Goal: Task Accomplishment & Management: Complete application form

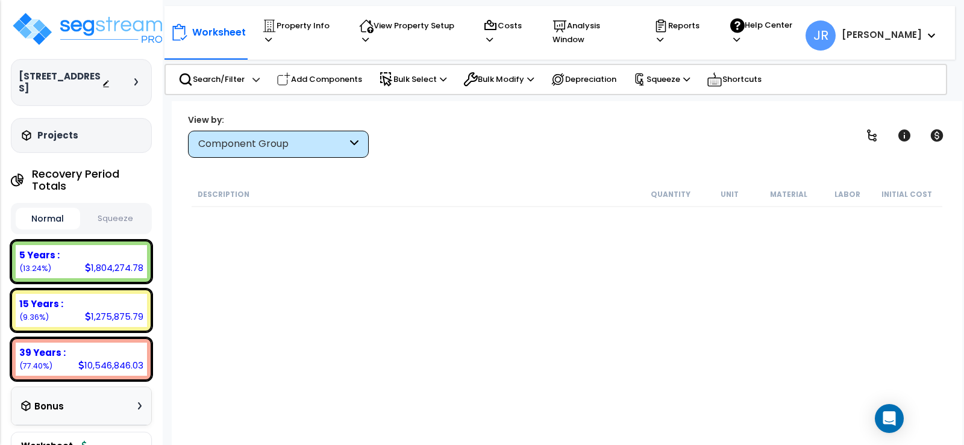
scroll to position [10244, 0]
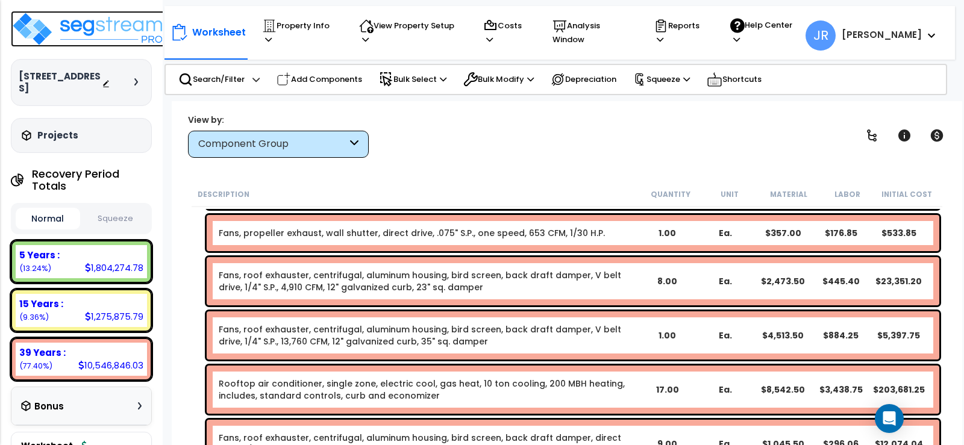
click at [119, 28] on img at bounding box center [89, 29] width 157 height 36
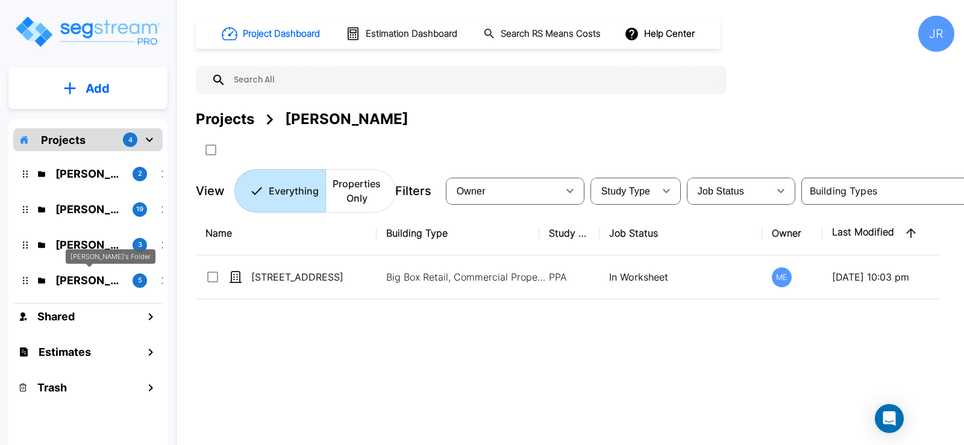
click at [94, 279] on p "Jon's Folder" at bounding box center [88, 280] width 67 height 16
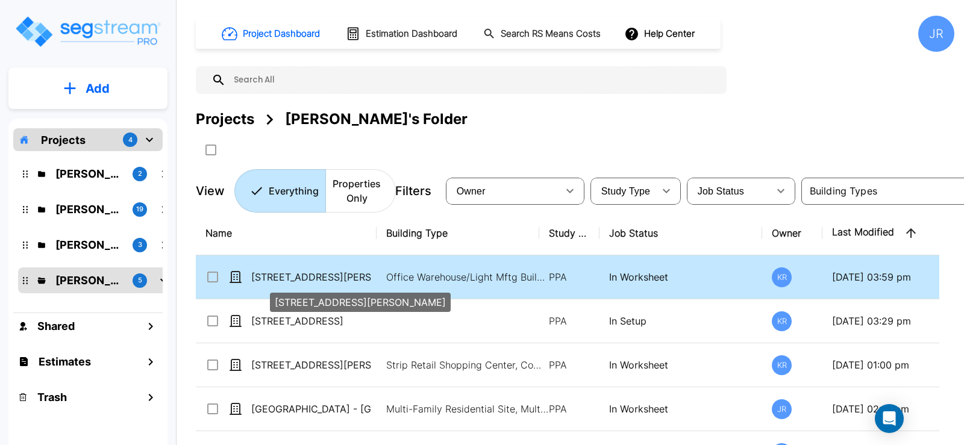
click at [277, 276] on p "[STREET_ADDRESS][PERSON_NAME]" at bounding box center [311, 277] width 121 height 14
checkbox input "true"
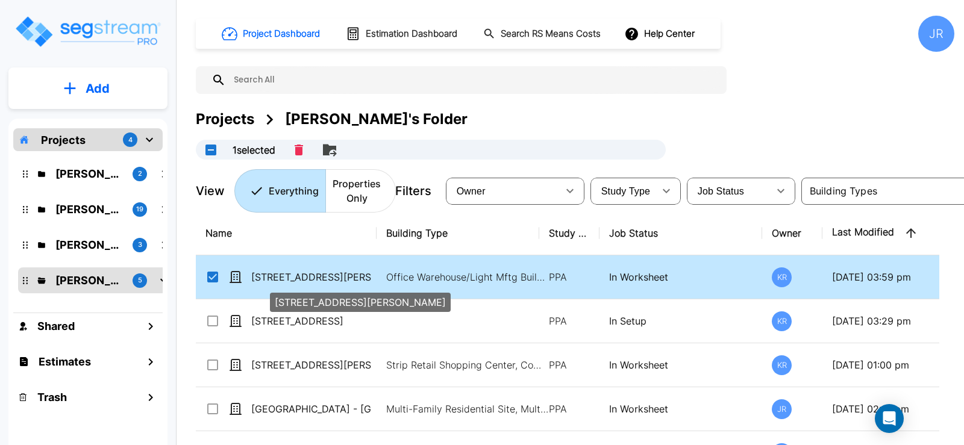
click at [277, 276] on p "[STREET_ADDRESS][PERSON_NAME]" at bounding box center [311, 277] width 121 height 14
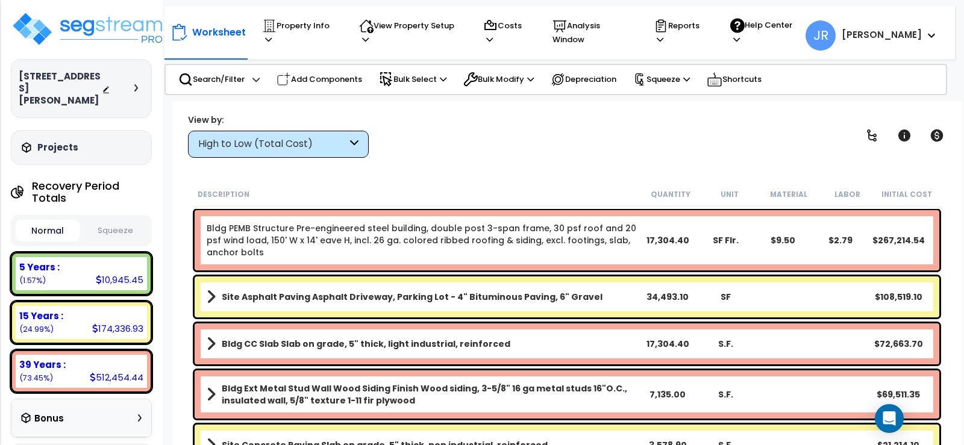
click at [354, 146] on icon at bounding box center [354, 144] width 8 height 14
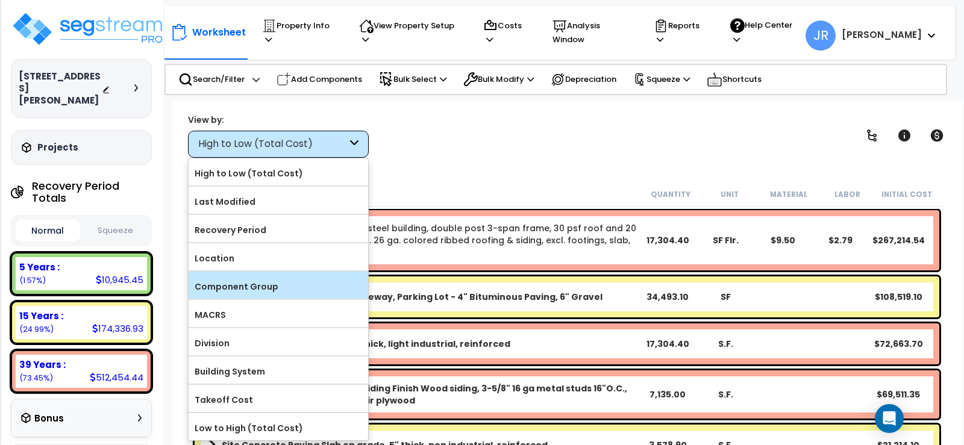
click at [257, 287] on label "Component Group" at bounding box center [279, 287] width 180 height 18
click at [0, 0] on input "Component Group" at bounding box center [0, 0] width 0 height 0
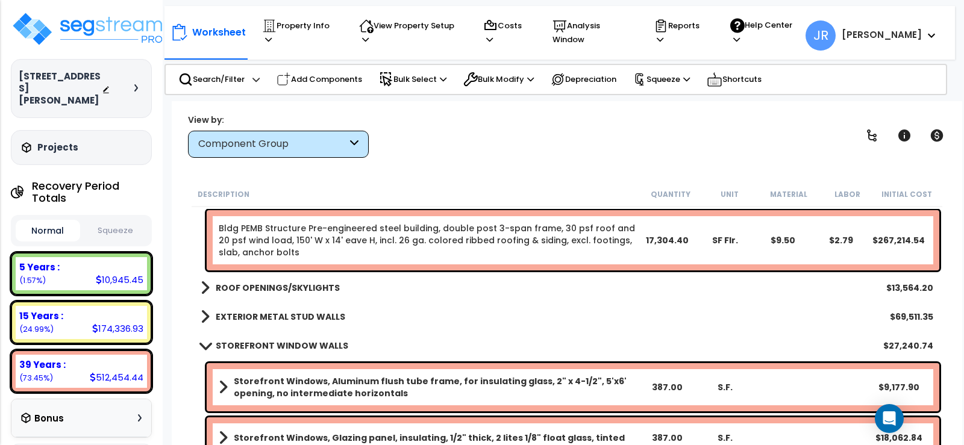
scroll to position [241, 0]
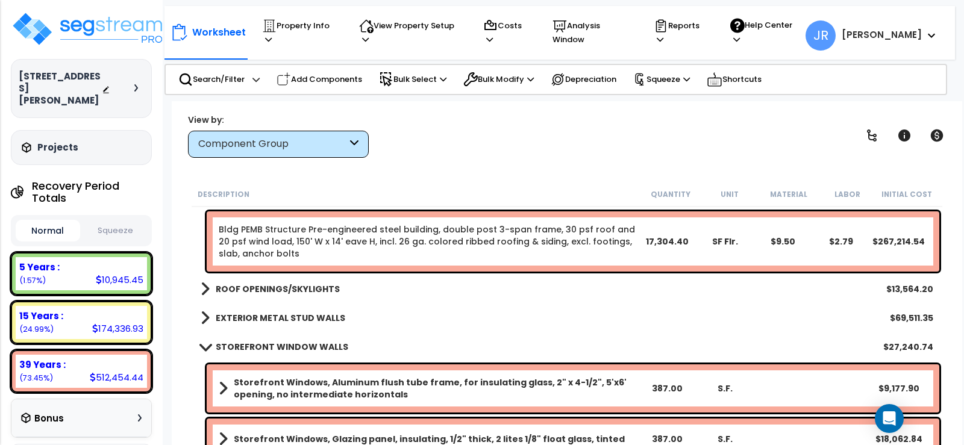
click at [291, 287] on b "ROOF OPENINGS/SKYLIGHTS" at bounding box center [278, 289] width 124 height 12
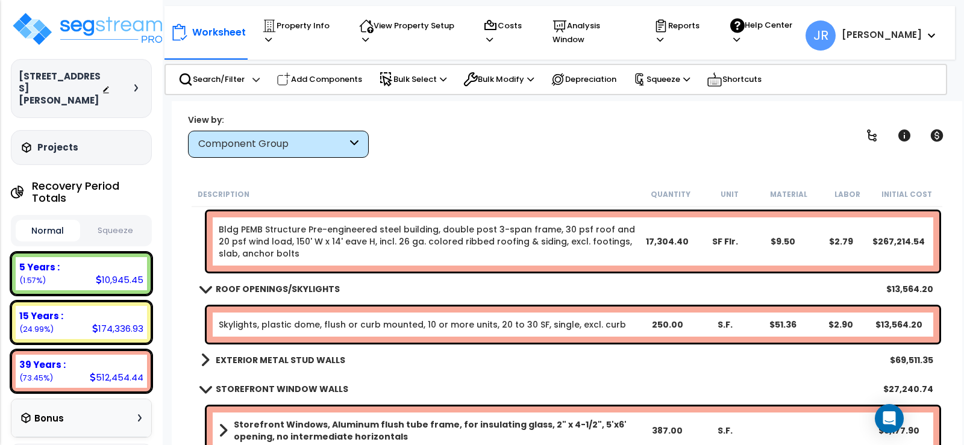
click at [298, 356] on b "EXTERIOR METAL STUD WALLS" at bounding box center [281, 360] width 130 height 12
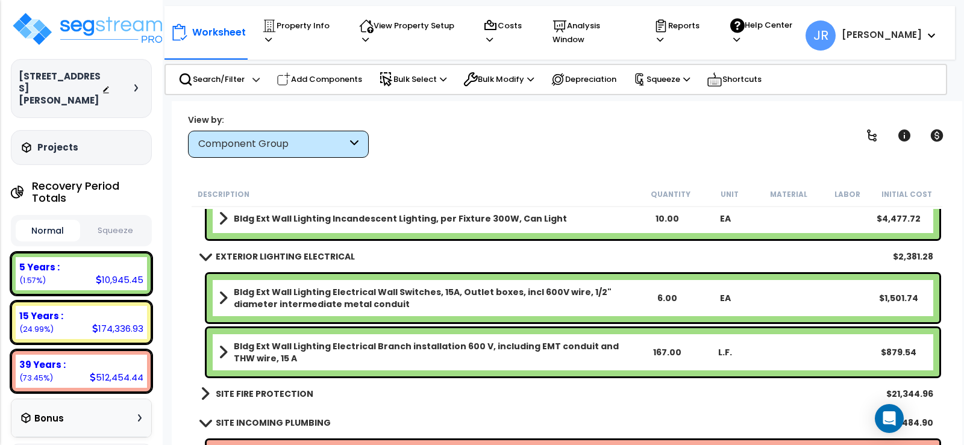
scroll to position [1386, 0]
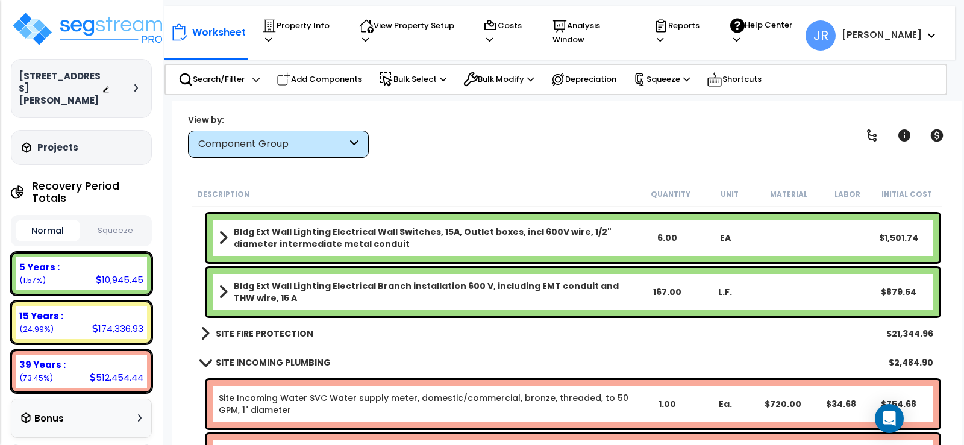
click at [301, 332] on b "SITE FIRE PROTECTION" at bounding box center [265, 334] width 98 height 12
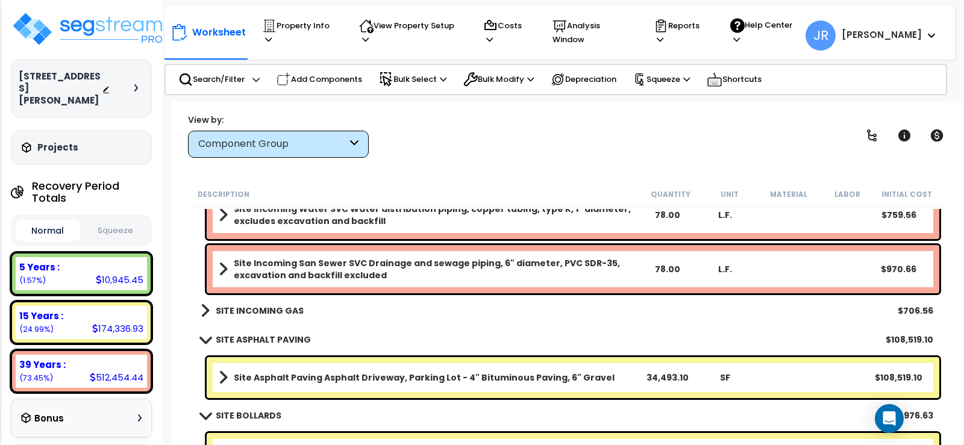
scroll to position [1808, 0]
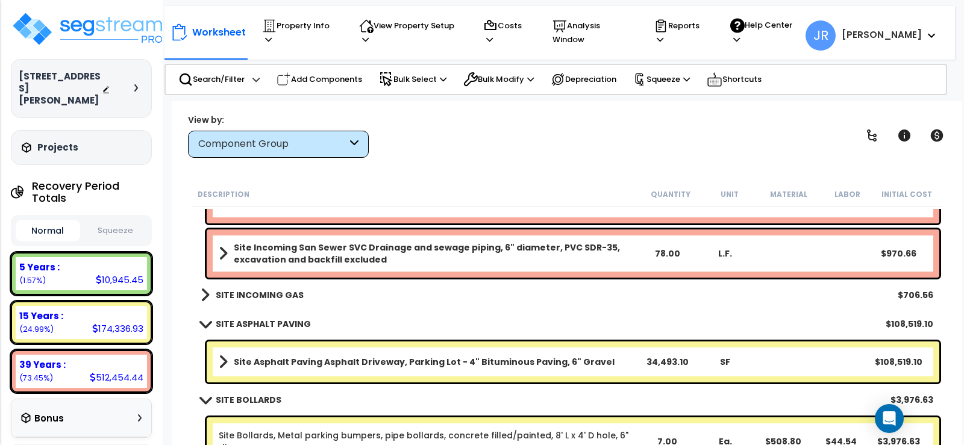
click at [286, 296] on b "SITE INCOMING GAS" at bounding box center [260, 295] width 88 height 12
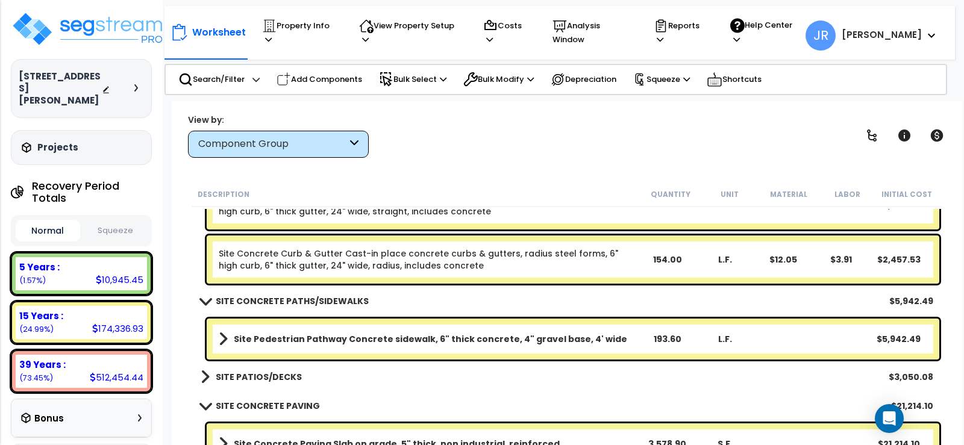
scroll to position [2230, 0]
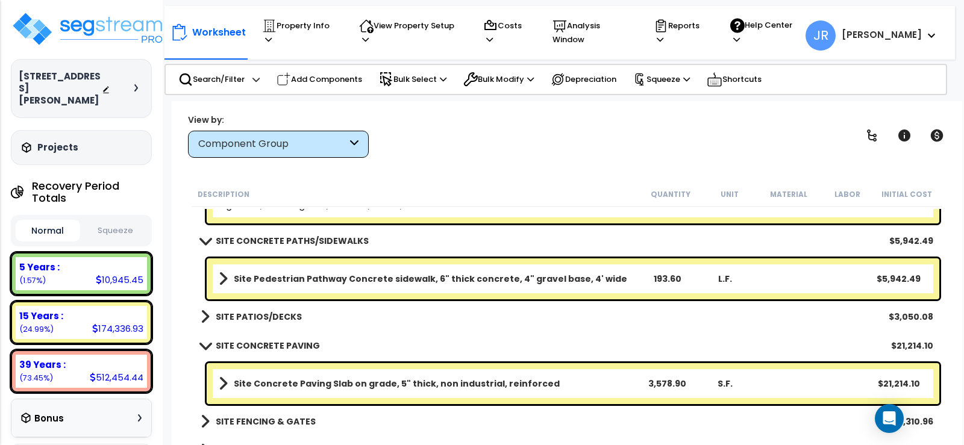
click at [281, 318] on b "SITE PATIOS/DECKS" at bounding box center [259, 317] width 86 height 12
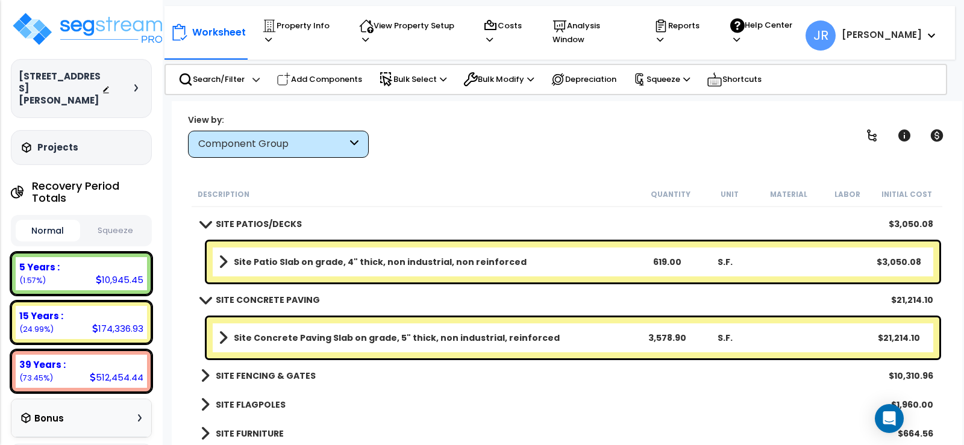
scroll to position [2350, 0]
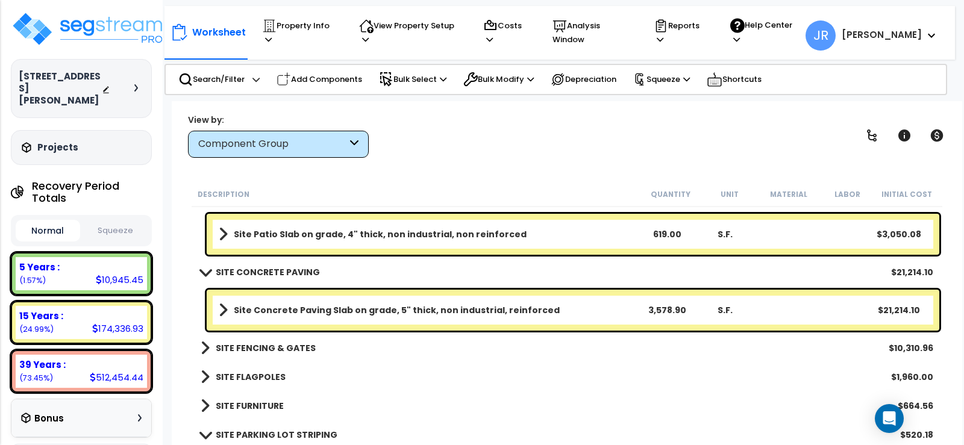
click at [283, 353] on b "SITE FENCING & GATES" at bounding box center [266, 348] width 100 height 12
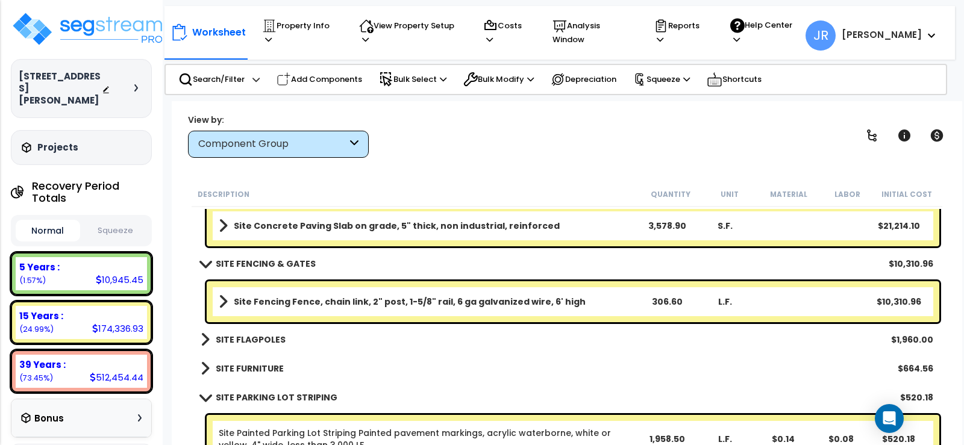
scroll to position [2471, 0]
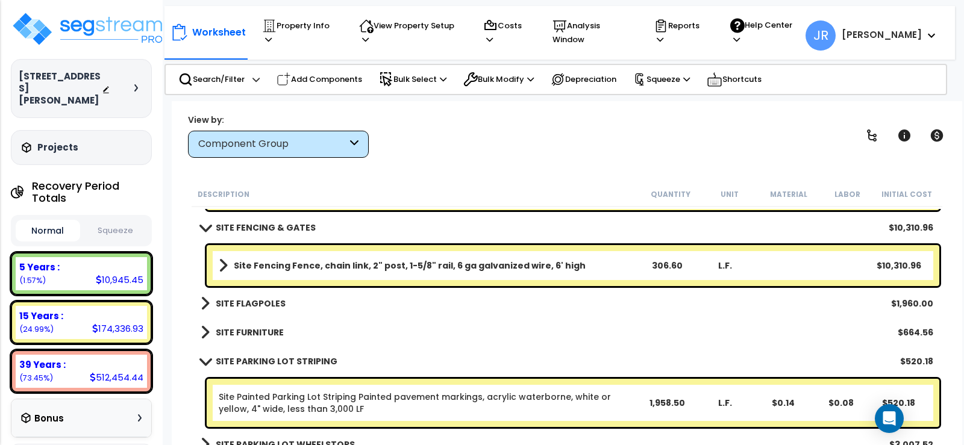
click at [269, 306] on b "SITE FLAGPOLES" at bounding box center [251, 304] width 70 height 12
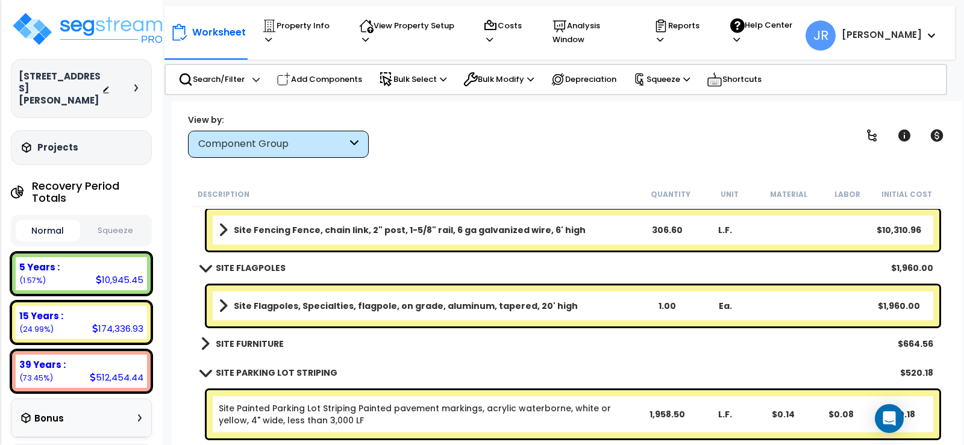
scroll to position [2526, 0]
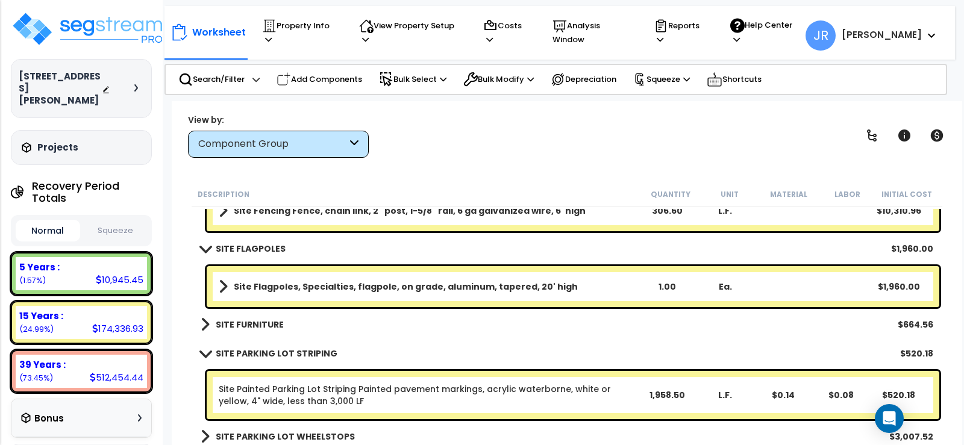
click at [272, 321] on b "SITE FURNITURE" at bounding box center [250, 325] width 68 height 12
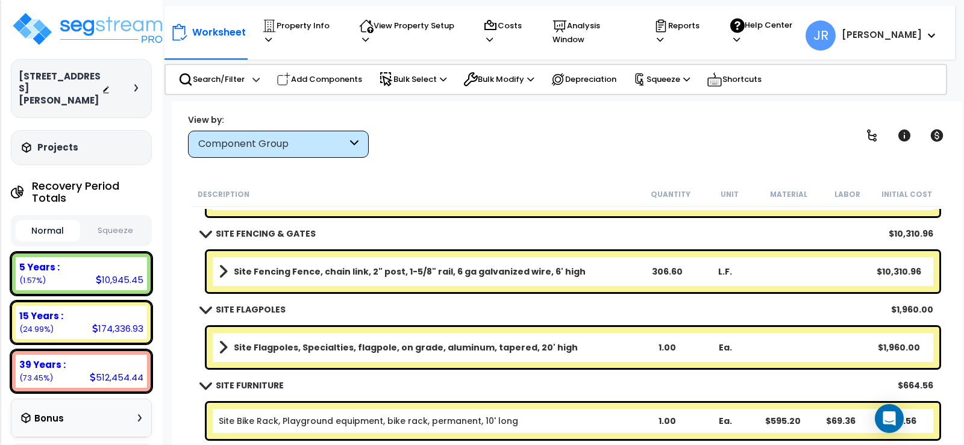
scroll to position [2568, 0]
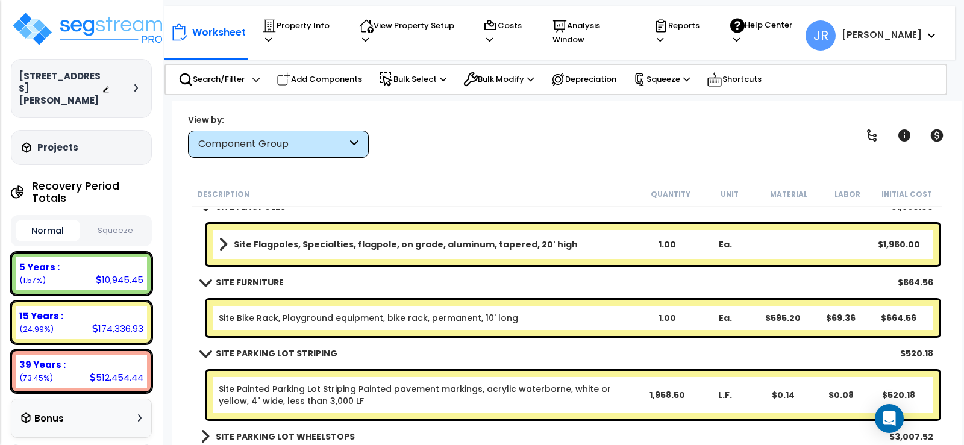
click at [296, 433] on b "SITE PARKING LOT WHEELSTOPS" at bounding box center [285, 437] width 139 height 12
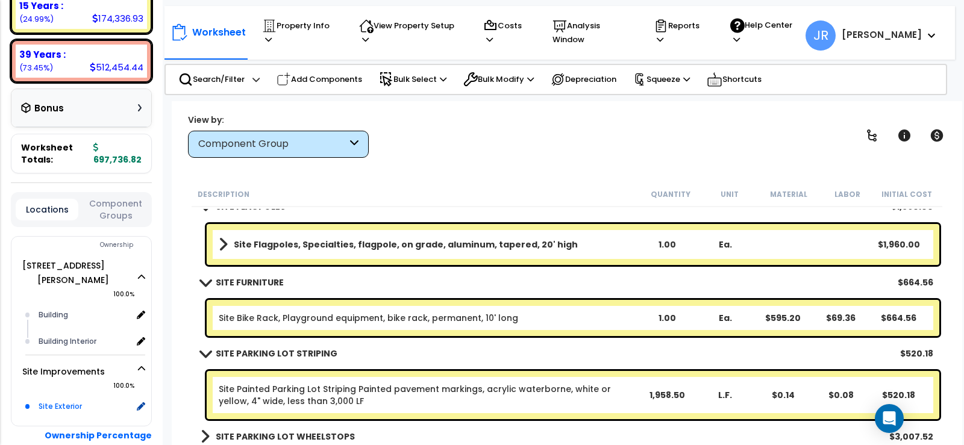
click at [76, 400] on div "Site Exterior" at bounding box center [84, 407] width 96 height 14
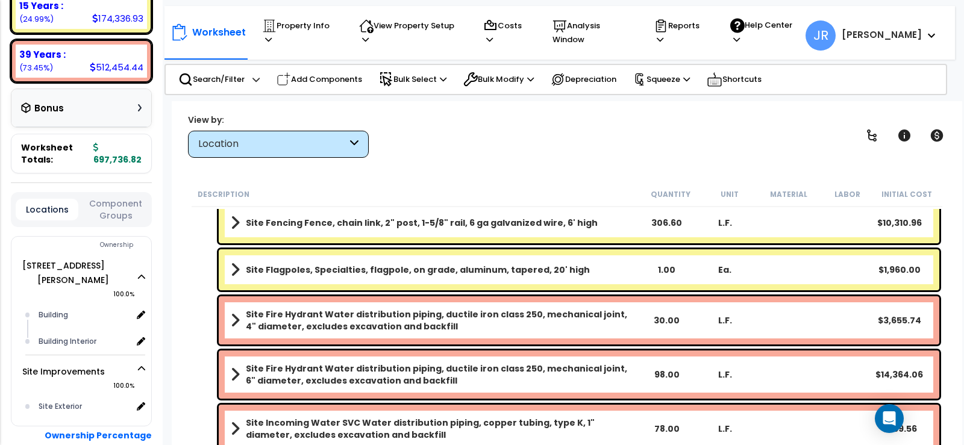
scroll to position [927, 0]
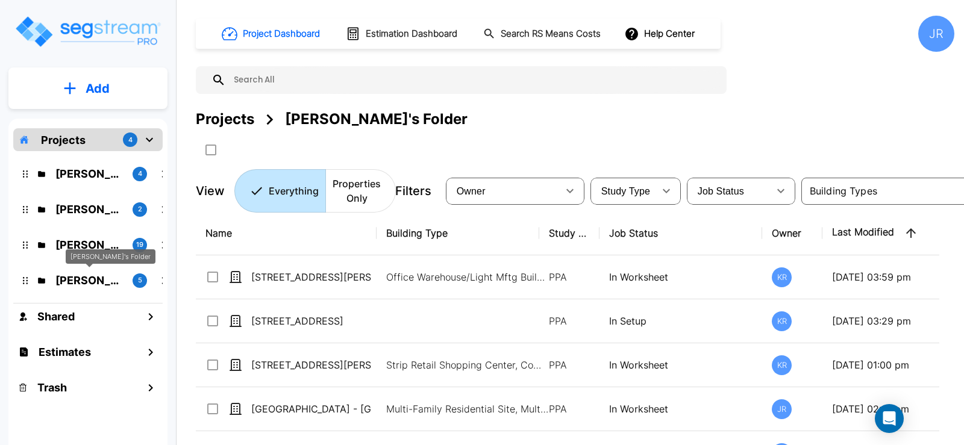
click at [89, 277] on p "[PERSON_NAME]'s Folder" at bounding box center [88, 280] width 67 height 16
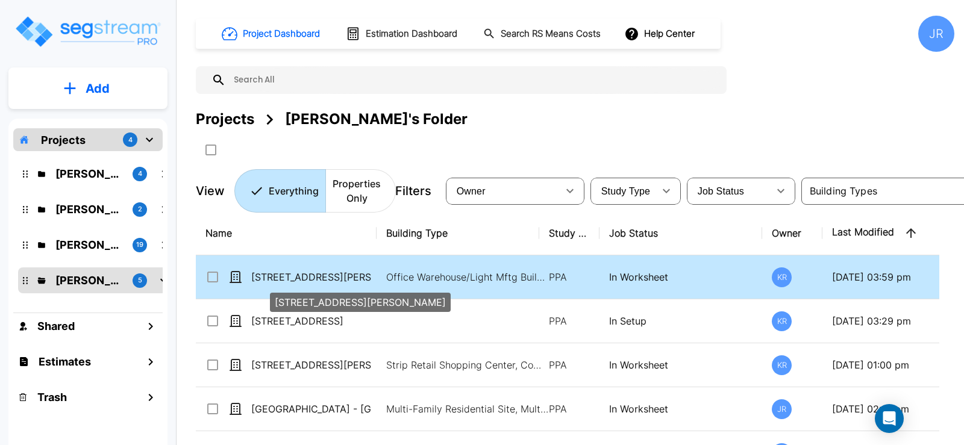
click at [289, 278] on p "[STREET_ADDRESS][PERSON_NAME]" at bounding box center [311, 277] width 121 height 14
checkbox input "true"
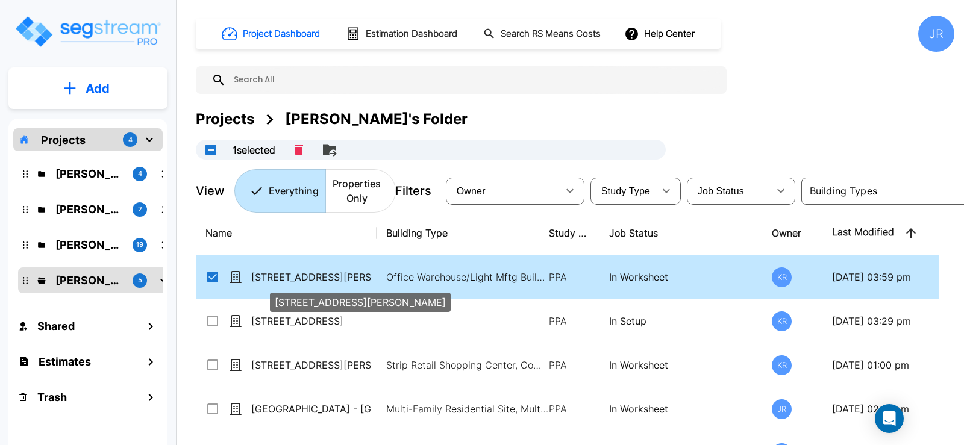
click at [289, 278] on p "[STREET_ADDRESS][PERSON_NAME]" at bounding box center [311, 277] width 121 height 14
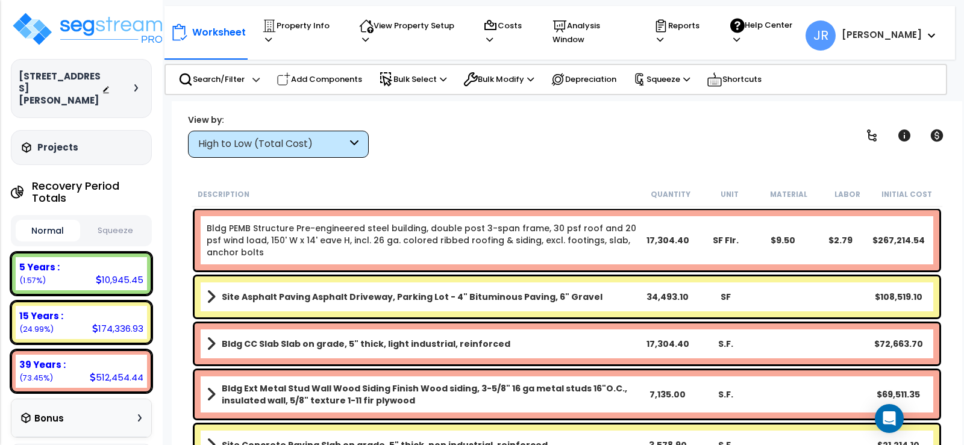
click at [339, 143] on div "High to Low (Total Cost)" at bounding box center [272, 144] width 149 height 14
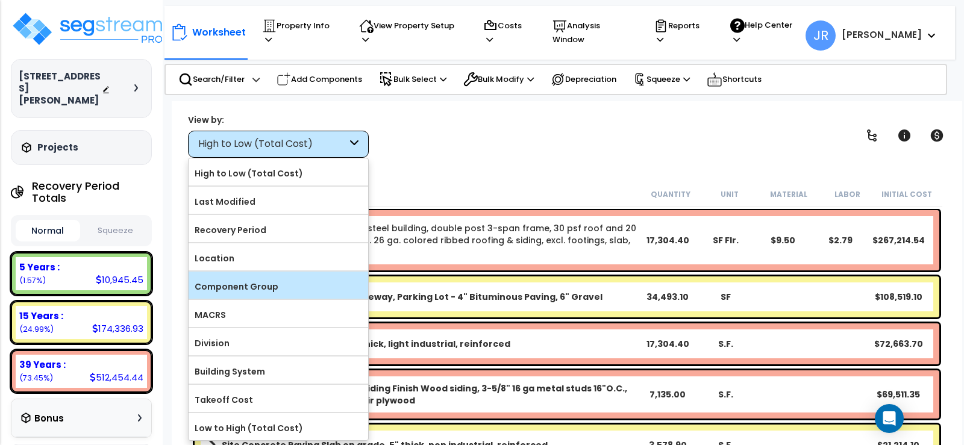
click at [260, 285] on label "Component Group" at bounding box center [279, 287] width 180 height 18
click at [0, 0] on input "Component Group" at bounding box center [0, 0] width 0 height 0
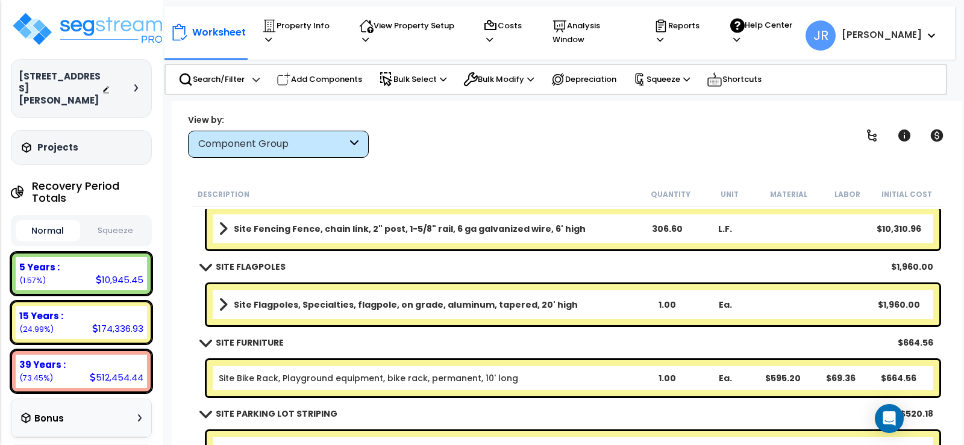
scroll to position [2568, 0]
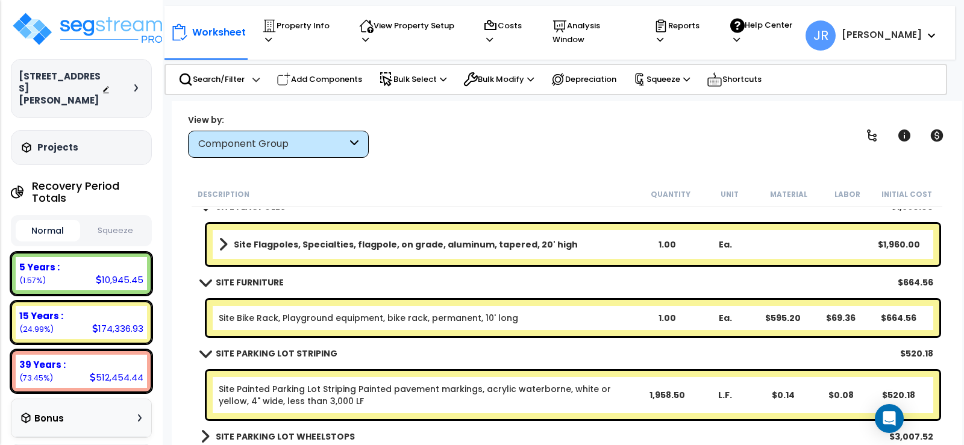
click at [210, 435] on link "SITE PARKING LOT WHEELSTOPS" at bounding box center [278, 436] width 154 height 17
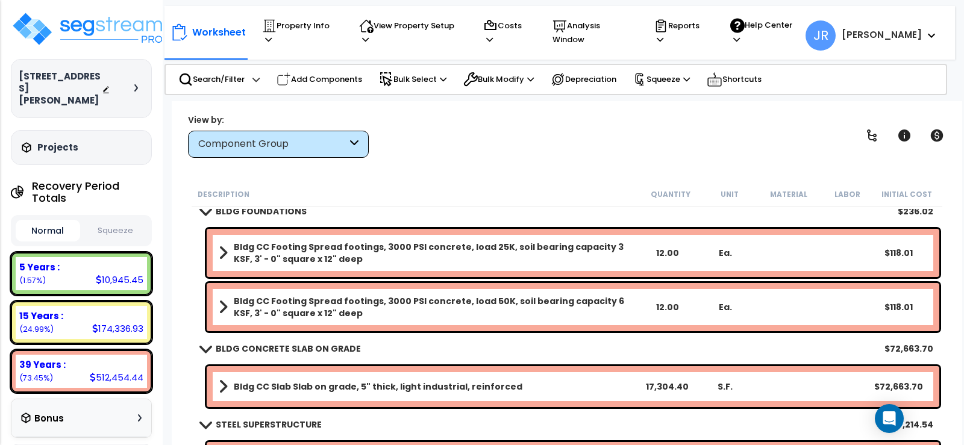
scroll to position [0, 0]
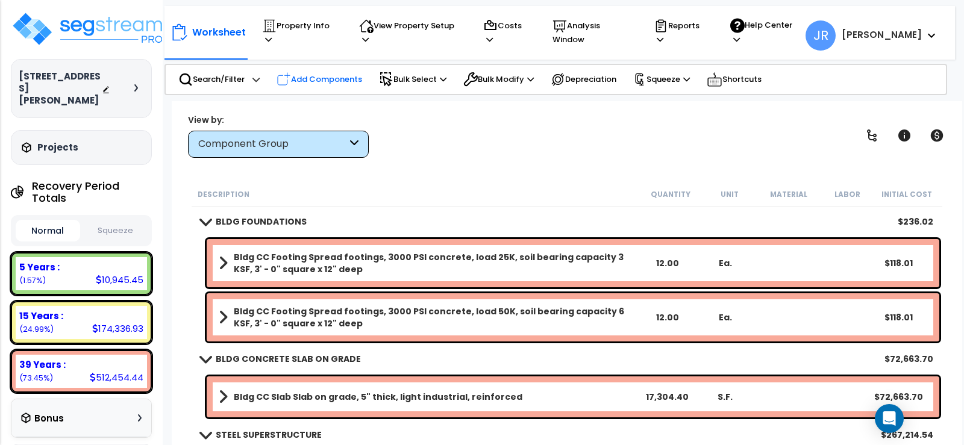
click at [332, 72] on p "Add Components" at bounding box center [320, 79] width 86 height 14
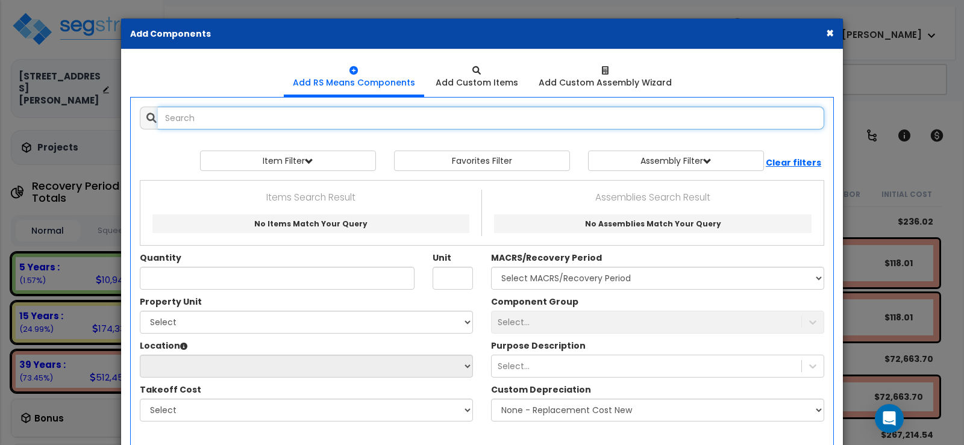
click at [301, 122] on input "text" at bounding box center [491, 118] width 666 height 23
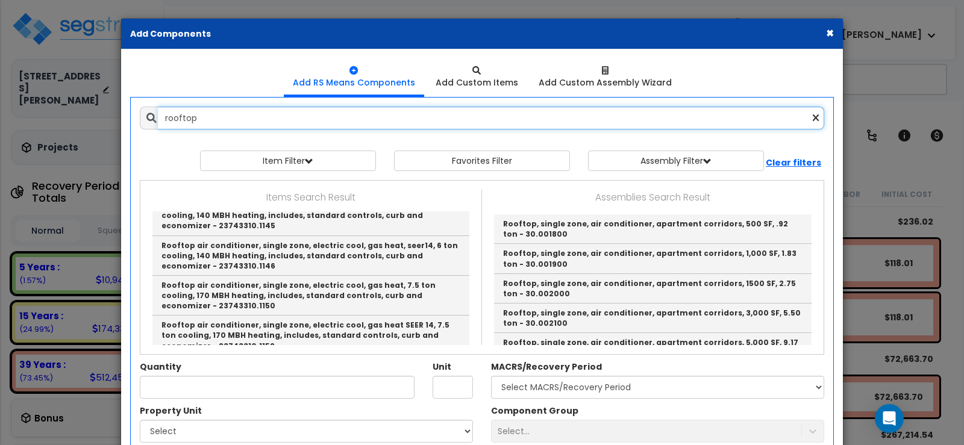
scroll to position [1567, 0]
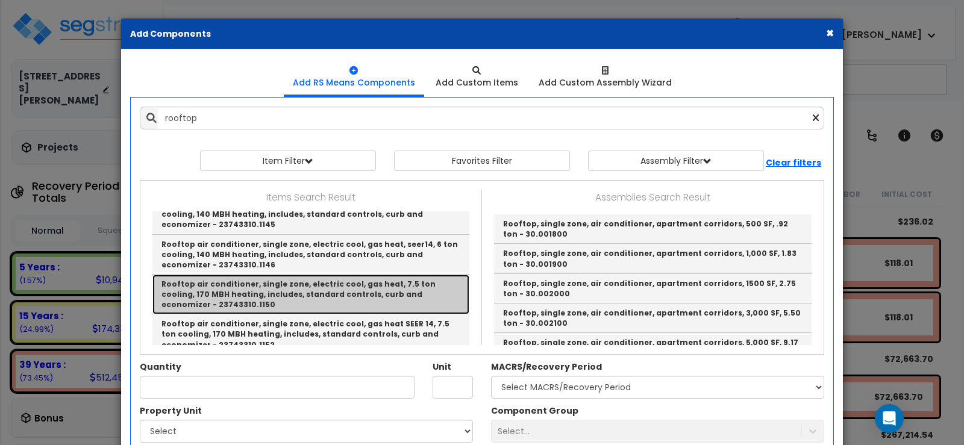
click at [271, 275] on link "Rooftop air conditioner, single zone, electric cool, gas heat, 7.5 ton cooling,…" at bounding box center [310, 295] width 317 height 40
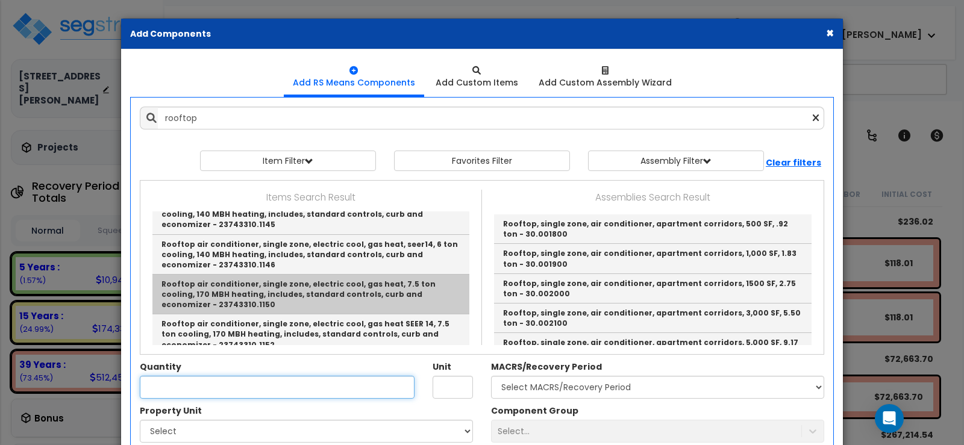
type input "Rooftop air conditioner, single zone, electric cool, gas heat, 7.5 ton cooling,…"
type input "Ea."
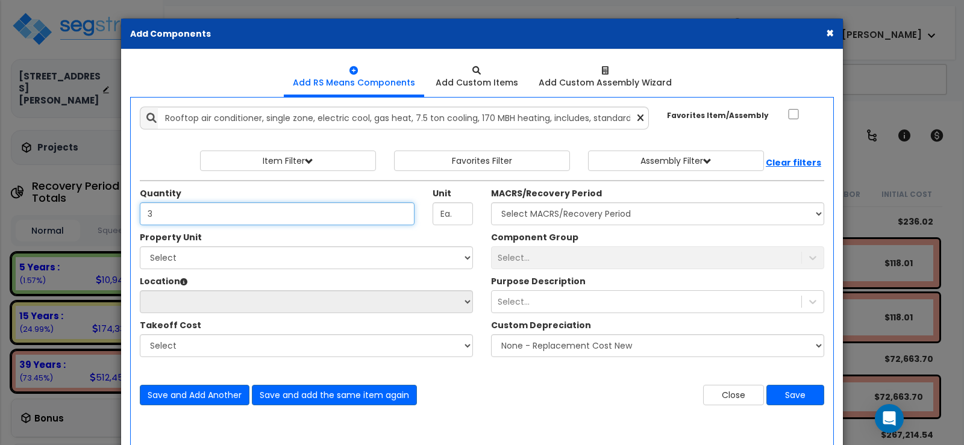
type input "3"
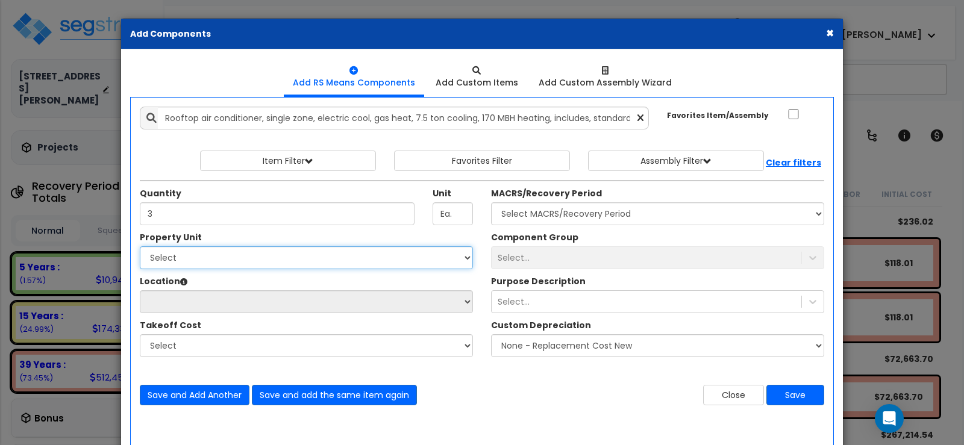
click at [259, 265] on select "Select 2205 Davis Blvd Site Improvements" at bounding box center [306, 257] width 333 height 23
select select "165263"
click at [140, 246] on select "Select 2205 Davis Blvd Site Improvements" at bounding box center [306, 257] width 333 height 23
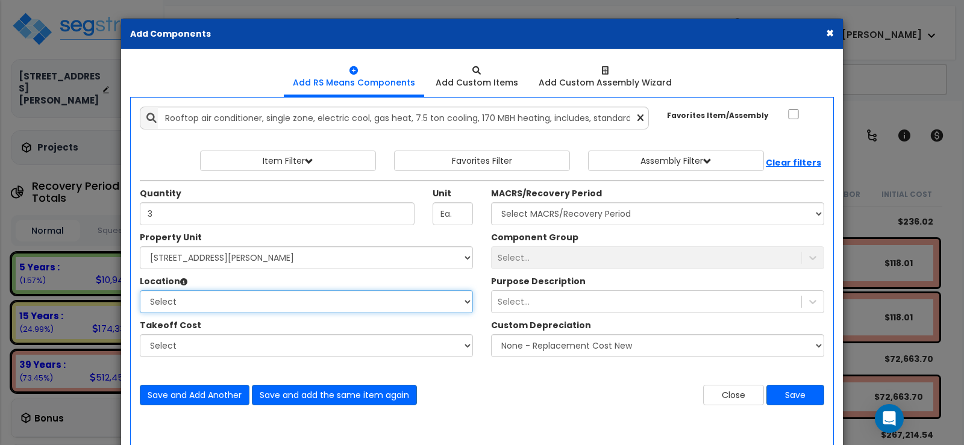
click at [199, 296] on select "Select Building Building Interior Add Additional Location" at bounding box center [306, 301] width 333 height 23
select select "6"
click at [140, 290] on select "Select Building Building Interior Add Additional Location" at bounding box center [306, 301] width 333 height 23
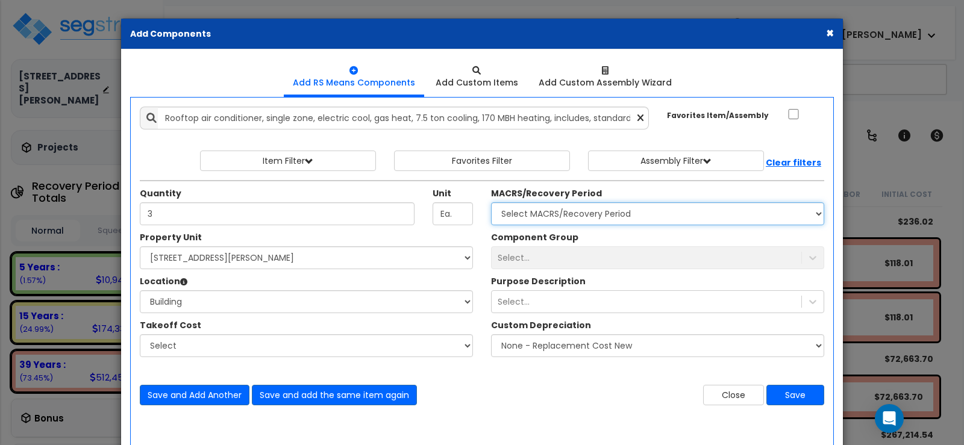
click at [597, 213] on select "Select MACRS/Recovery Period 5 Years - 57.0 - Distributive Trades & Services 5 …" at bounding box center [657, 213] width 333 height 23
click at [491, 202] on select "Select MACRS/Recovery Period 5 Years - 57.0 - Distributive Trades & Services 5 …" at bounding box center [657, 213] width 333 height 23
click at [569, 213] on select "Select MACRS/Recovery Period 5 Years - 57.0 - Distributive Trades & Services 5 …" at bounding box center [657, 213] width 333 height 23
select select "3669"
click at [491, 202] on select "Select MACRS/Recovery Period 5 Years - 57.0 - Distributive Trades & Services 5 …" at bounding box center [657, 213] width 333 height 23
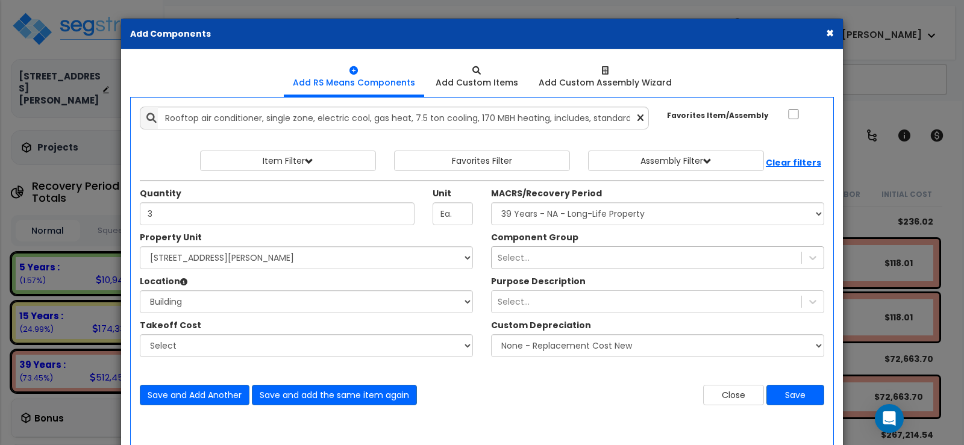
click at [536, 260] on div "Component Group Select... Purpose Description Select..." at bounding box center [657, 297] width 351 height 132
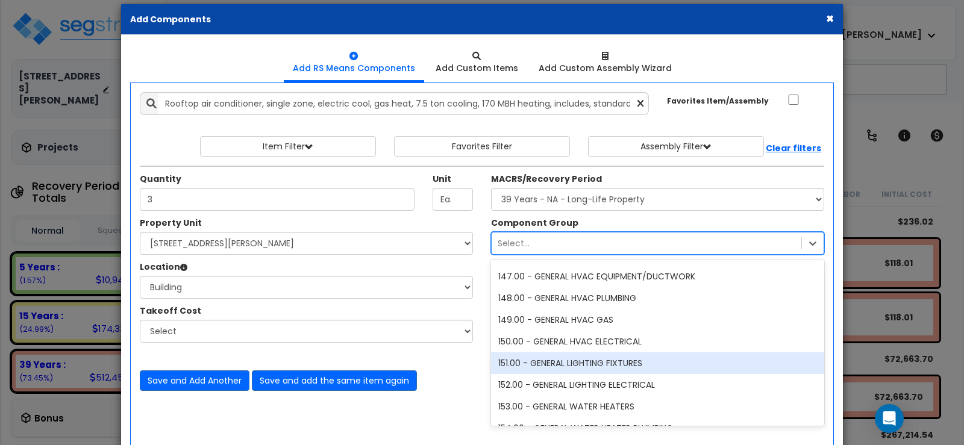
scroll to position [3796, 0]
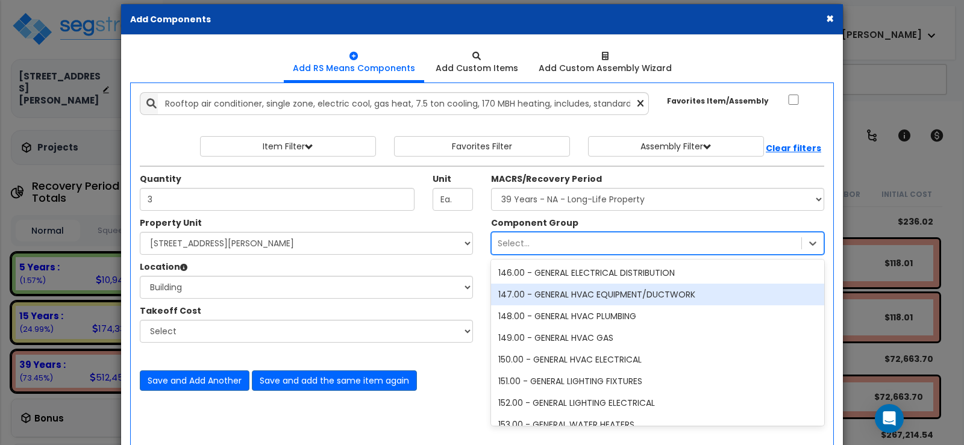
click at [577, 295] on div "147.00 - GENERAL HVAC EQUIPMENT/DUCTWORK" at bounding box center [657, 295] width 333 height 22
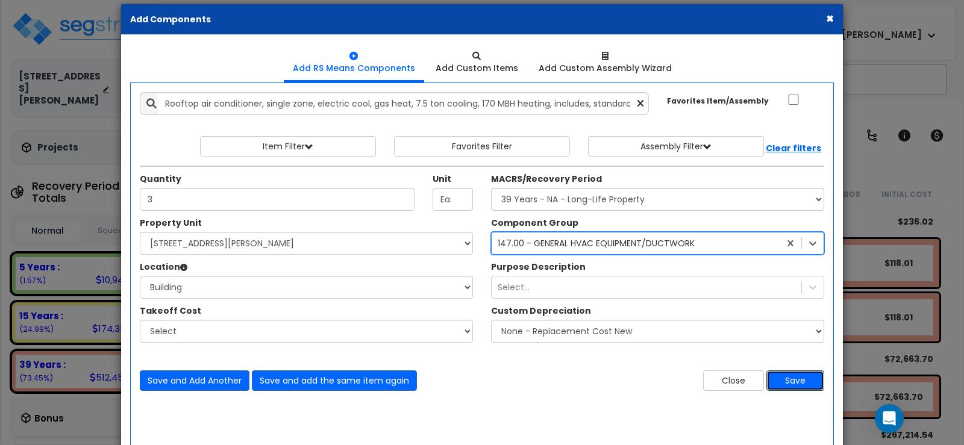
click at [783, 375] on button "Save" at bounding box center [796, 381] width 58 height 20
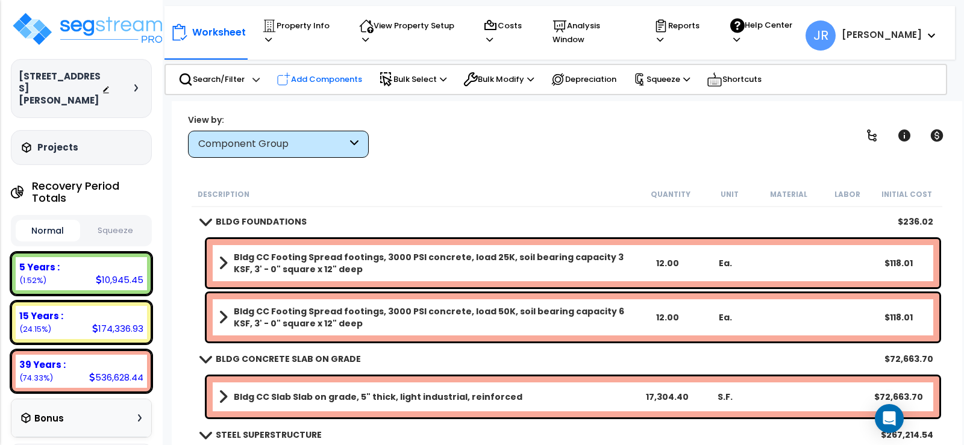
click at [336, 77] on p "Add Components" at bounding box center [320, 79] width 86 height 14
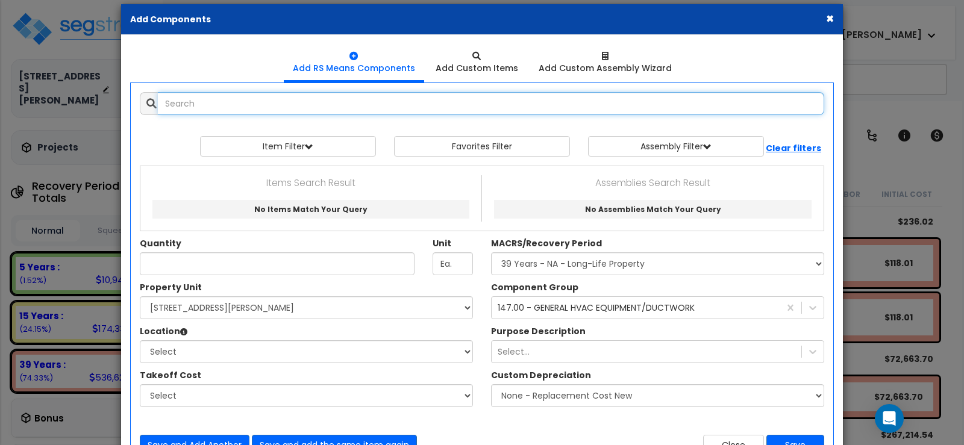
select select
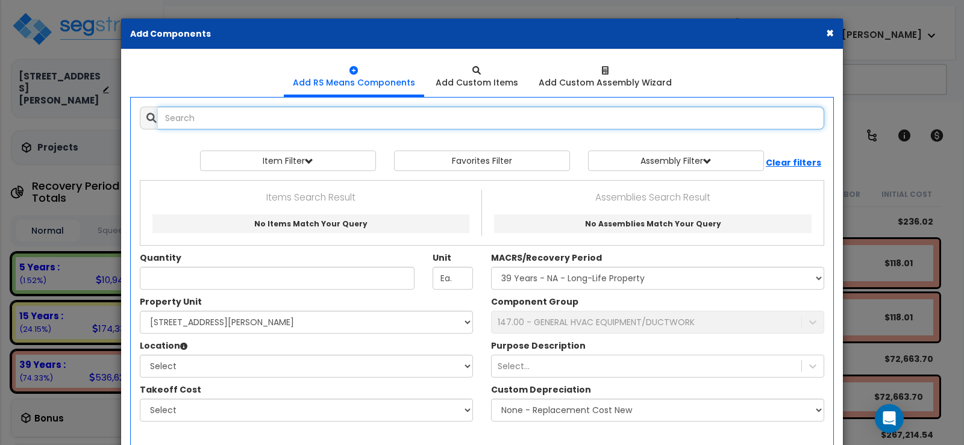
click at [334, 119] on input "text" at bounding box center [491, 118] width 666 height 23
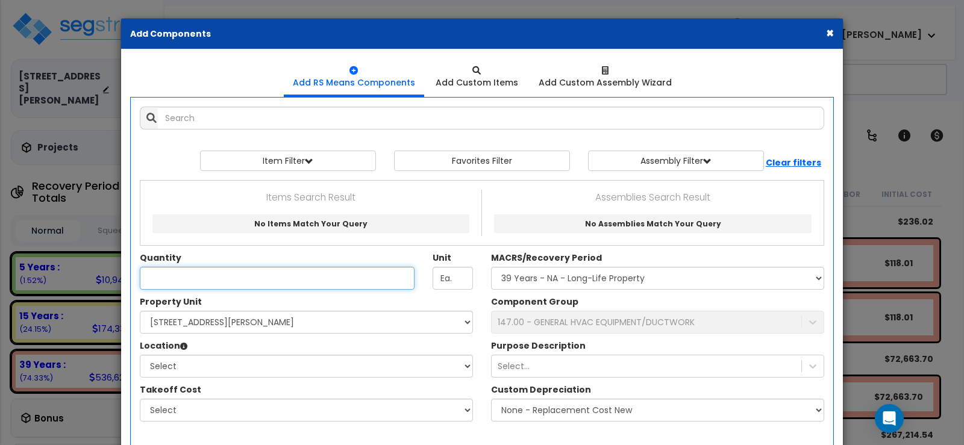
click at [253, 279] on input "Quantity" at bounding box center [277, 278] width 275 height 23
type input "6"
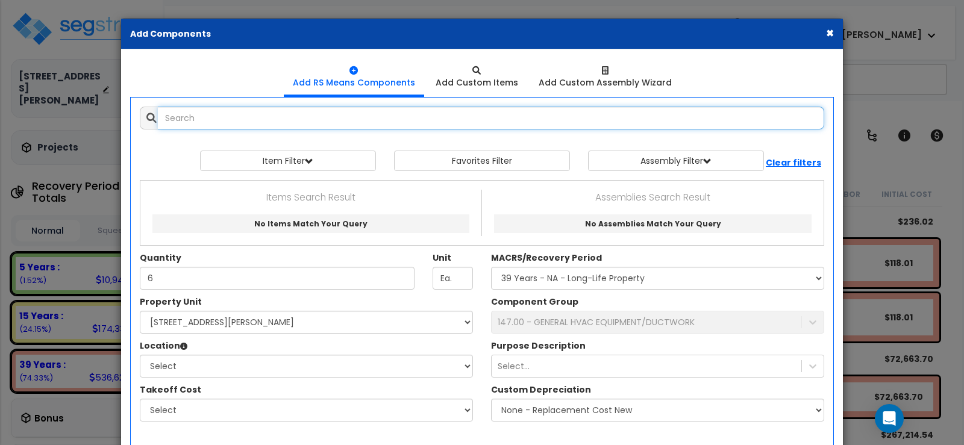
click at [218, 119] on input "text" at bounding box center [491, 118] width 666 height 23
type input "e"
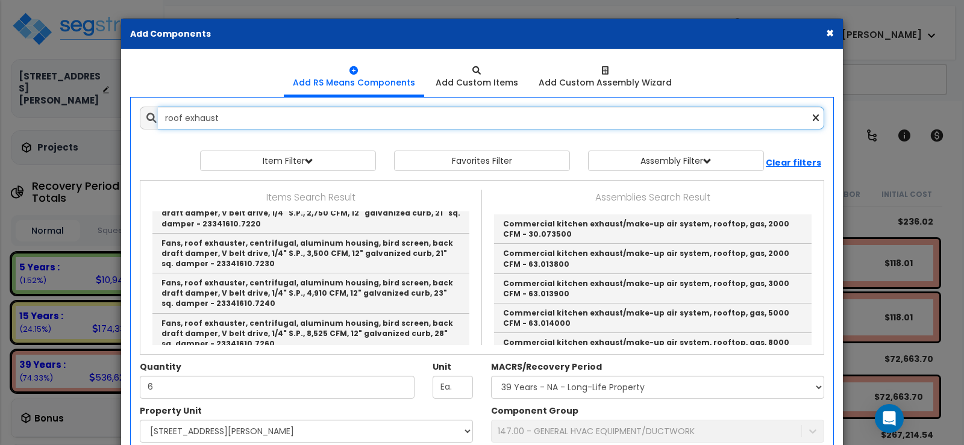
scroll to position [301, 0]
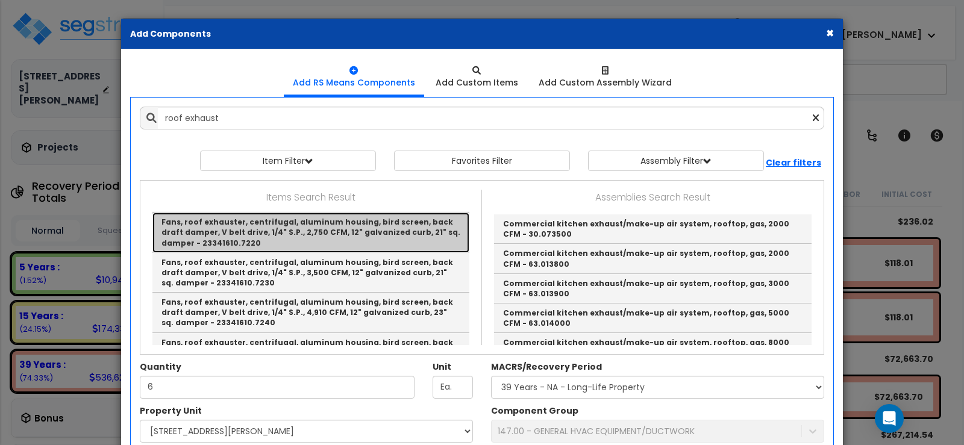
click at [274, 228] on link "Fans, roof exhauster, centrifugal, aluminum housing, bird screen, back draft da…" at bounding box center [310, 233] width 317 height 40
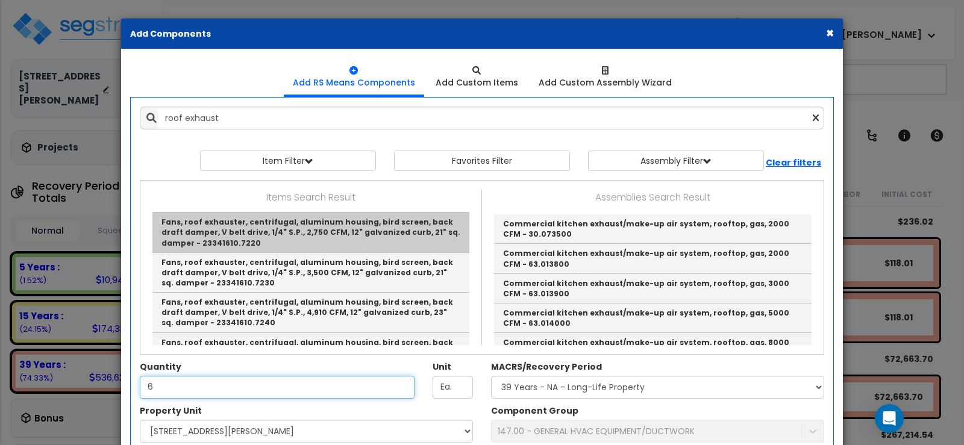
type input "Fans, roof exhauster, centrifugal, aluminum housing, bird screen, back draft da…"
checkbox input "true"
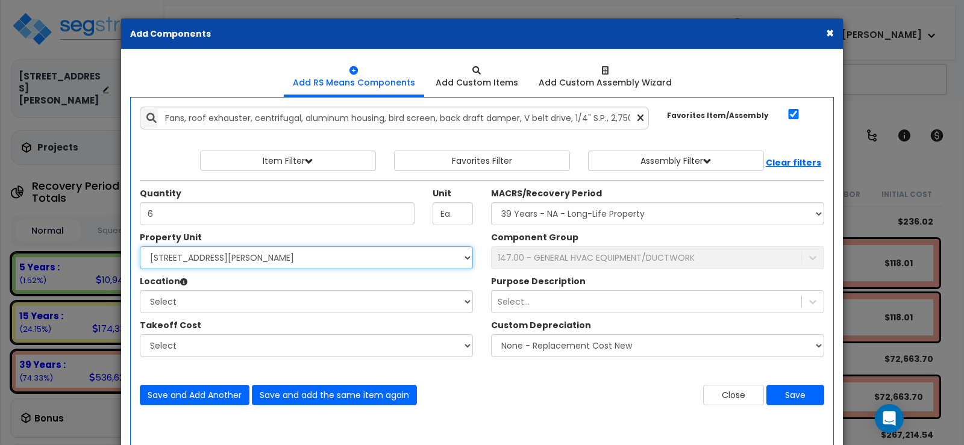
click at [260, 256] on select "Select 2205 Davis Blvd Site Improvements" at bounding box center [306, 257] width 333 height 23
select select "165263"
click at [140, 246] on select "Select 2205 Davis Blvd Site Improvements" at bounding box center [306, 257] width 333 height 23
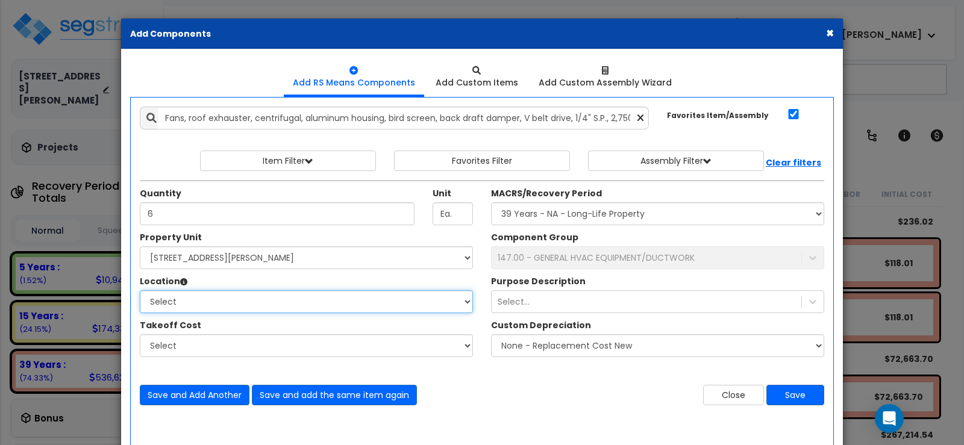
click at [219, 304] on select "Select Building Building Interior Add Additional Location" at bounding box center [306, 301] width 333 height 23
select select "6"
click at [140, 290] on select "Select Building Building Interior Add Additional Location" at bounding box center [306, 301] width 333 height 23
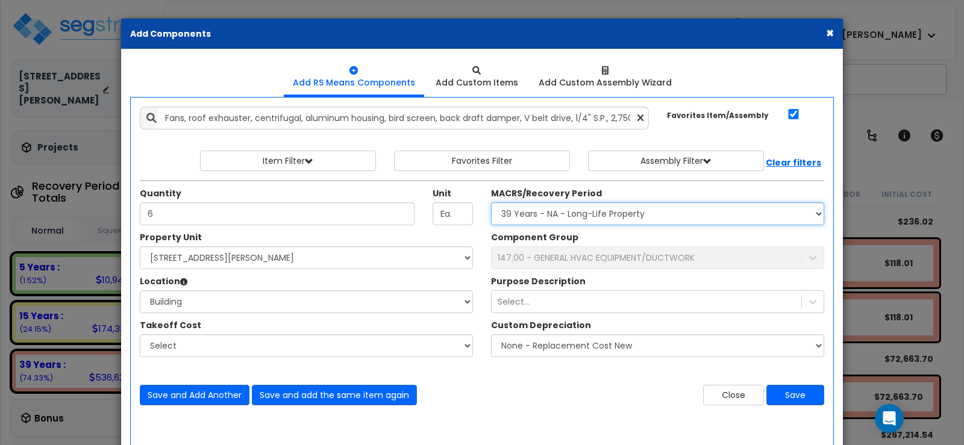
click at [537, 214] on select "Select MACRS/Recovery Period 5 Years - 57.0 - Distributive Trades & Services 5 …" at bounding box center [657, 213] width 333 height 23
select select "3669"
click at [491, 202] on select "Select MACRS/Recovery Period 5 Years - 57.0 - Distributive Trades & Services 5 …" at bounding box center [657, 213] width 333 height 23
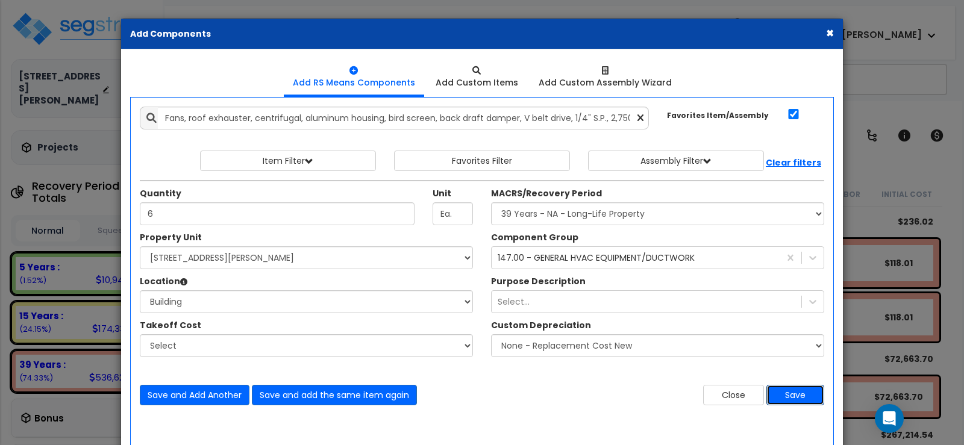
click at [791, 393] on button "Save" at bounding box center [796, 395] width 58 height 20
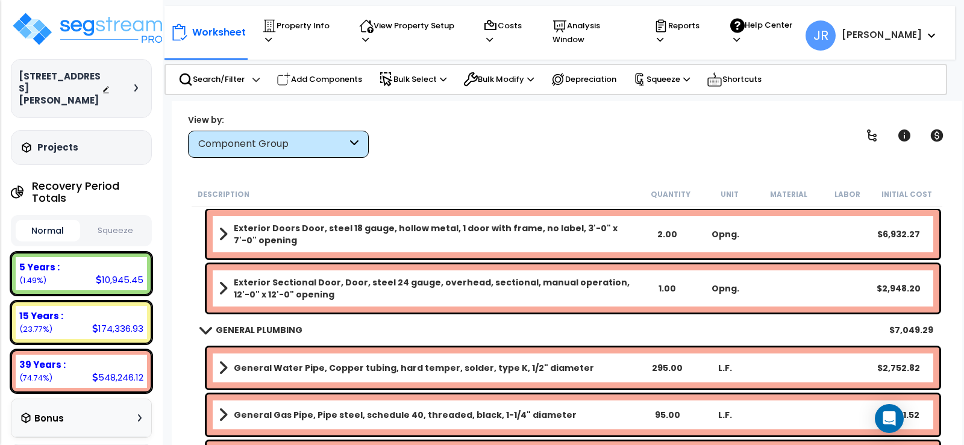
scroll to position [723, 0]
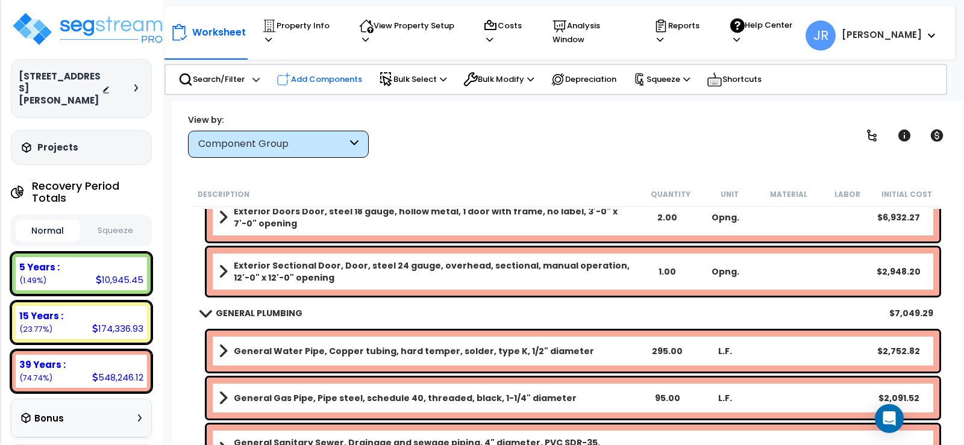
click at [309, 76] on p "Add Components" at bounding box center [320, 79] width 86 height 14
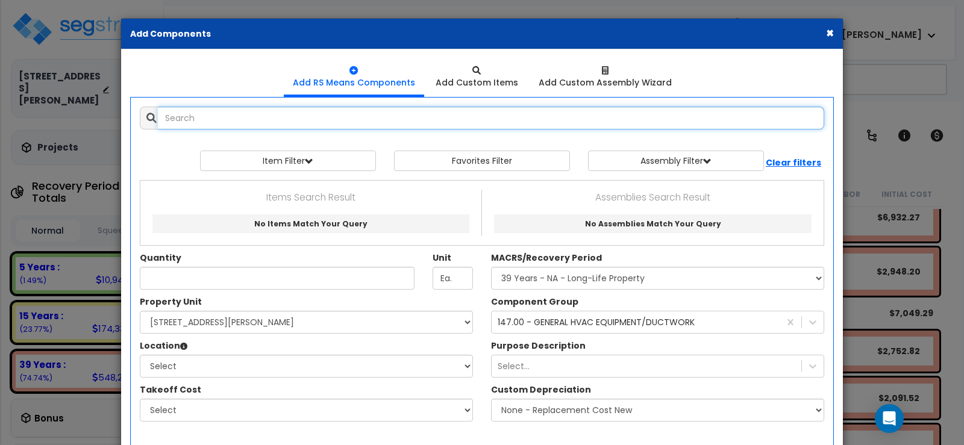
select select
click at [311, 118] on input "text" at bounding box center [491, 118] width 666 height 23
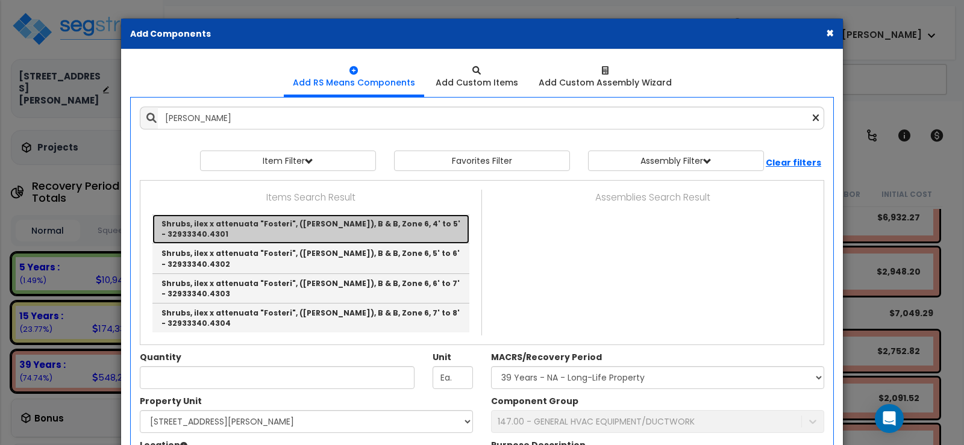
click at [283, 227] on link "Shrubs, ilex x attenuata "Fosteri", (Foster Holly), B & B, Zone 6, 4' to 5' - 3…" at bounding box center [310, 230] width 317 height 30
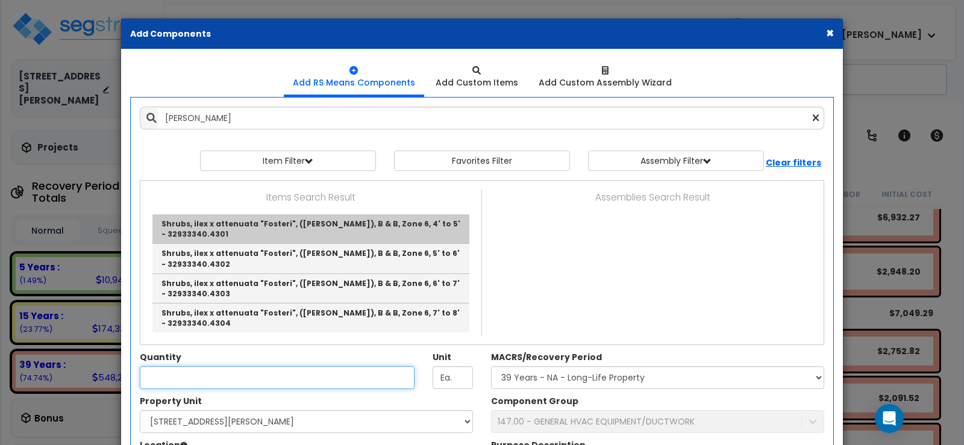
type input "Shrubs, ilex x attenuata "Fosteri", (Foster Holly), B & B, Zone 6, 4' to 5' - 3…"
checkbox input "false"
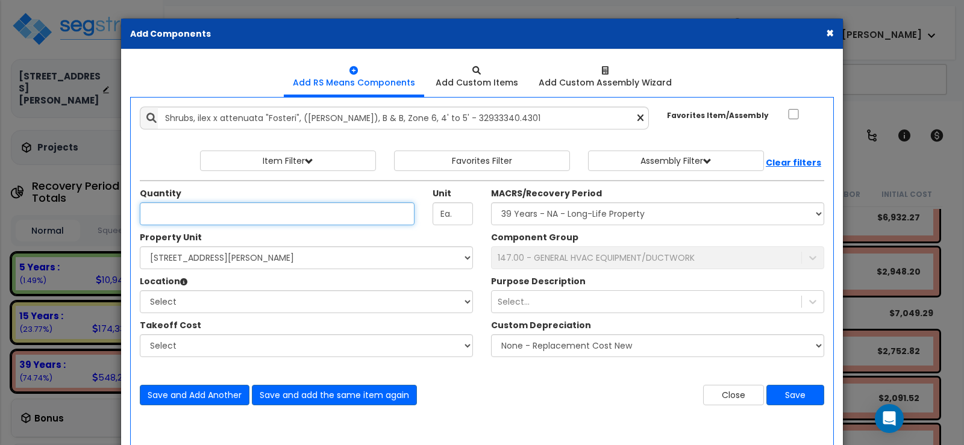
click at [256, 215] on input "Quantity" at bounding box center [277, 213] width 275 height 23
type input "99"
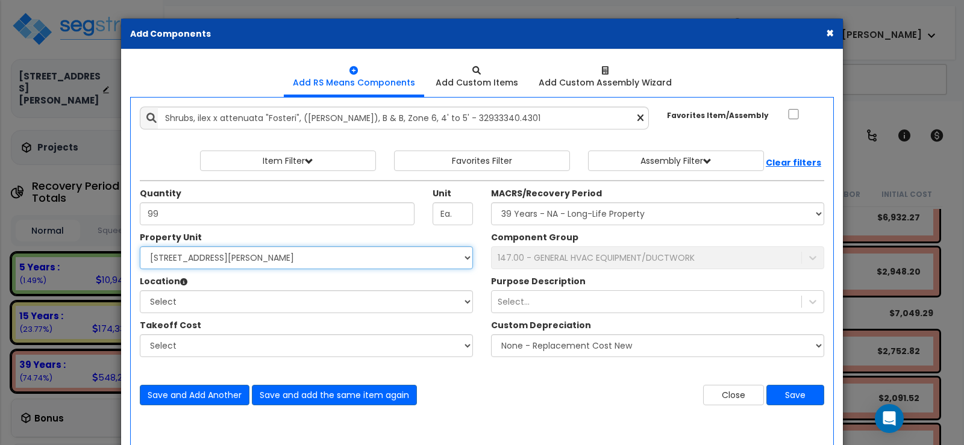
click at [232, 261] on select "Select 2205 Davis Blvd Site Improvements" at bounding box center [306, 257] width 333 height 23
select select "165264"
click at [140, 246] on select "Select 2205 Davis Blvd Site Improvements" at bounding box center [306, 257] width 333 height 23
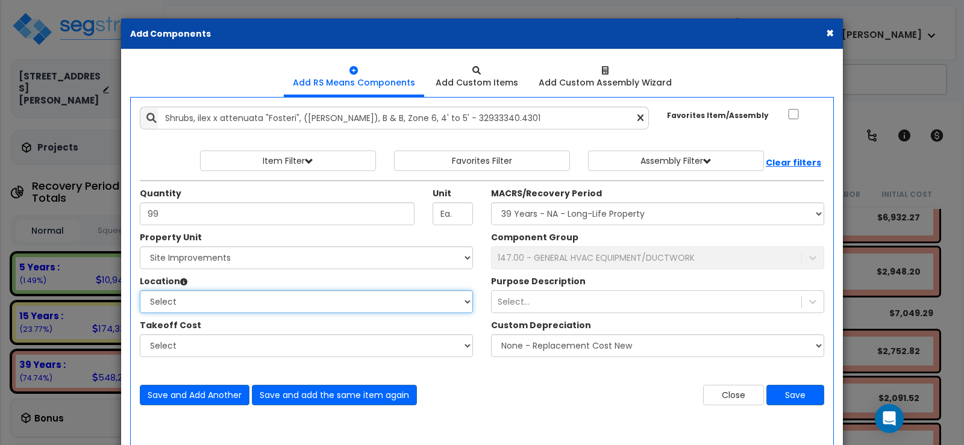
click at [197, 306] on select "Select Site Exterior Add Additional Location" at bounding box center [306, 301] width 333 height 23
select select "462"
click at [140, 290] on select "Select Site Exterior Add Additional Location" at bounding box center [306, 301] width 333 height 23
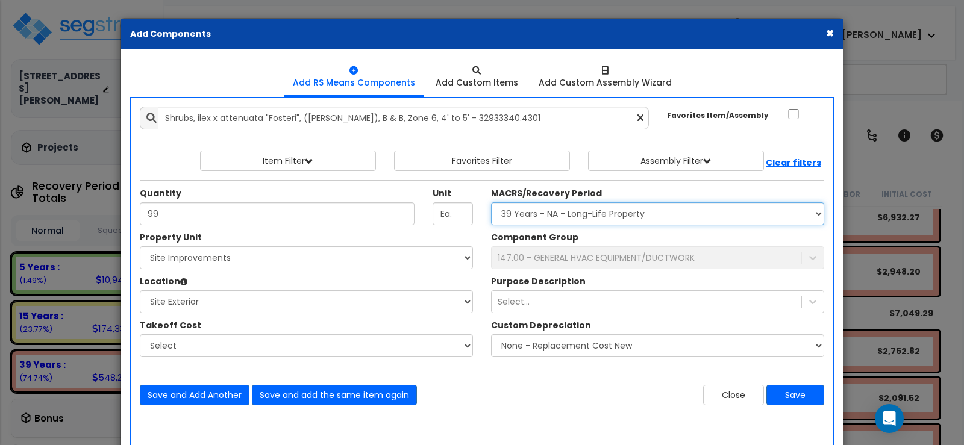
click at [532, 210] on select "Select MACRS/Recovery Period 5 Years - 57.0 - Distributive Trades & Services 5 …" at bounding box center [657, 213] width 333 height 23
select select "3666"
click at [491, 202] on select "Select MACRS/Recovery Period 5 Years - 57.0 - Distributive Trades & Services 5 …" at bounding box center [657, 213] width 333 height 23
click at [547, 254] on div "147.00 - GENERAL HVAC EQUIPMENT/DUCTWORK" at bounding box center [596, 258] width 197 height 12
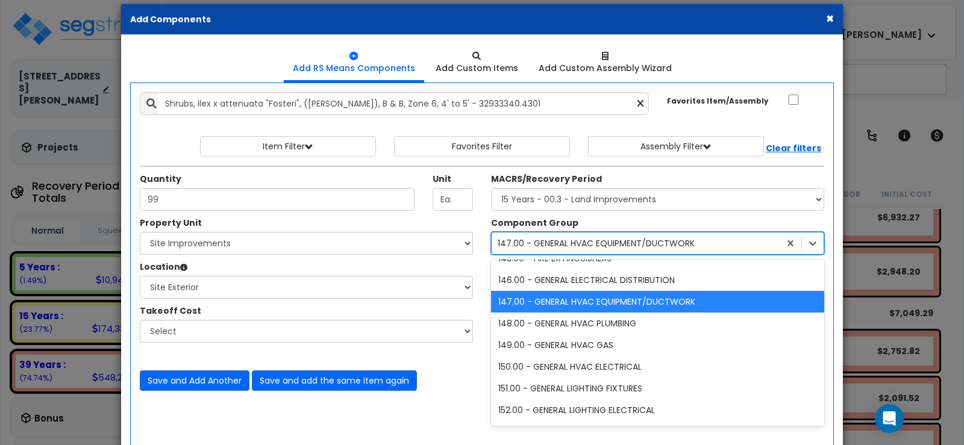
scroll to position [3729, 0]
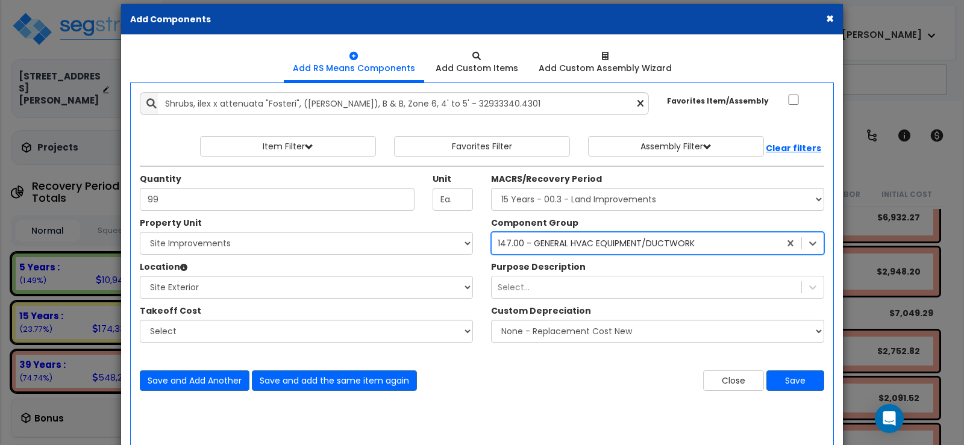
click at [720, 244] on div "147.00 - GENERAL HVAC EQUIPMENT/DUCTWORK" at bounding box center [636, 243] width 288 height 19
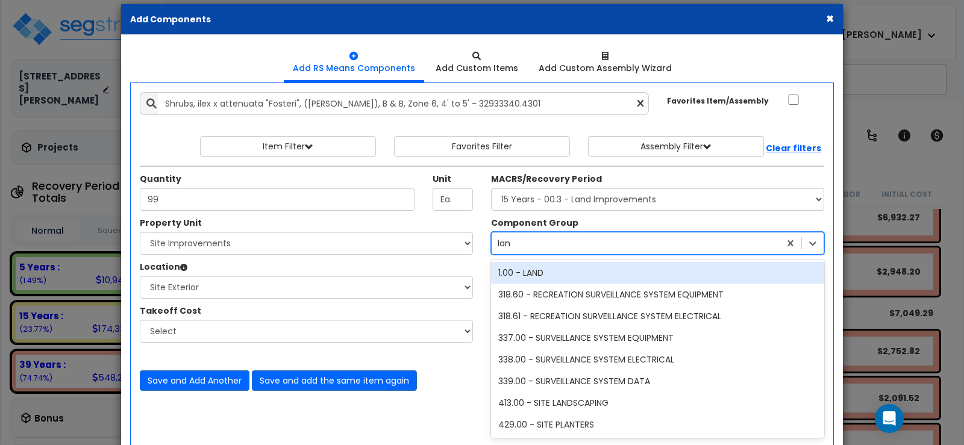
scroll to position [0, 0]
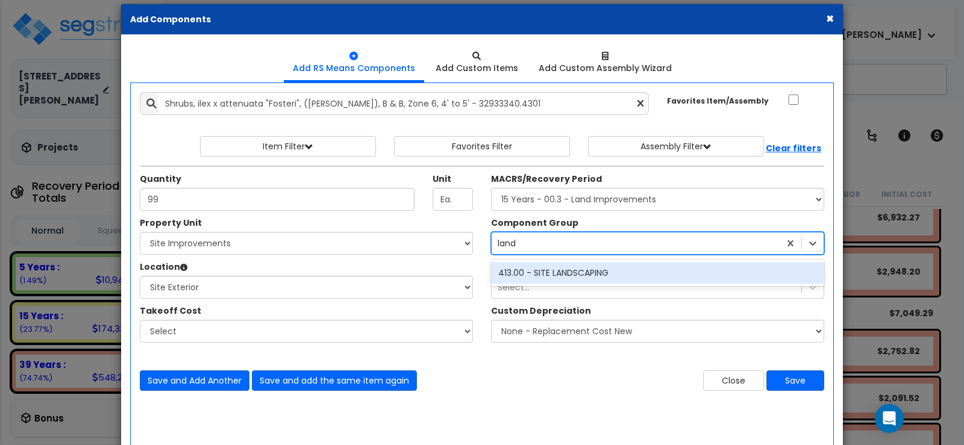
type input "lands"
click at [589, 272] on div "413.00 - SITE LANDSCAPING" at bounding box center [657, 273] width 333 height 22
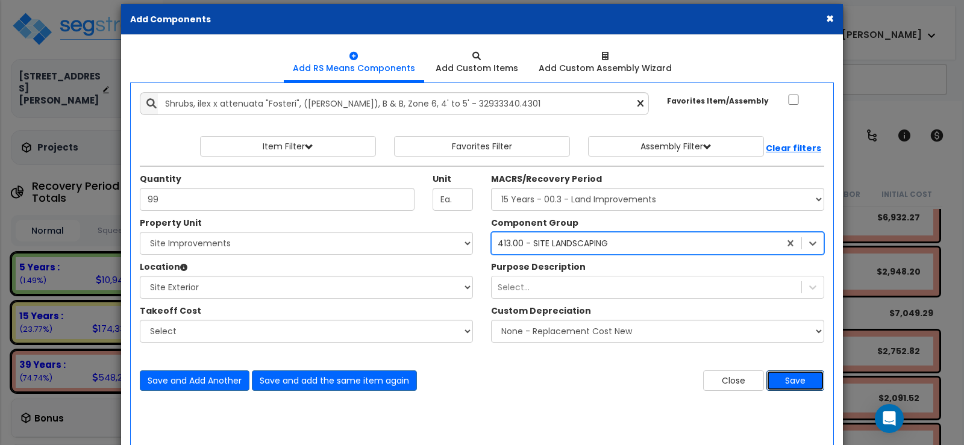
click at [791, 378] on button "Save" at bounding box center [796, 381] width 58 height 20
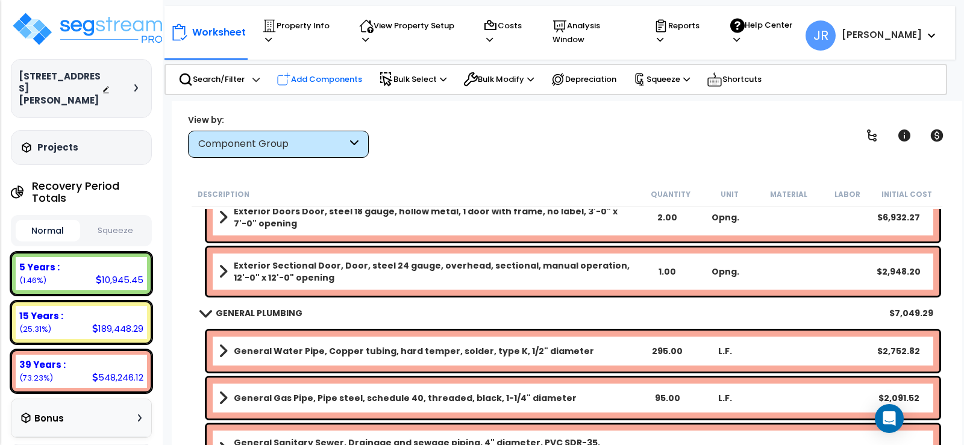
click at [343, 75] on p "Add Components" at bounding box center [320, 79] width 86 height 14
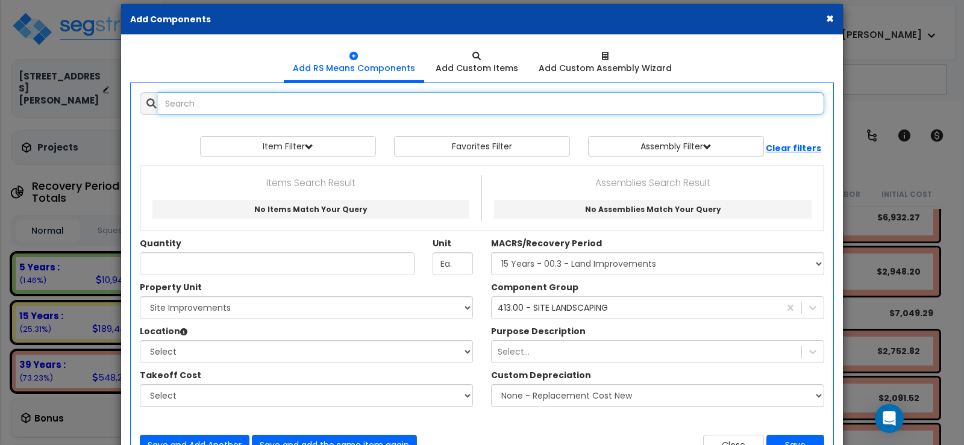
select select
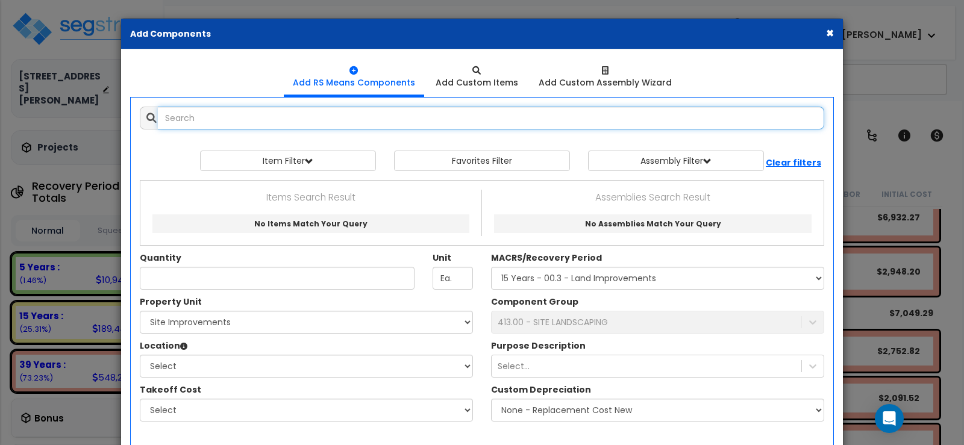
click at [205, 121] on input "text" at bounding box center [491, 118] width 666 height 23
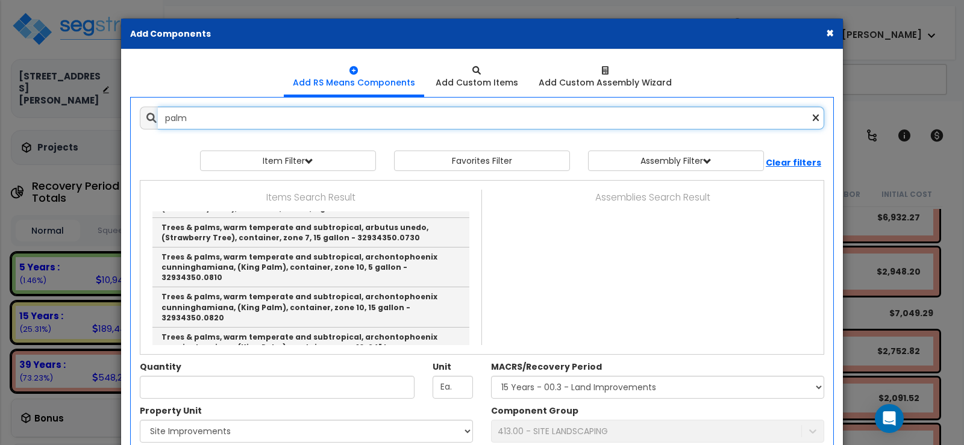
scroll to position [1446, 0]
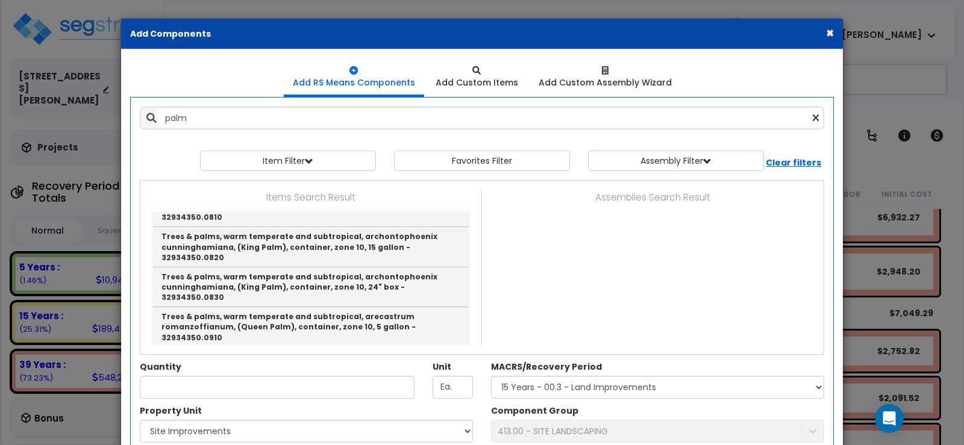
click at [255, 387] on link "Trees & palms, warm temperate and subtropical, arecastrum romanzoffianum, (Quee…" at bounding box center [310, 407] width 317 height 40
type input "Trees & palms, warm temperate and subtropical, arecastrum romanzoffianum, (Quee…"
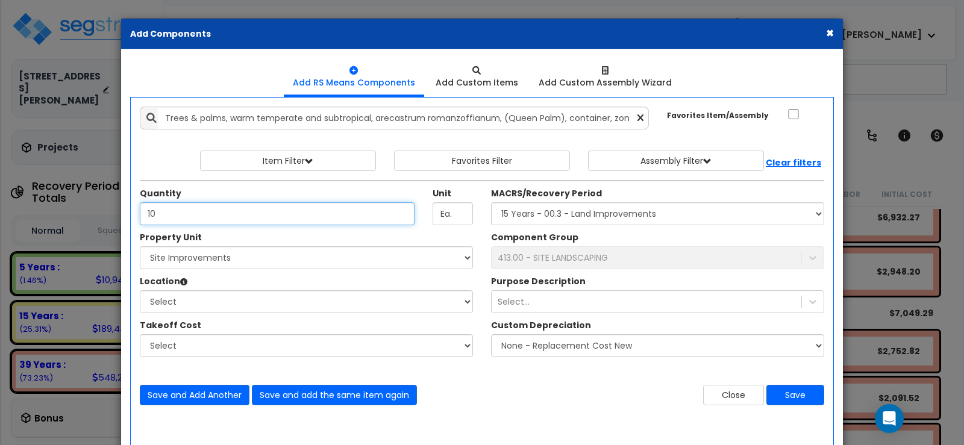
type input "10"
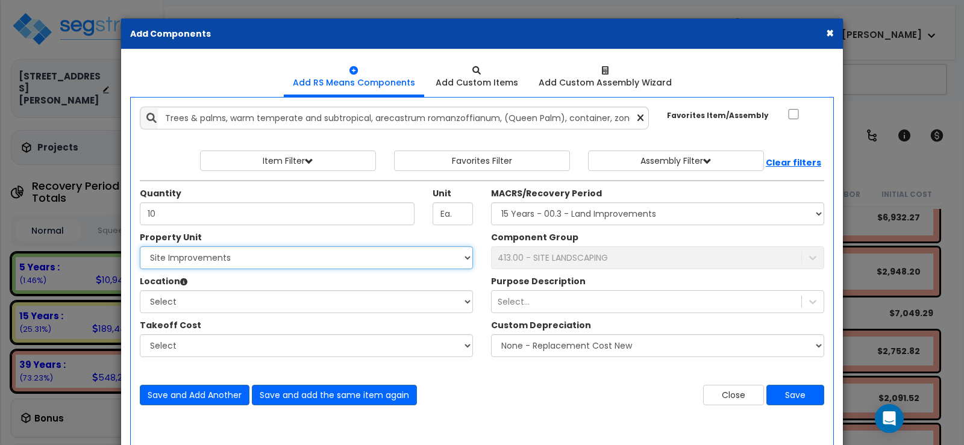
click at [185, 257] on select "Select 2205 Davis Blvd Site Improvements" at bounding box center [306, 257] width 333 height 23
select select "165264"
click at [140, 246] on select "Select 2205 Davis Blvd Site Improvements" at bounding box center [306, 257] width 333 height 23
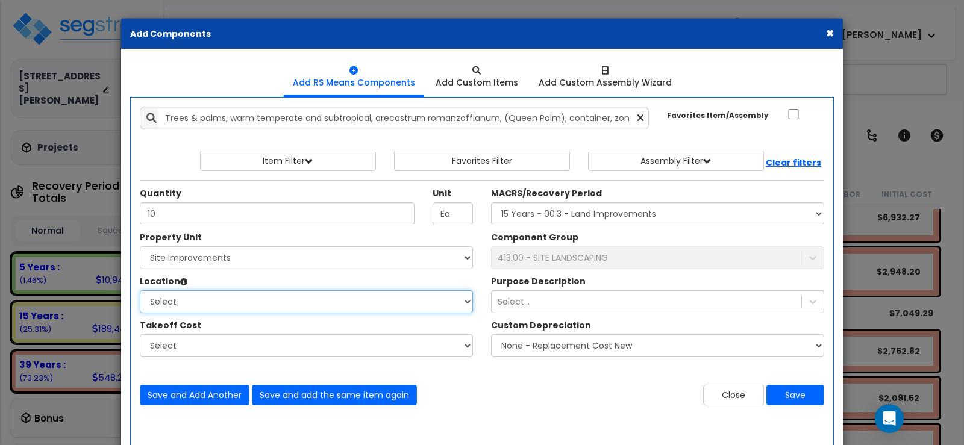
click at [193, 305] on select "Select Site Exterior Add Additional Location" at bounding box center [306, 301] width 333 height 23
select select "462"
click at [140, 290] on select "Select Site Exterior Add Additional Location" at bounding box center [306, 301] width 333 height 23
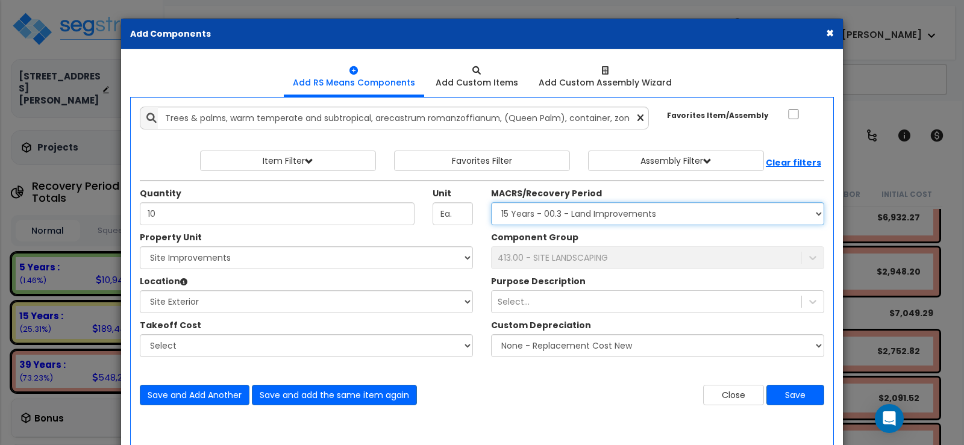
click at [545, 212] on select "Select MACRS/Recovery Period 5 Years - 57.0 - Distributive Trades & Services 5 …" at bounding box center [657, 213] width 333 height 23
select select "3666"
click at [491, 202] on select "Select MACRS/Recovery Period 5 Years - 57.0 - Distributive Trades & Services 5 …" at bounding box center [657, 213] width 333 height 23
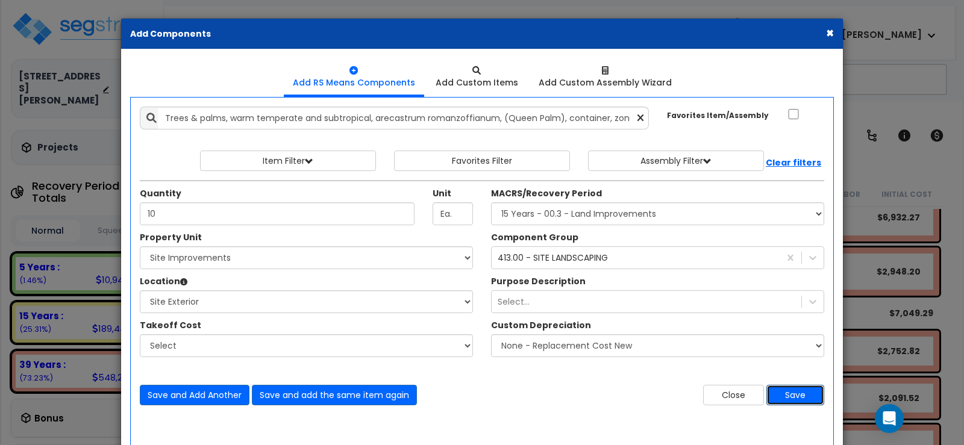
click at [795, 393] on button "Save" at bounding box center [796, 395] width 58 height 20
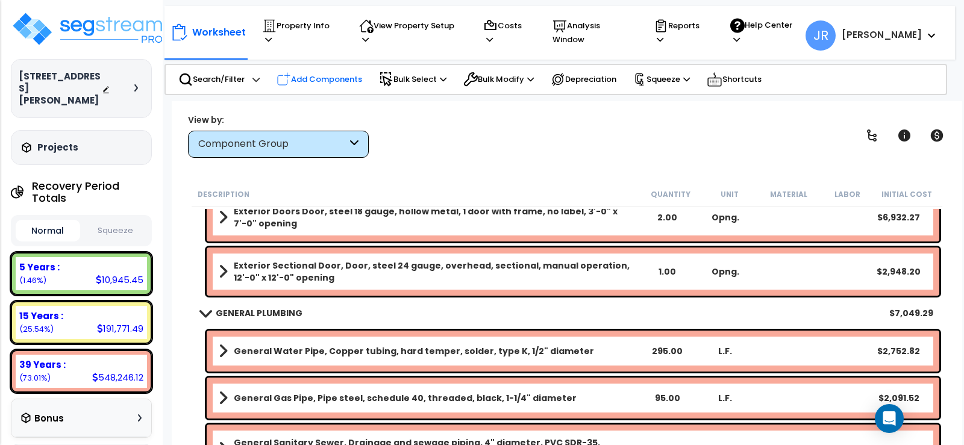
click at [310, 72] on p "Add Components" at bounding box center [320, 79] width 86 height 14
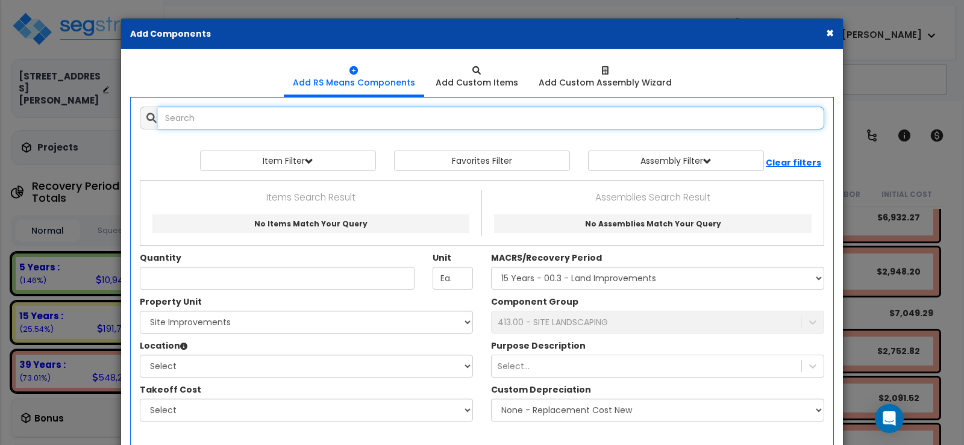
select select
click at [292, 117] on input "text" at bounding box center [491, 118] width 666 height 23
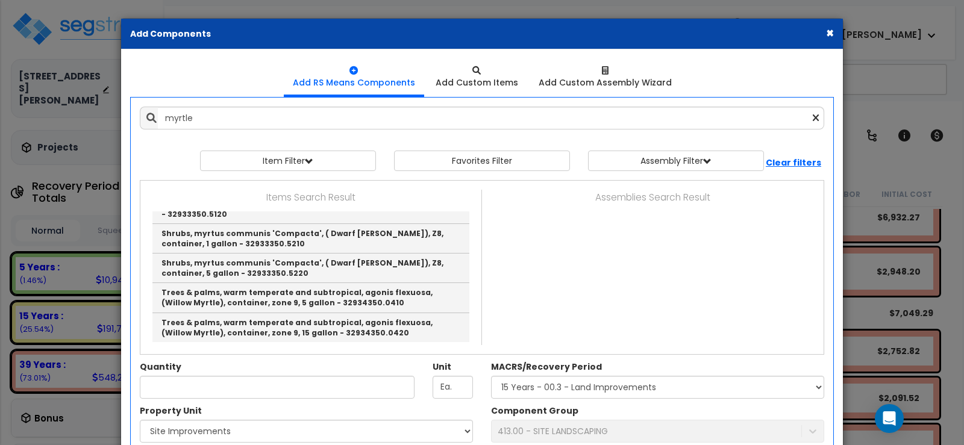
click at [292, 105] on link "Shrubs, lagerstroemia indica, ( Crapemyrtle), Z7, container, 3' to 4' - 3293335…" at bounding box center [310, 90] width 317 height 30
type input "Shrubs, lagerstroemia indica, ( Crapemyrtle), Z7, container, 3' to 4' - 3293335…"
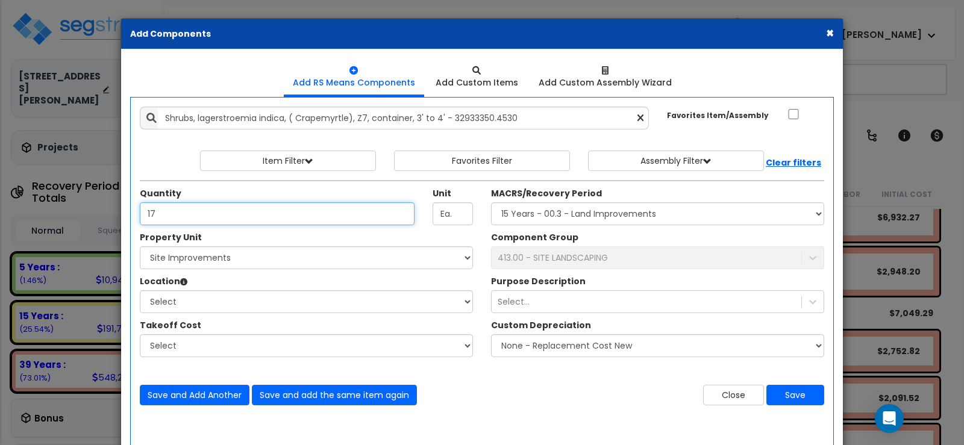
type input "17"
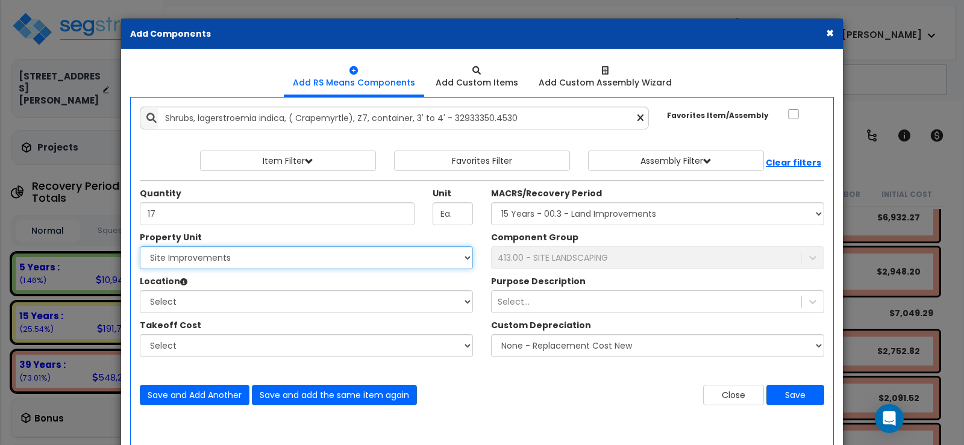
click at [209, 259] on select "Select 2205 Davis Blvd Site Improvements" at bounding box center [306, 257] width 333 height 23
click at [140, 246] on select "Select 2205 Davis Blvd Site Improvements" at bounding box center [306, 257] width 333 height 23
click at [196, 259] on select "Select 2205 Davis Blvd Site Improvements" at bounding box center [306, 257] width 333 height 23
select select "165264"
click at [140, 246] on select "Select 2205 Davis Blvd Site Improvements" at bounding box center [306, 257] width 333 height 23
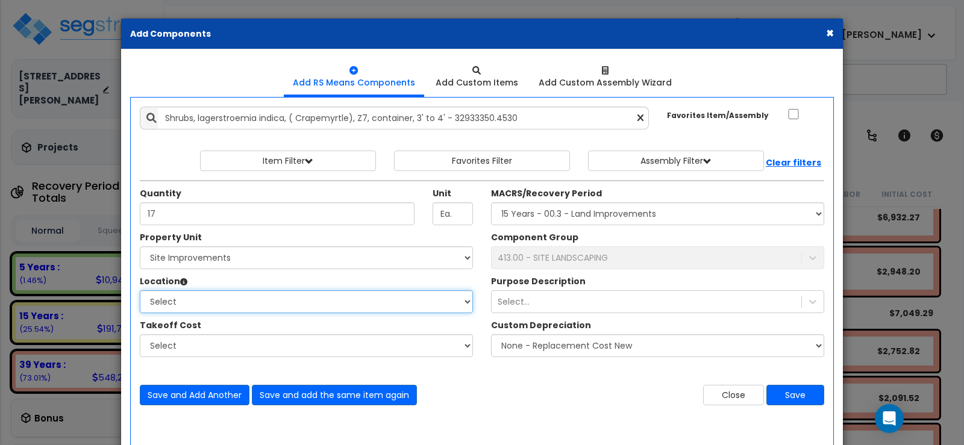
click at [195, 301] on select "Select Site Exterior Add Additional Location" at bounding box center [306, 301] width 333 height 23
select select "462"
click at [140, 290] on select "Select Site Exterior Add Additional Location" at bounding box center [306, 301] width 333 height 23
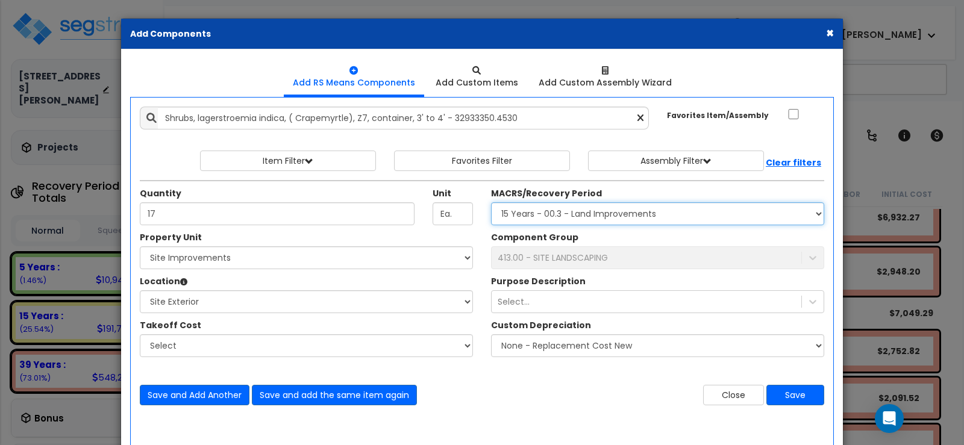
click at [608, 216] on select "Select MACRS/Recovery Period 5 Years - 57.0 - Distributive Trades & Services 5 …" at bounding box center [657, 213] width 333 height 23
select select "3666"
click at [491, 202] on select "Select MACRS/Recovery Period 5 Years - 57.0 - Distributive Trades & Services 5 …" at bounding box center [657, 213] width 333 height 23
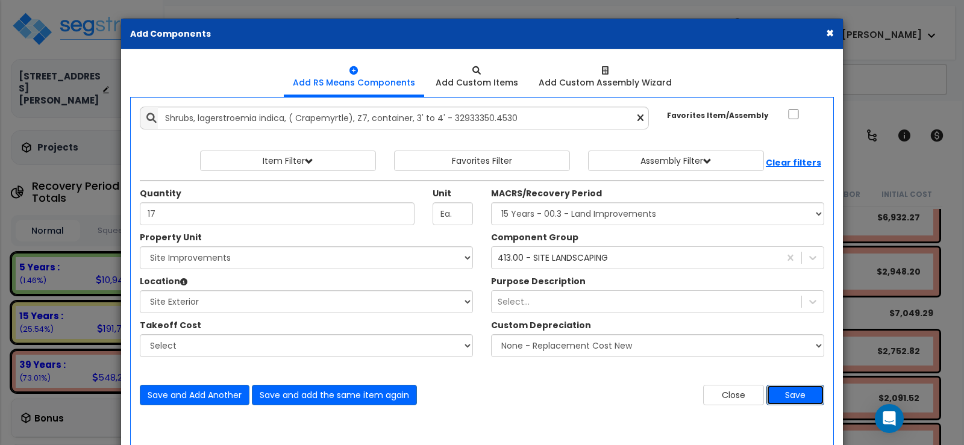
click at [797, 392] on button "Save" at bounding box center [796, 395] width 58 height 20
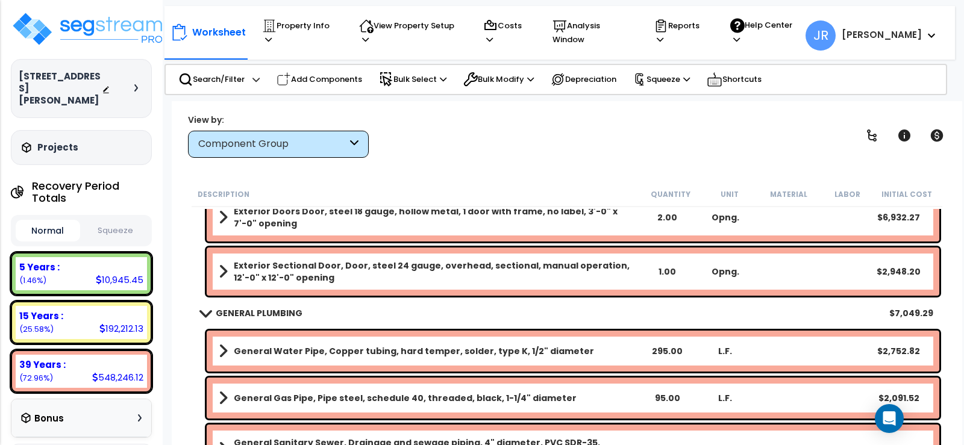
click at [314, 85] on div "Add Components" at bounding box center [319, 79] width 99 height 27
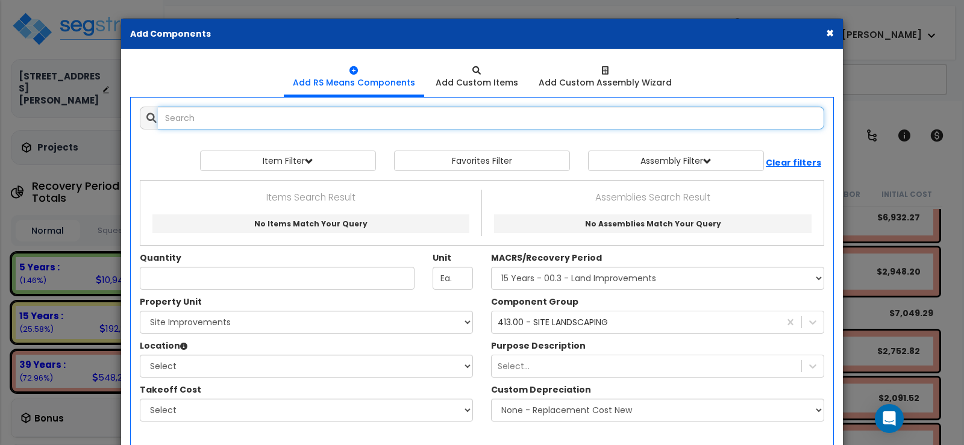
select select
click at [262, 118] on input "text" at bounding box center [491, 118] width 666 height 23
type input "j"
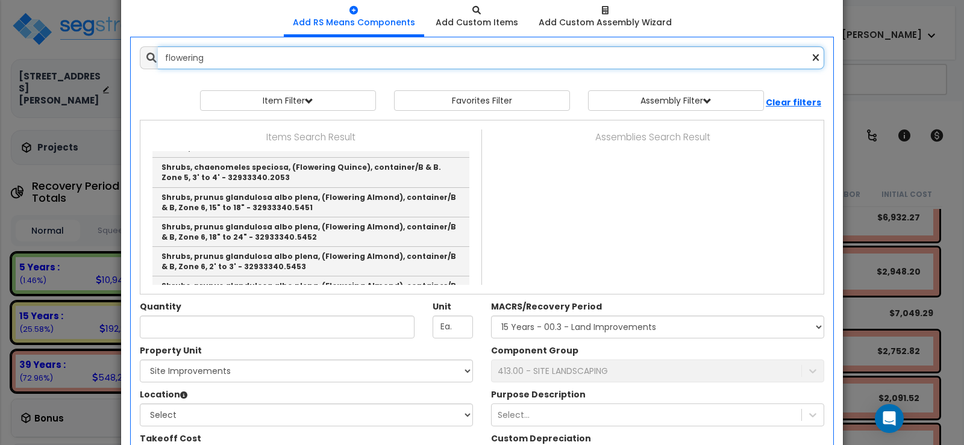
scroll to position [62, 0]
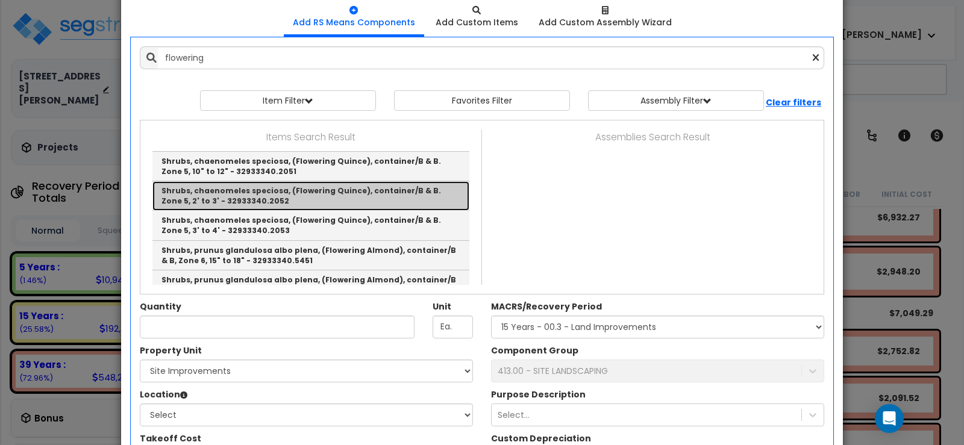
click at [239, 192] on link "Shrubs, chaenomeles speciosa, (Flowering Quince), container/B & B. Zone 5, 2' t…" at bounding box center [310, 196] width 317 height 30
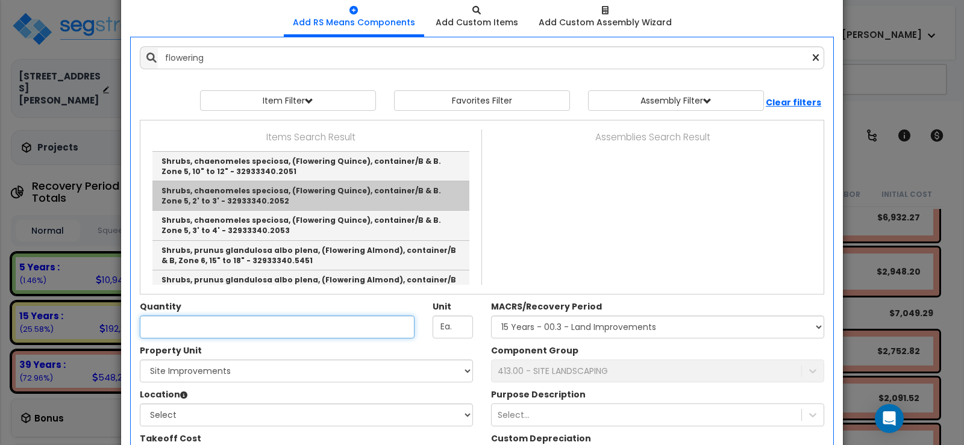
type input "Shrubs, chaenomeles speciosa, (Flowering Quince), container/B & B. Zone 5, 2' t…"
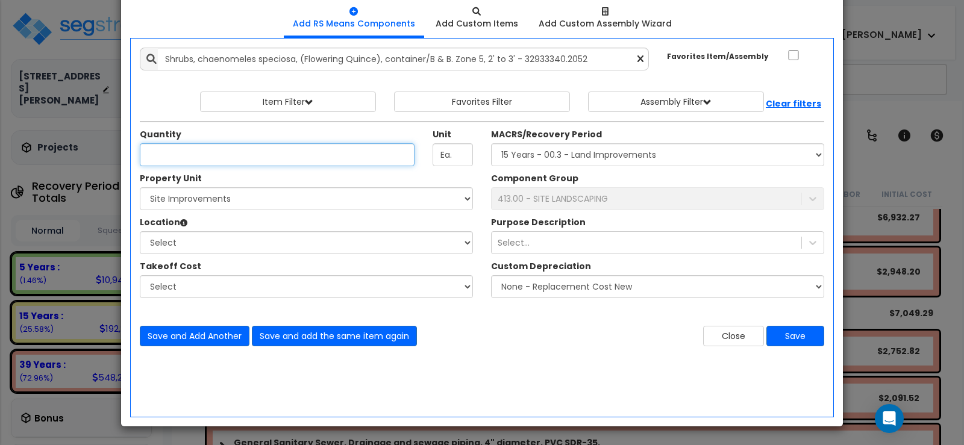
scroll to position [59, 0]
click at [221, 158] on input "Quantity" at bounding box center [277, 154] width 275 height 23
type input "12"
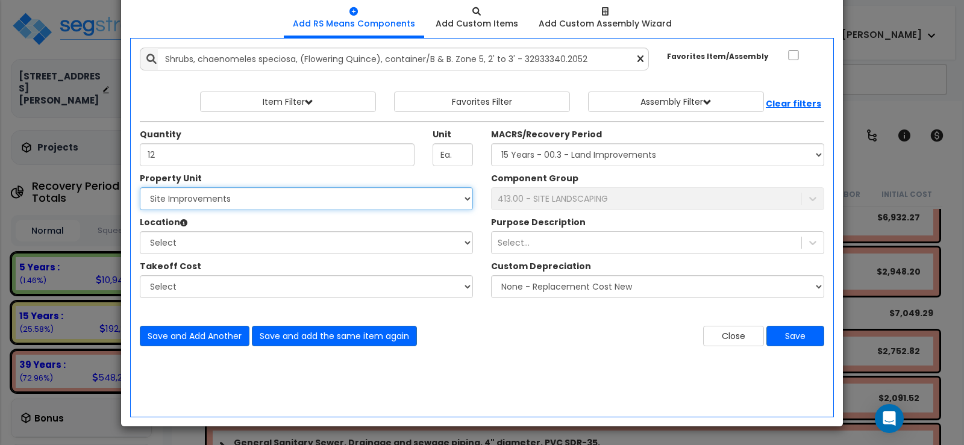
click at [178, 201] on select "Select 2205 Davis Blvd Site Improvements" at bounding box center [306, 198] width 333 height 23
select select "165264"
click at [140, 187] on select "Select 2205 Davis Blvd Site Improvements" at bounding box center [306, 198] width 333 height 23
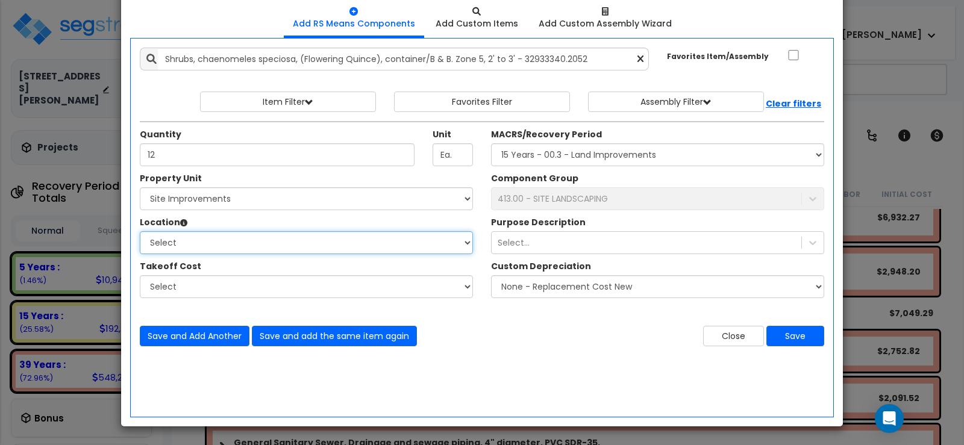
click at [178, 245] on select "Select Site Exterior Add Additional Location" at bounding box center [306, 242] width 333 height 23
select select "462"
click at [140, 231] on select "Select Site Exterior Add Additional Location" at bounding box center [306, 242] width 333 height 23
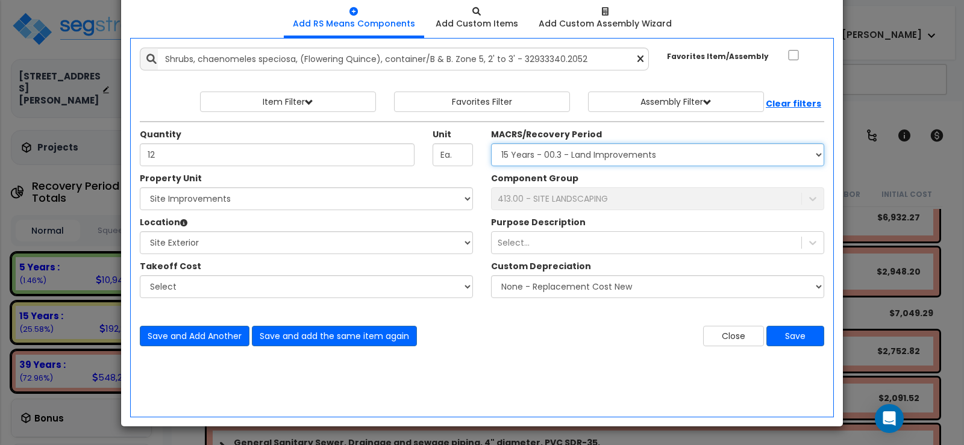
click at [553, 157] on select "Select MACRS/Recovery Period 5 Years - 57.0 - Distributive Trades & Services 5 …" at bounding box center [657, 154] width 333 height 23
select select "3666"
click at [491, 143] on select "Select MACRS/Recovery Period 5 Years - 57.0 - Distributive Trades & Services 5 …" at bounding box center [657, 154] width 333 height 23
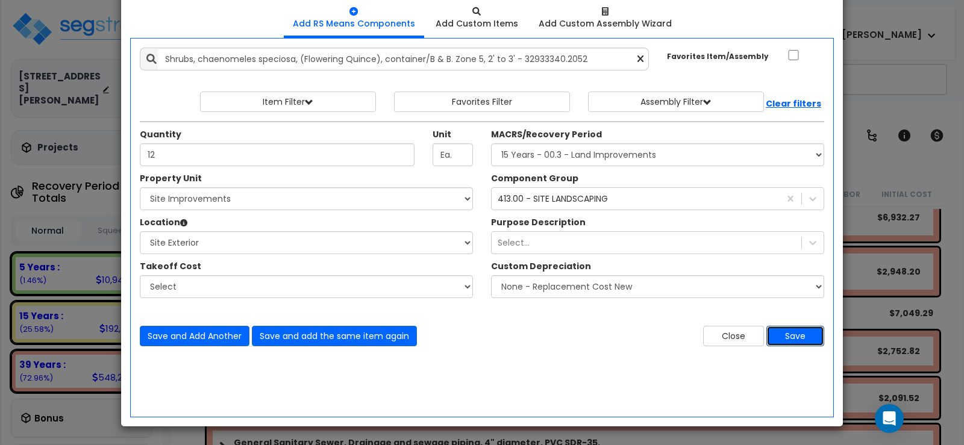
click at [795, 338] on button "Save" at bounding box center [796, 336] width 58 height 20
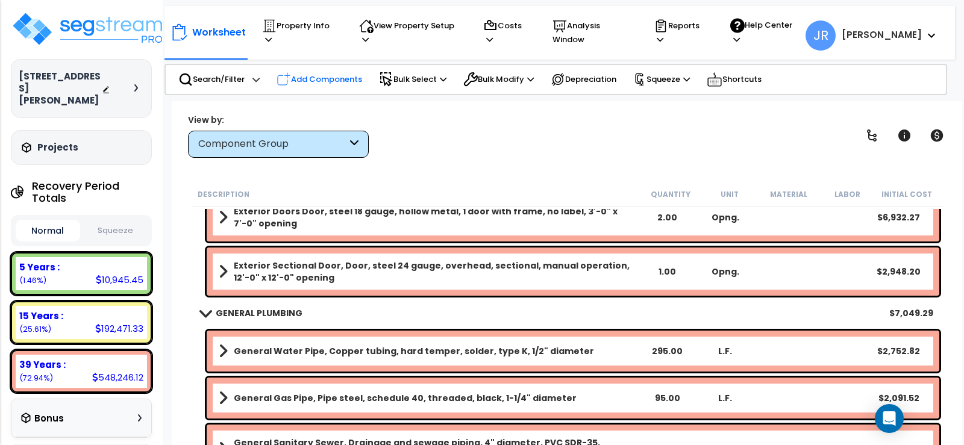
click at [310, 77] on p "Add Components" at bounding box center [320, 79] width 86 height 14
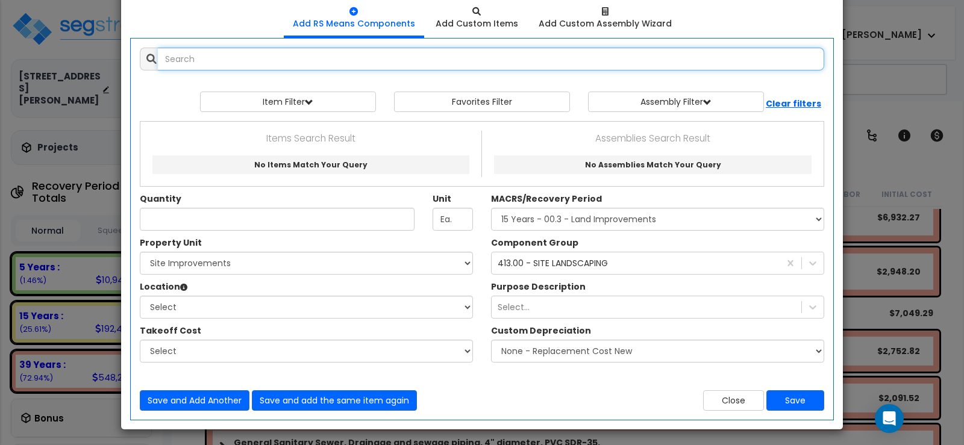
select select
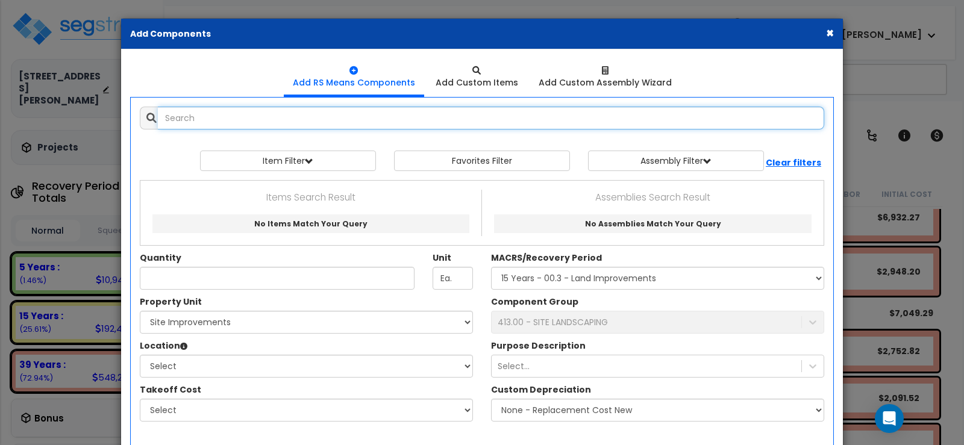
click at [247, 118] on input "text" at bounding box center [491, 118] width 666 height 23
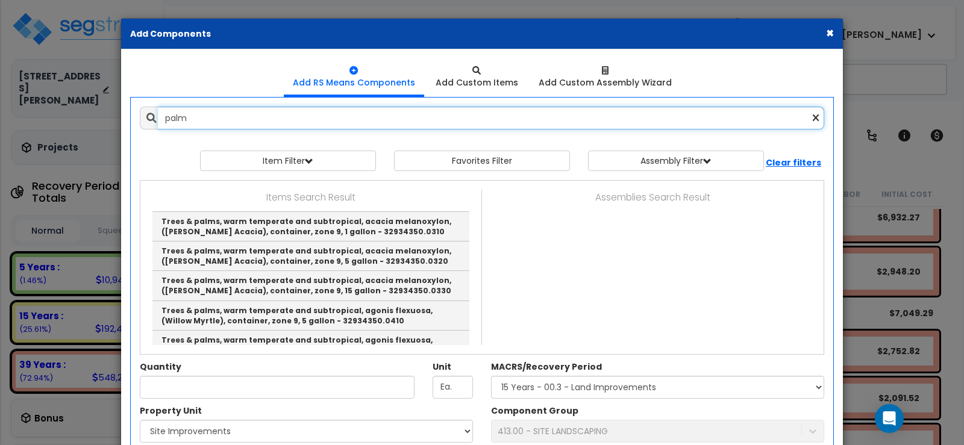
scroll to position [964, 0]
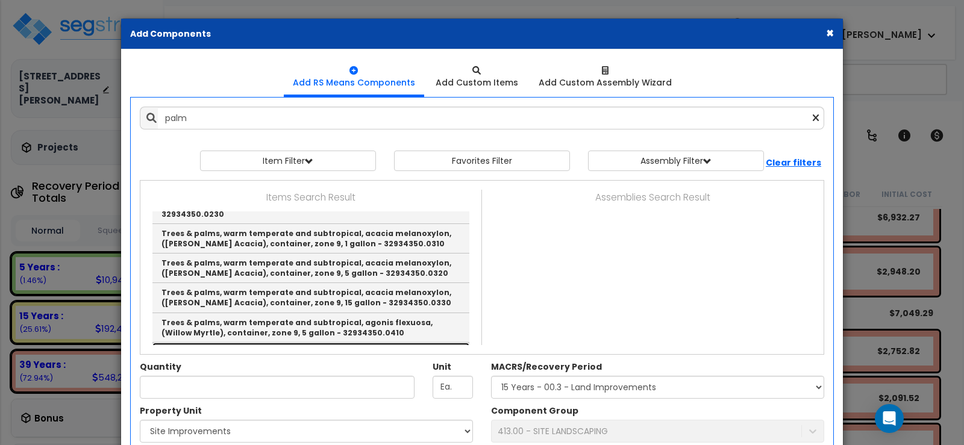
click at [293, 343] on link "Trees & palms, warm temperate and subtropical, agonis flexuosa, (Willow Myrtle)…" at bounding box center [310, 358] width 317 height 30
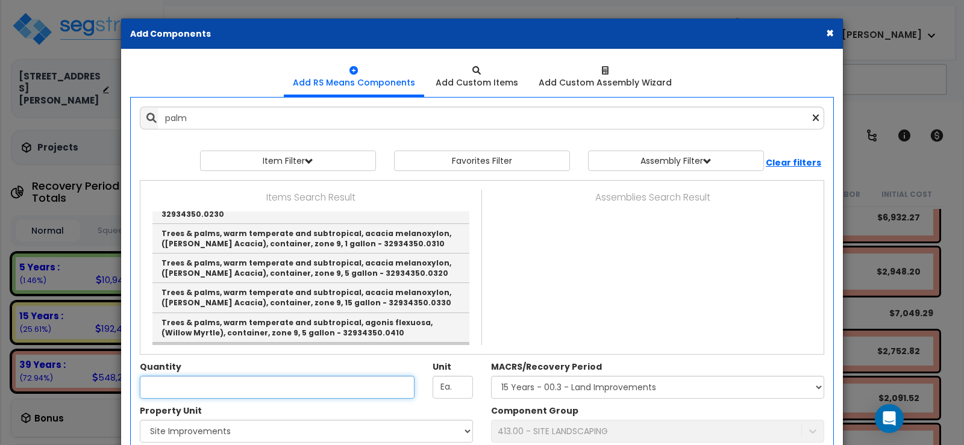
type input "Trees & palms, warm temperate and subtropical, agonis flexuosa, (Willow Myrtle)…"
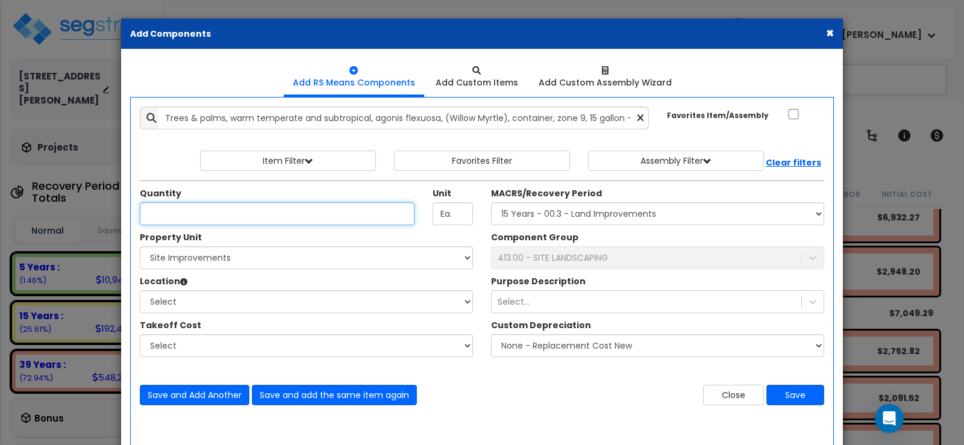
click at [240, 216] on input "Quantity" at bounding box center [277, 213] width 275 height 23
type input "2"
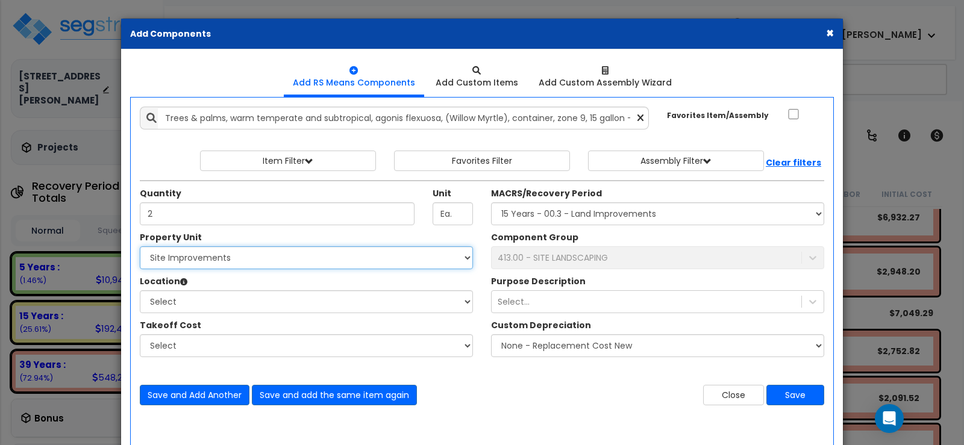
click at [241, 256] on select "Select 2205 Davis Blvd Site Improvements" at bounding box center [306, 257] width 333 height 23
select select "165264"
click at [140, 246] on select "Select 2205 Davis Blvd Site Improvements" at bounding box center [306, 257] width 333 height 23
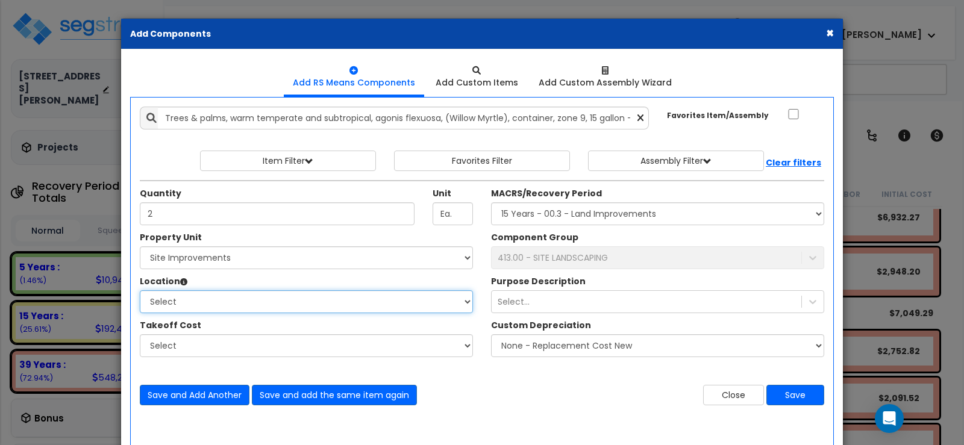
click at [203, 308] on select "Select Site Exterior Add Additional Location" at bounding box center [306, 301] width 333 height 23
select select "462"
click at [140, 290] on select "Select Site Exterior Add Additional Location" at bounding box center [306, 301] width 333 height 23
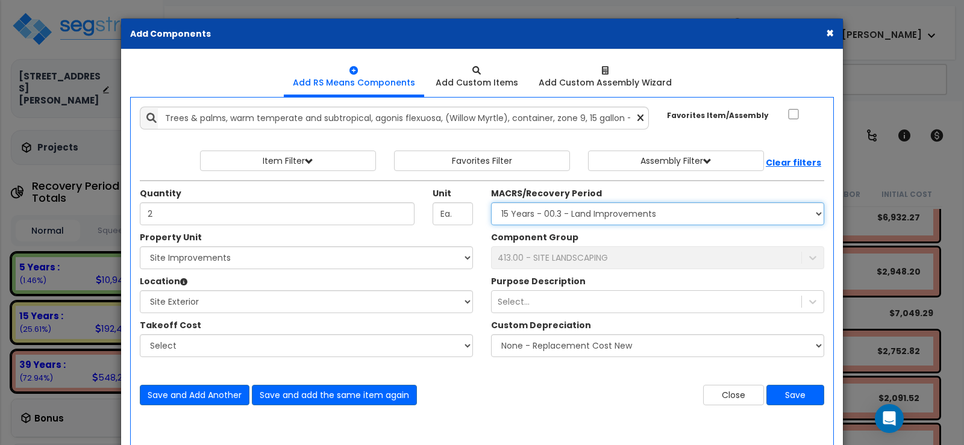
click at [546, 217] on select "Select MACRS/Recovery Period 5 Years - 57.0 - Distributive Trades & Services 5 …" at bounding box center [657, 213] width 333 height 23
select select "3666"
click at [491, 202] on select "Select MACRS/Recovery Period 5 Years - 57.0 - Distributive Trades & Services 5 …" at bounding box center [657, 213] width 333 height 23
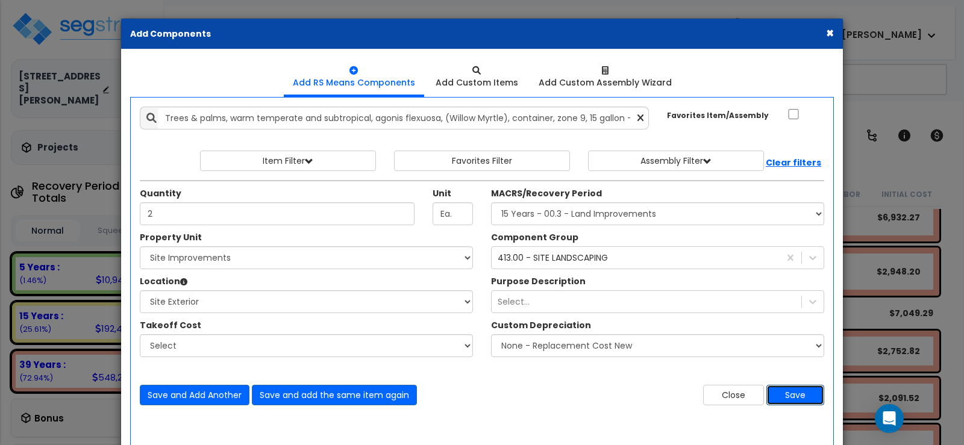
click at [800, 395] on button "Save" at bounding box center [796, 395] width 58 height 20
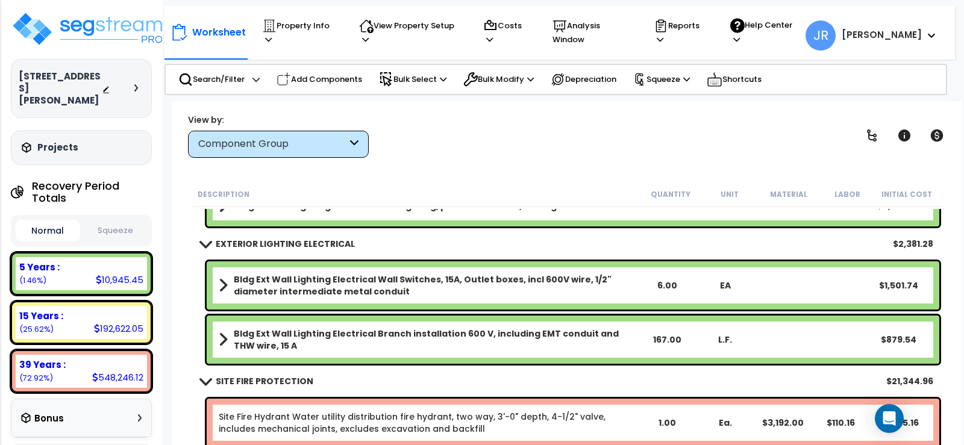
scroll to position [1687, 0]
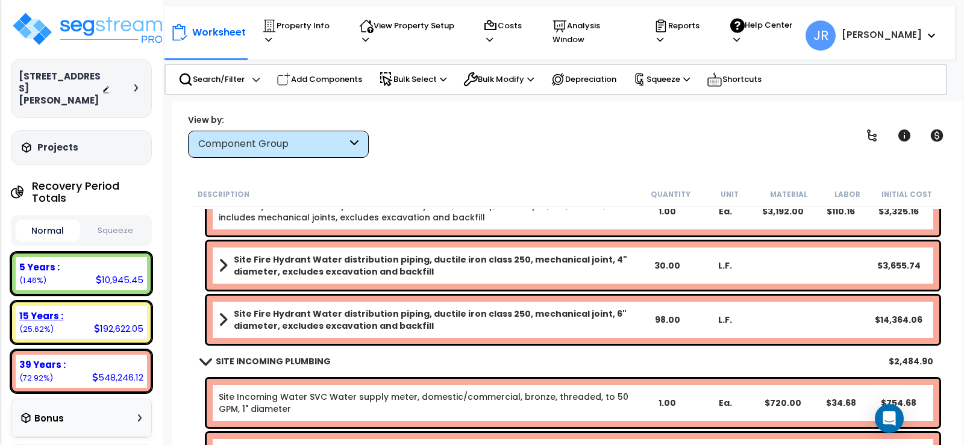
click at [130, 310] on div "15 Years :" at bounding box center [81, 316] width 124 height 13
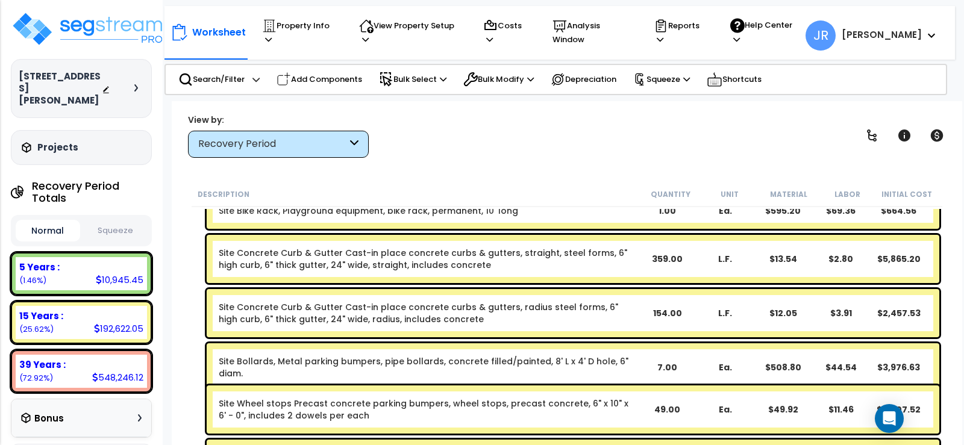
scroll to position [15, 0]
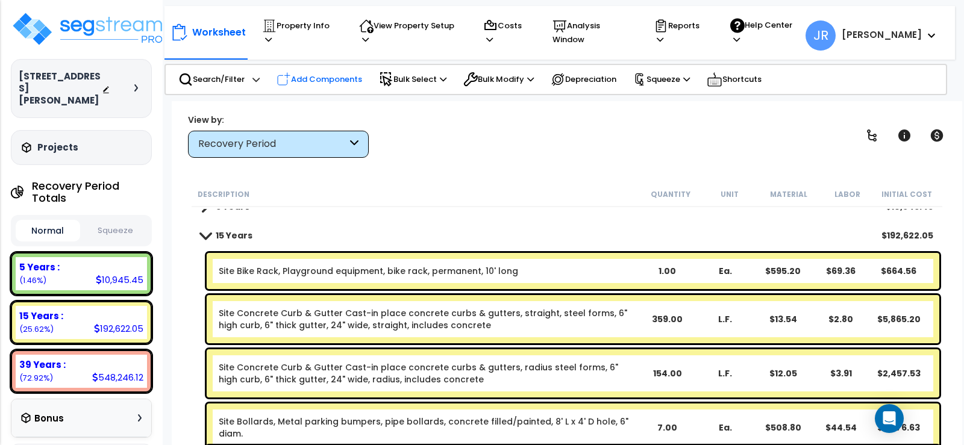
click at [339, 72] on p "Add Components" at bounding box center [320, 79] width 86 height 14
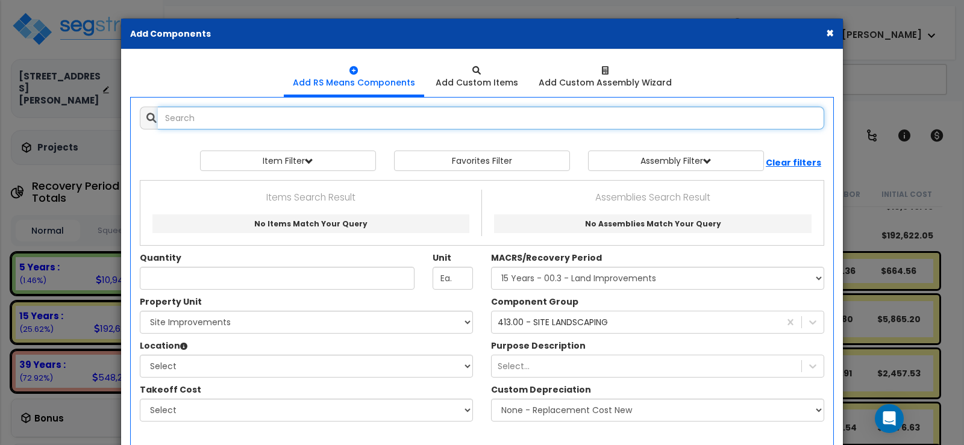
select select
click at [307, 117] on input "text" at bounding box center [491, 118] width 666 height 23
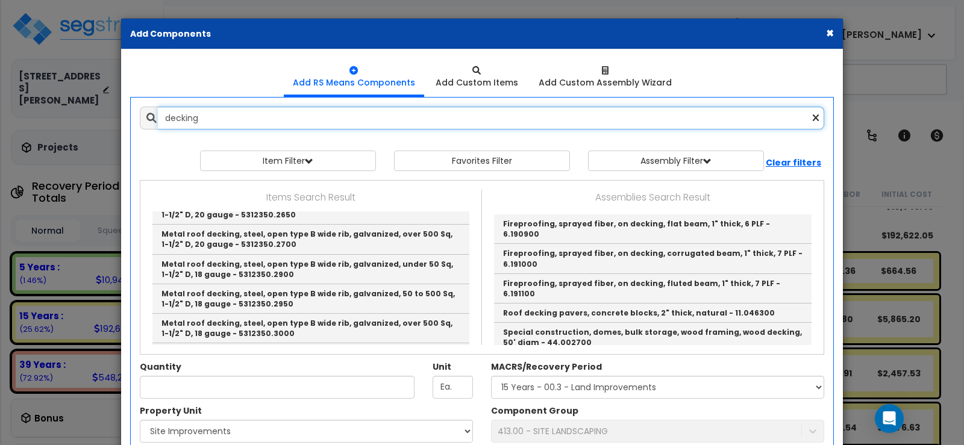
scroll to position [542, 0]
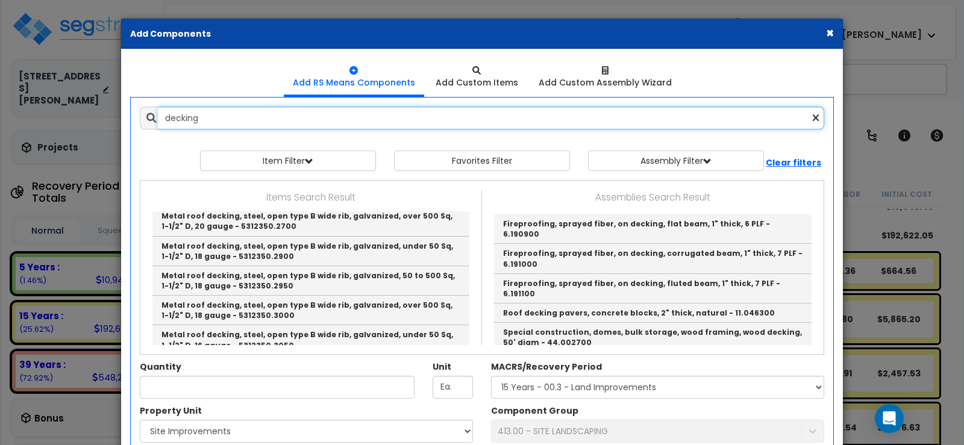
click at [164, 117] on input "decking" at bounding box center [491, 118] width 666 height 23
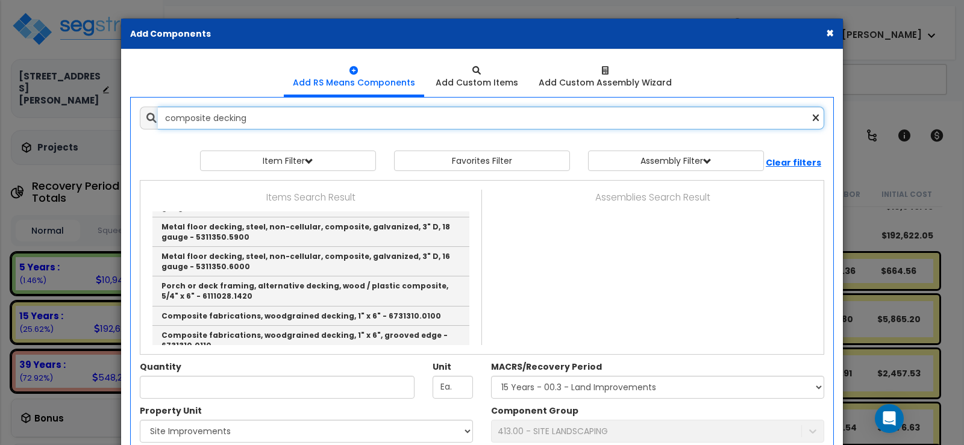
scroll to position [301, 0]
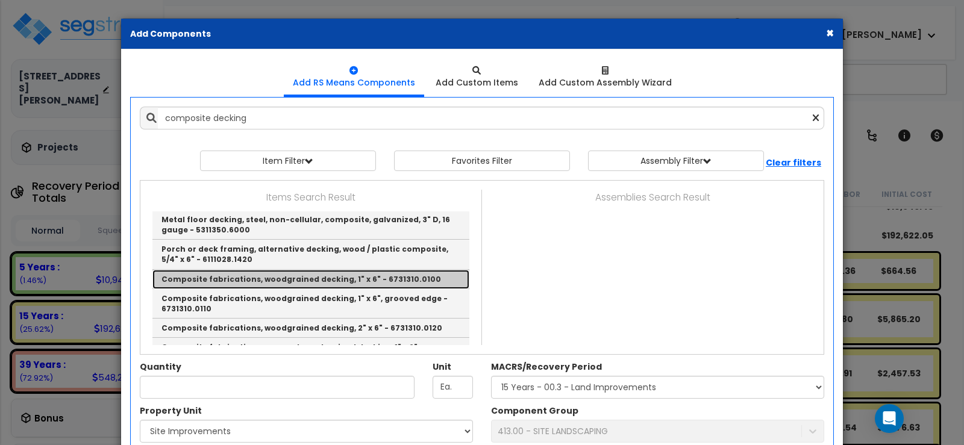
click at [280, 280] on link "Composite fabrications, woodgrained decking, 1" x 6" - 6731310.0100" at bounding box center [310, 279] width 317 height 19
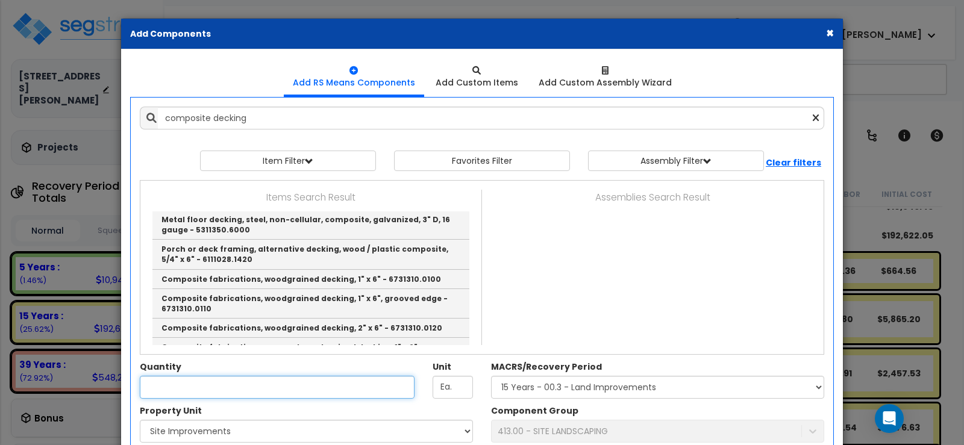
type input "Composite fabrications, woodgrained decking, 1" x 6" - 6731310.0100"
type input "L.F."
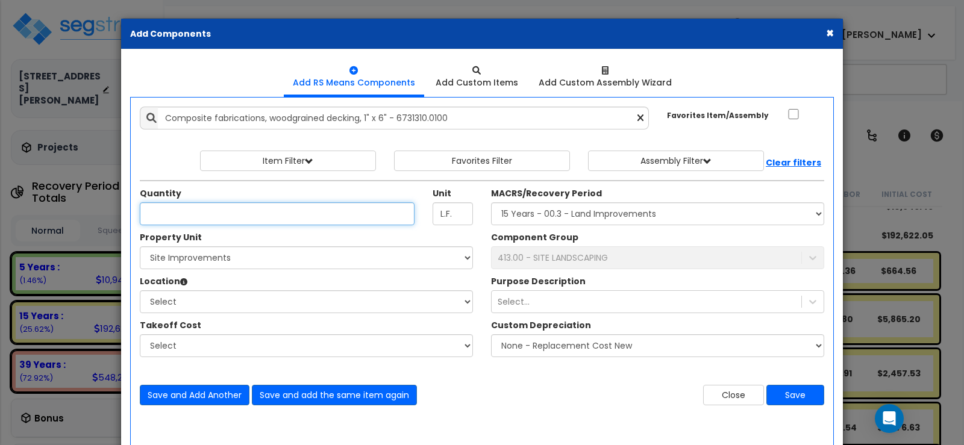
click at [260, 214] on input "Quantity" at bounding box center [277, 213] width 275 height 23
type input "900"
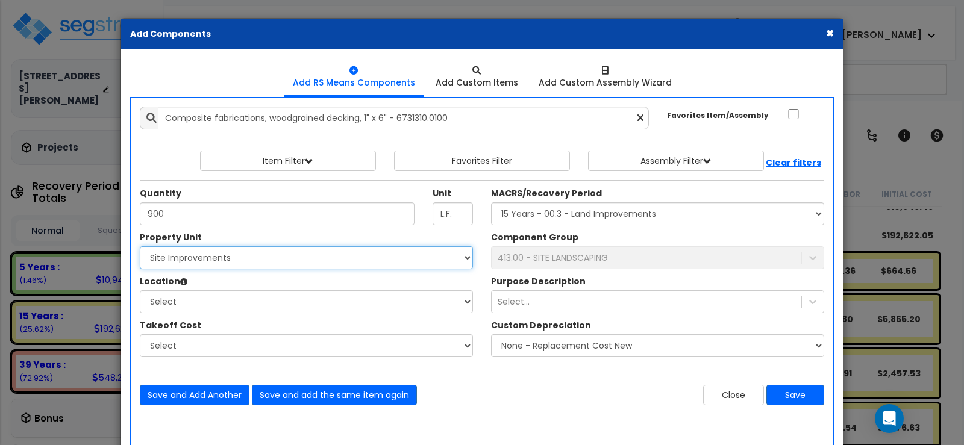
click at [233, 259] on select "Select 2205 Davis Blvd Site Improvements" at bounding box center [306, 257] width 333 height 23
select select "165264"
click at [140, 246] on select "Select 2205 Davis Blvd Site Improvements" at bounding box center [306, 257] width 333 height 23
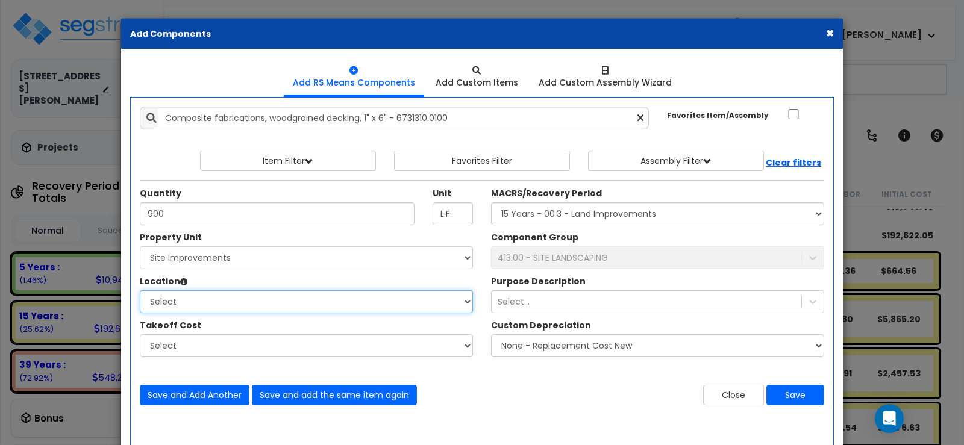
click at [201, 303] on select "Select Site Exterior Add Additional Location" at bounding box center [306, 301] width 333 height 23
select select "462"
click at [140, 290] on select "Select Site Exterior Add Additional Location" at bounding box center [306, 301] width 333 height 23
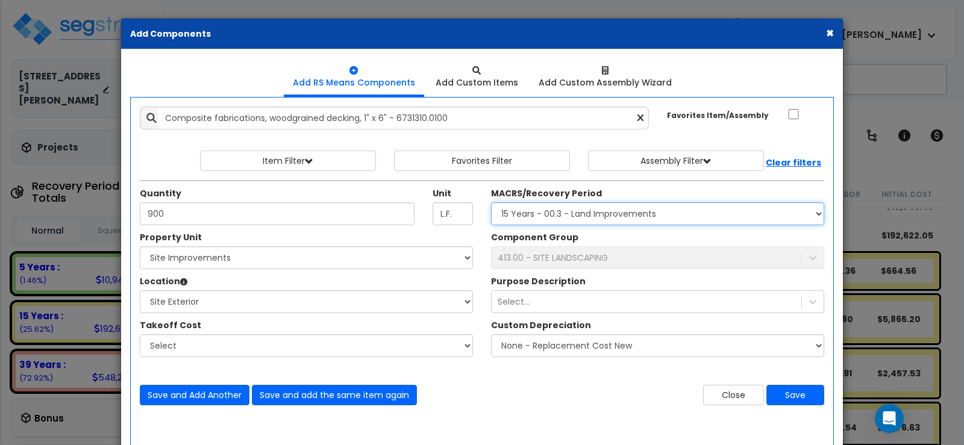
click at [583, 216] on select "Select MACRS/Recovery Period 5 Years - 57.0 - Distributive Trades & Services 5 …" at bounding box center [657, 213] width 333 height 23
select select "3666"
click at [491, 202] on select "Select MACRS/Recovery Period 5 Years - 57.0 - Distributive Trades & Services 5 …" at bounding box center [657, 213] width 333 height 23
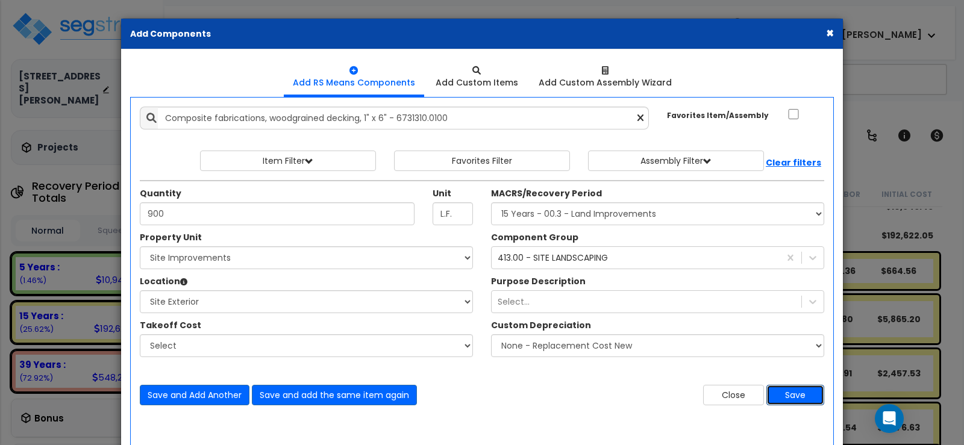
click at [793, 396] on button "Save" at bounding box center [796, 395] width 58 height 20
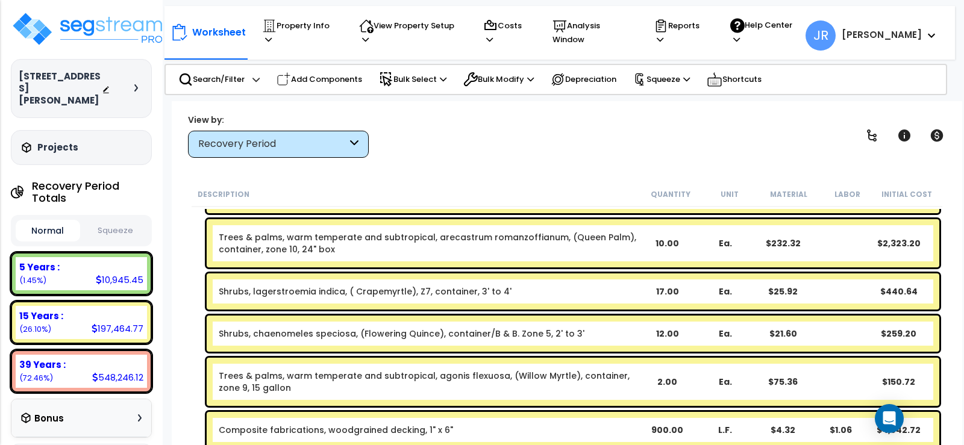
scroll to position [53, 0]
click at [327, 72] on p "Add Components" at bounding box center [320, 79] width 86 height 14
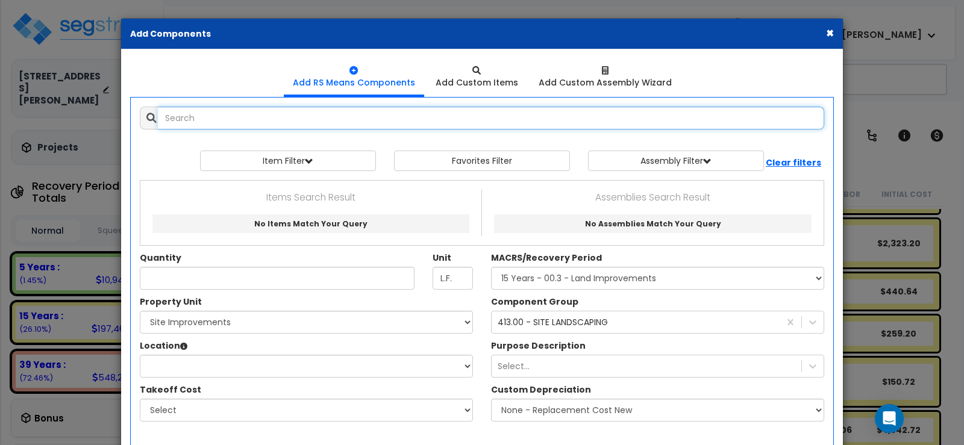
select select
click at [282, 117] on input "text" at bounding box center [491, 118] width 666 height 23
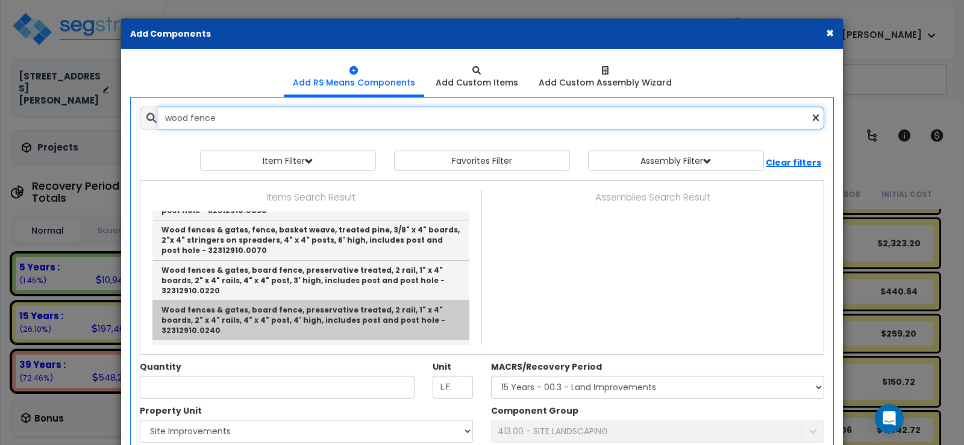
scroll to position [362, 0]
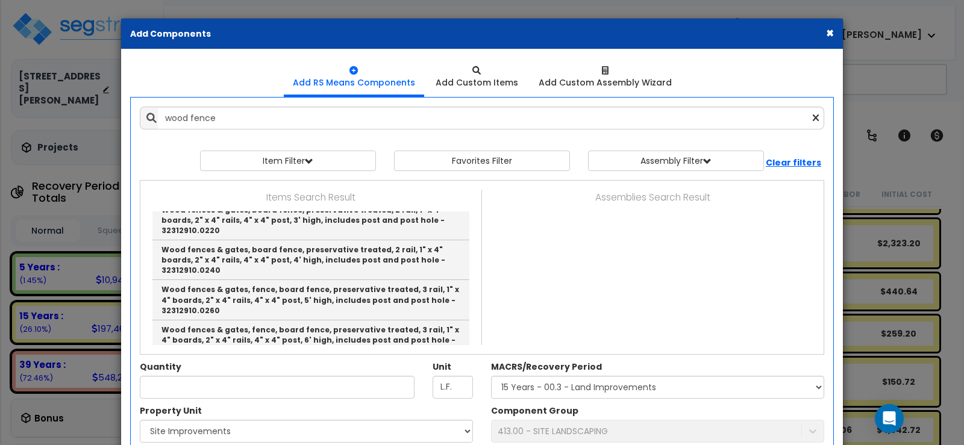
click at [297, 401] on link "Wood fences & gates, fence, board fence, No. 2 grade western cedar, 2 rail, 1" …" at bounding box center [310, 421] width 317 height 40
type input "Wood fences & gates, fence, board fence, No. 2 grade western cedar, 2 rail, 1" …"
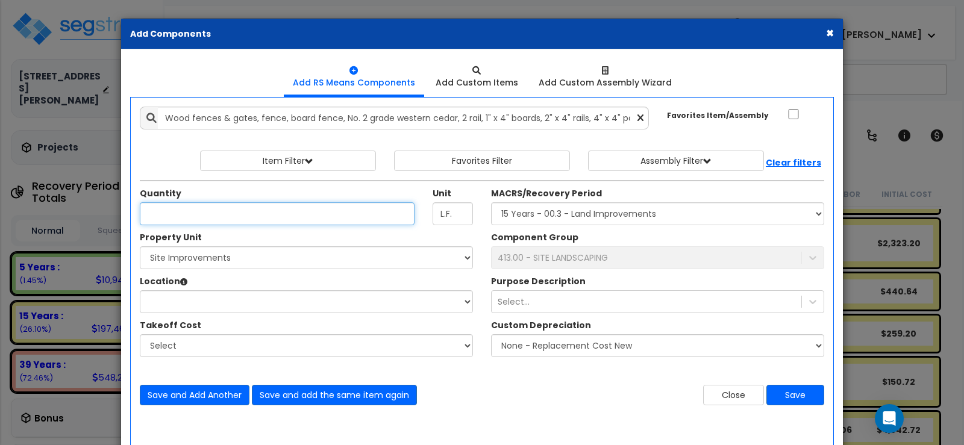
scroll to position [0, 0]
type input "118"
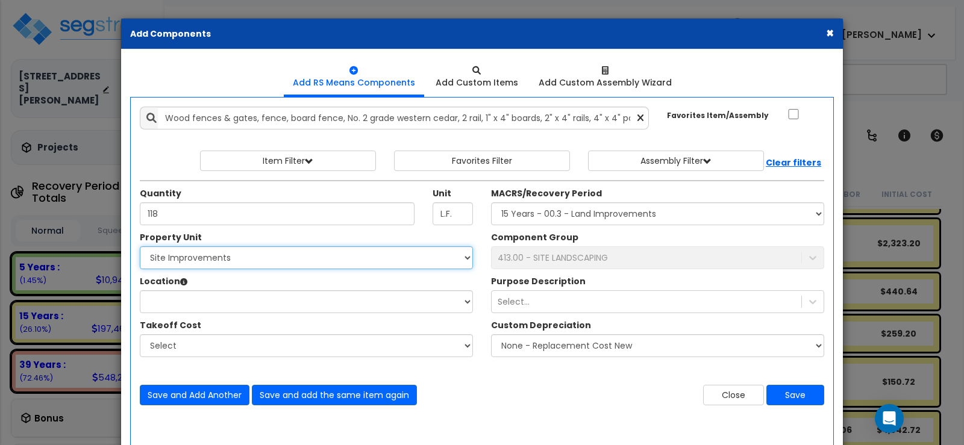
click at [204, 261] on select "Select 2205 Davis Blvd Site Improvements" at bounding box center [306, 257] width 333 height 23
select select "165264"
click at [140, 246] on select "Select 2205 Davis Blvd Site Improvements" at bounding box center [306, 257] width 333 height 23
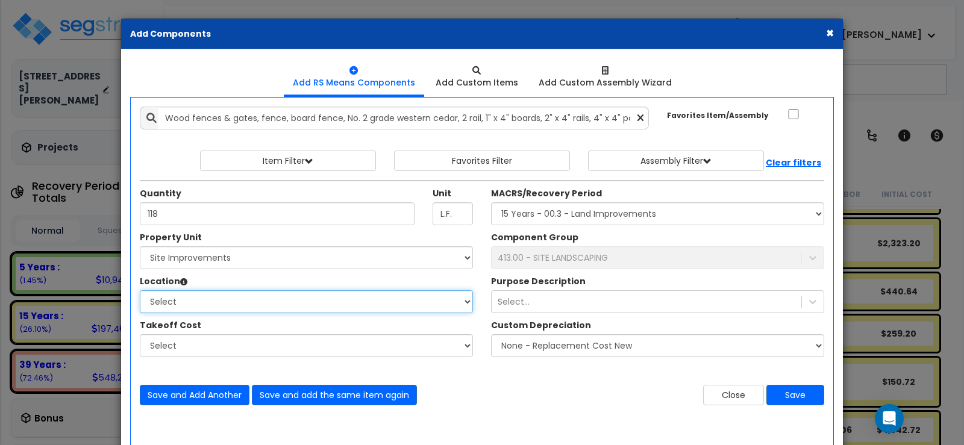
click at [195, 309] on select "Select Site Exterior Add Additional Location" at bounding box center [306, 301] width 333 height 23
select select "462"
click at [140, 290] on select "Select Site Exterior Add Additional Location" at bounding box center [306, 301] width 333 height 23
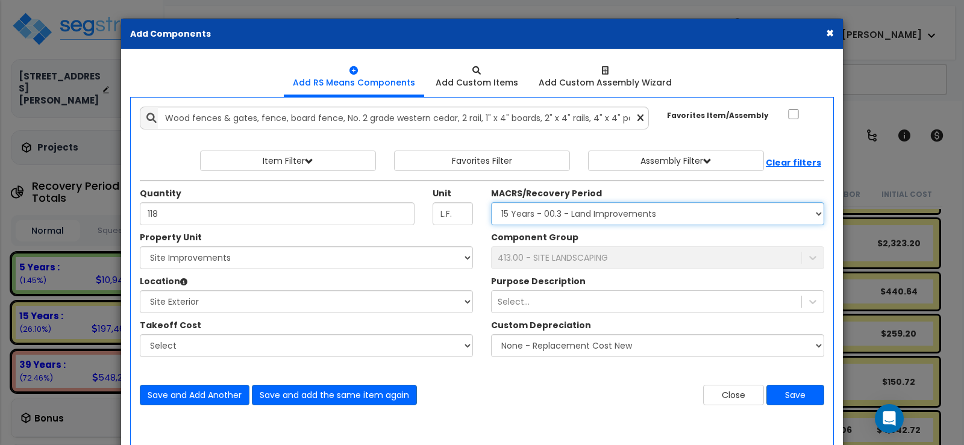
click at [541, 211] on select "Select MACRS/Recovery Period 5 Years - 57.0 - Distributive Trades & Services 5 …" at bounding box center [657, 213] width 333 height 23
select select "3666"
click at [491, 202] on select "Select MACRS/Recovery Period 5 Years - 57.0 - Distributive Trades & Services 5 …" at bounding box center [657, 213] width 333 height 23
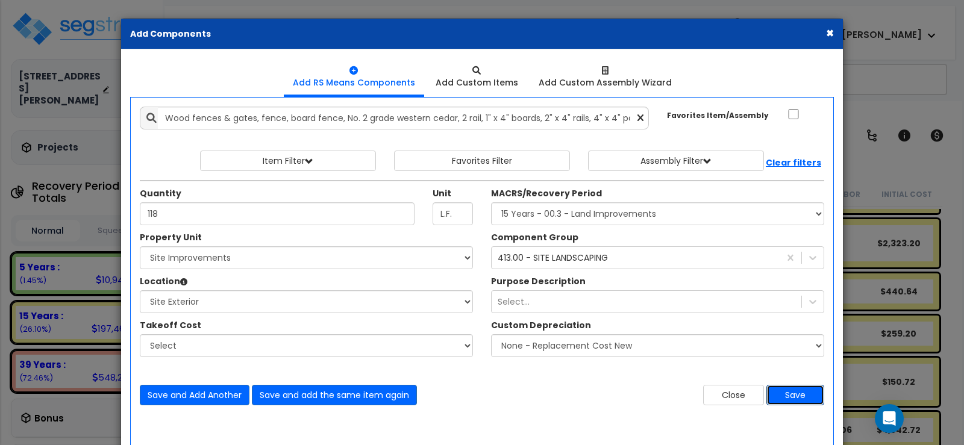
click at [785, 394] on button "Save" at bounding box center [796, 395] width 58 height 20
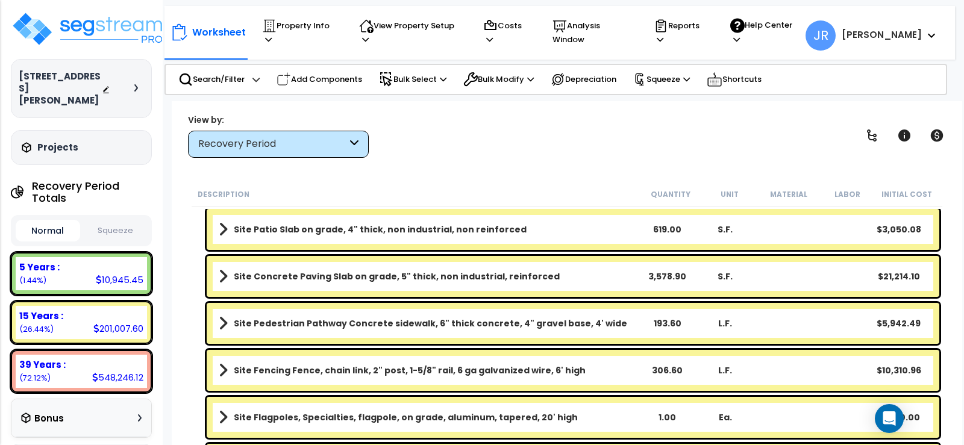
scroll to position [482, 0]
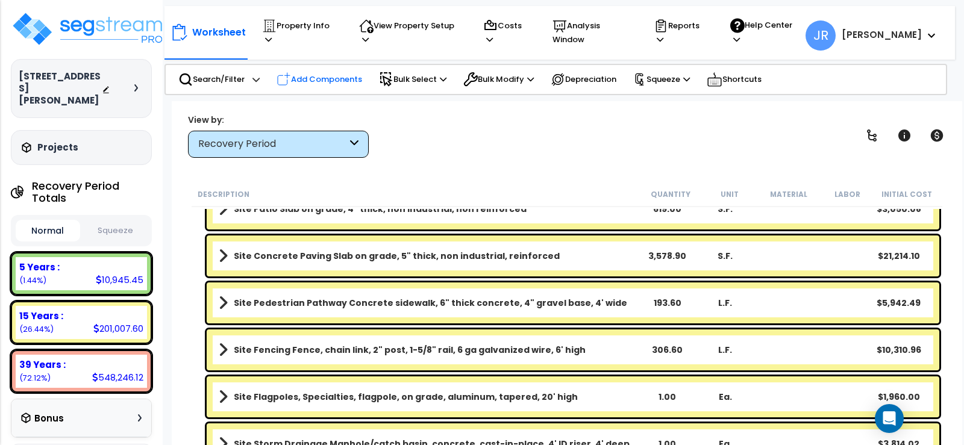
click at [325, 72] on p "Add Components" at bounding box center [320, 79] width 86 height 14
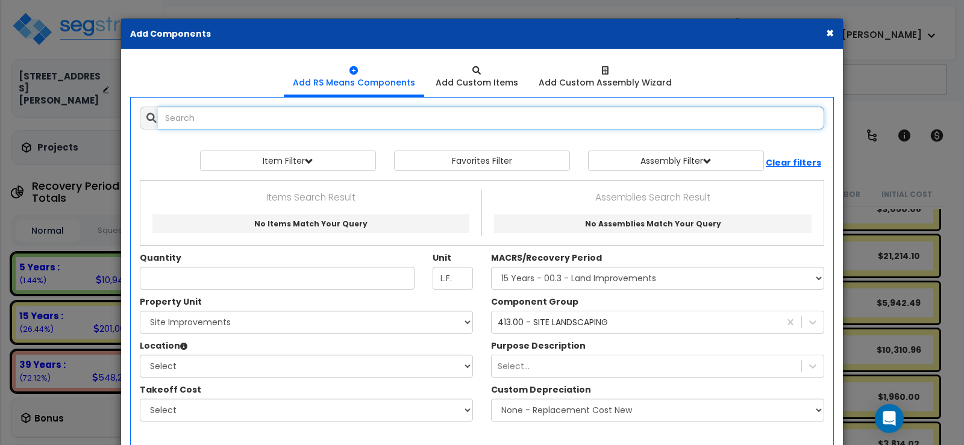
select select
click at [319, 119] on input "text" at bounding box center [491, 118] width 666 height 23
type input "c"
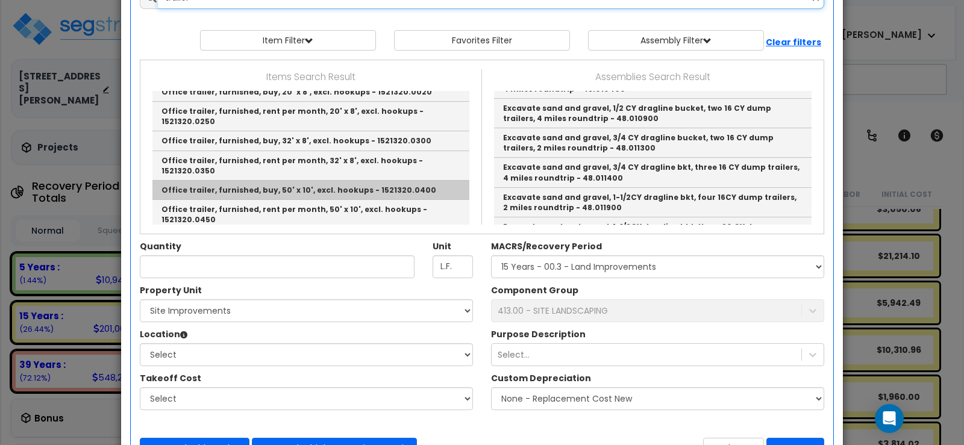
scroll to position [40, 0]
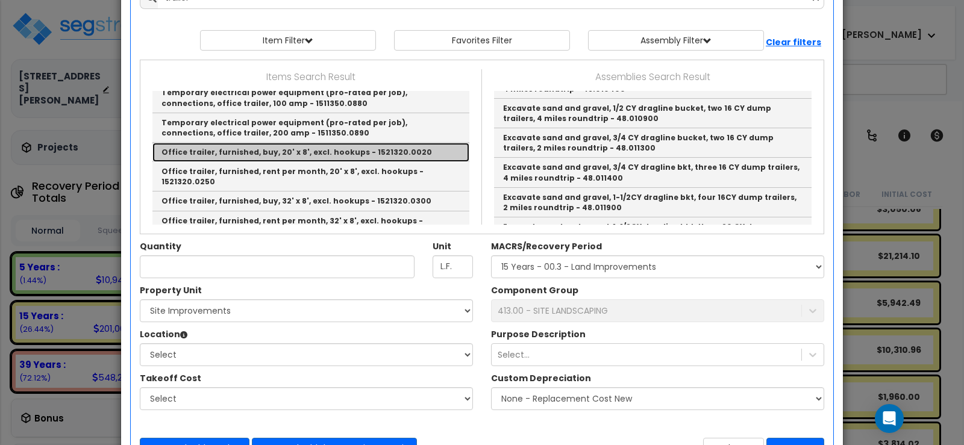
click at [331, 153] on link "Office trailer, furnished, buy, 20' x 8', excl. hookups - 1521320.0020" at bounding box center [310, 152] width 317 height 19
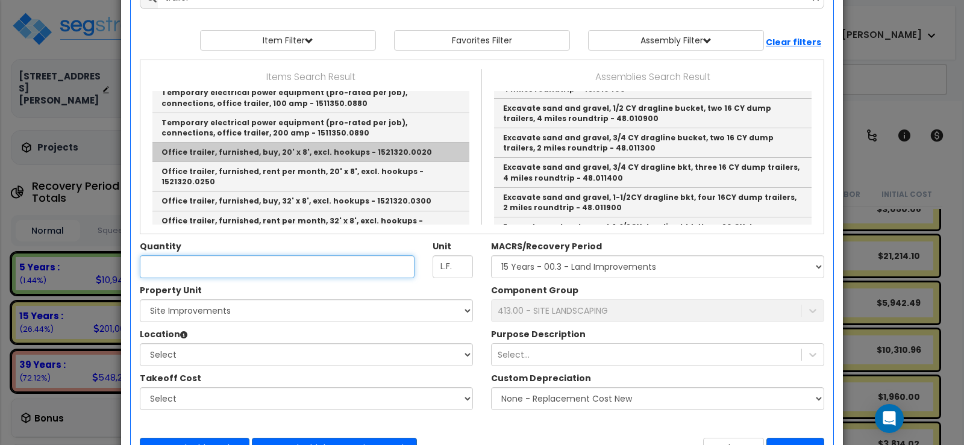
type input "Office trailer, furnished, buy, 20' x 8', excl. hookups - 1521320.0020"
type input "Ea."
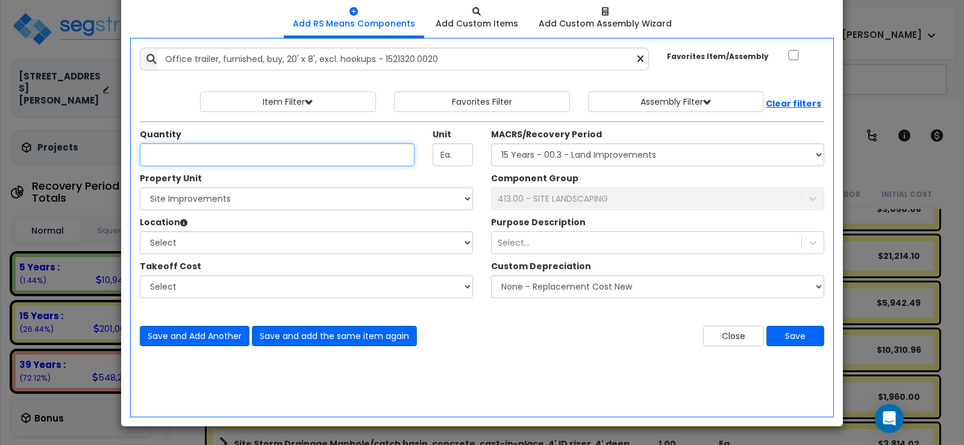
scroll to position [59, 0]
click at [307, 153] on input "Quantity" at bounding box center [277, 154] width 275 height 23
type input "1"
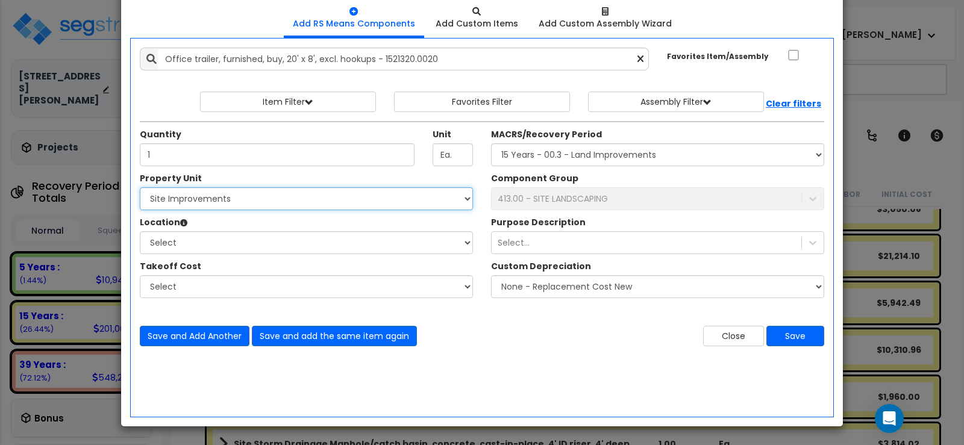
click at [284, 195] on select "Select 2205 Davis Blvd Site Improvements" at bounding box center [306, 198] width 333 height 23
select select "165264"
click at [140, 187] on select "Select 2205 Davis Blvd Site Improvements" at bounding box center [306, 198] width 333 height 23
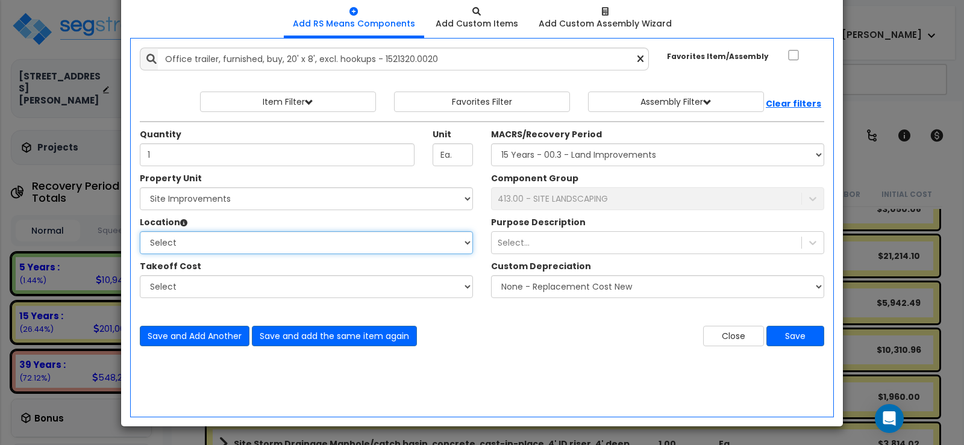
click at [212, 247] on select "Select Site Exterior Add Additional Location" at bounding box center [306, 242] width 333 height 23
select select "462"
click at [140, 231] on select "Select Site Exterior Add Additional Location" at bounding box center [306, 242] width 333 height 23
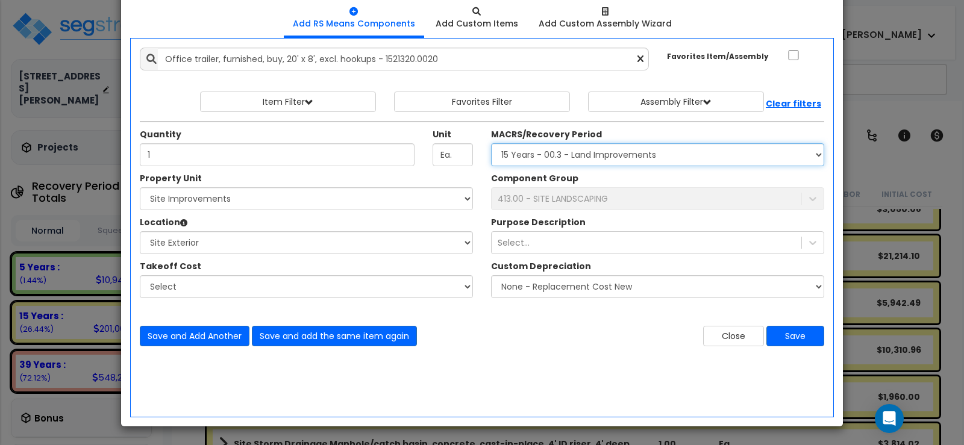
click at [538, 160] on select "Select MACRS/Recovery Period 5 Years - 57.0 - Distributive Trades & Services 5 …" at bounding box center [657, 154] width 333 height 23
select select "3666"
click at [491, 143] on select "Select MACRS/Recovery Period 5 Years - 57.0 - Distributive Trades & Services 5 …" at bounding box center [657, 154] width 333 height 23
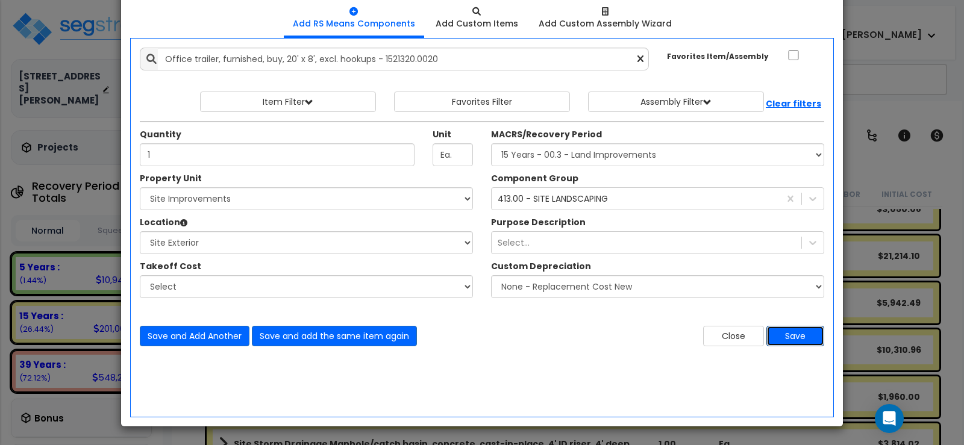
click at [807, 334] on button "Save" at bounding box center [796, 336] width 58 height 20
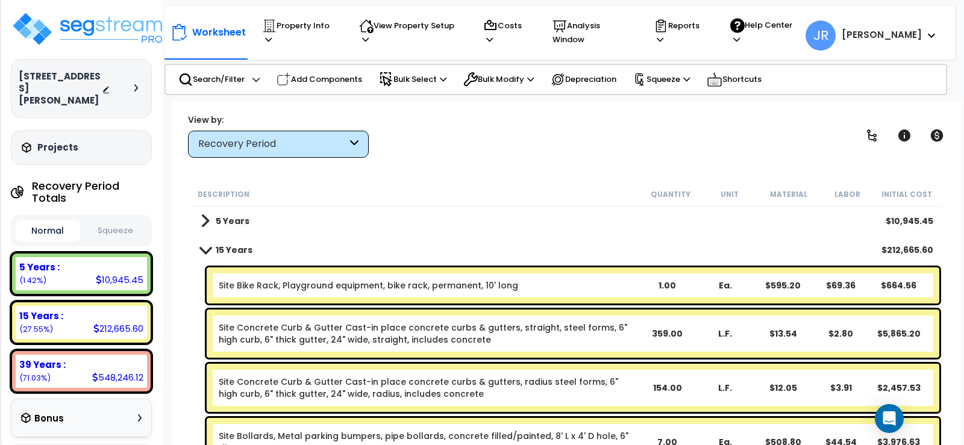
scroll to position [0, 0]
click at [84, 355] on div "39 Years : 548,246.12 (71.03%)" at bounding box center [81, 371] width 131 height 33
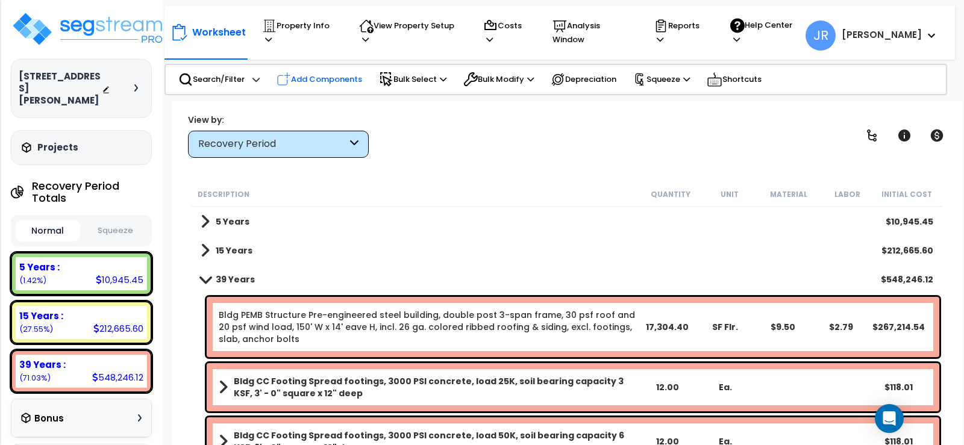
click at [325, 78] on p "Add Components" at bounding box center [320, 79] width 86 height 14
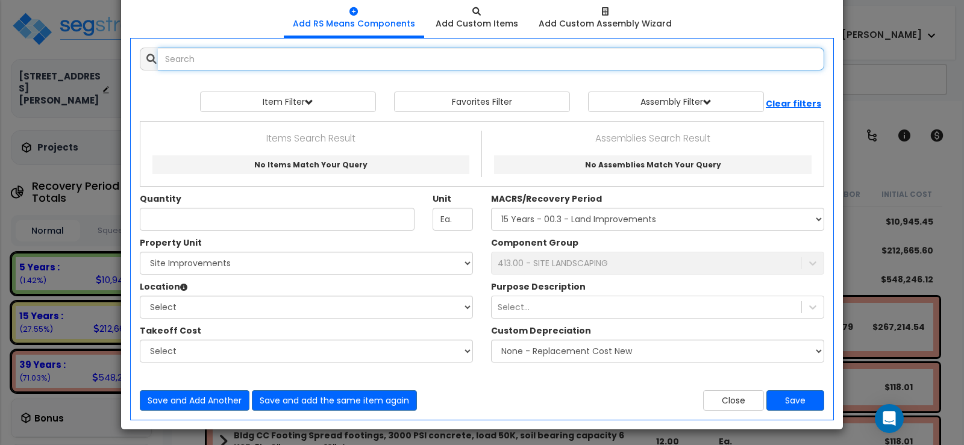
select select
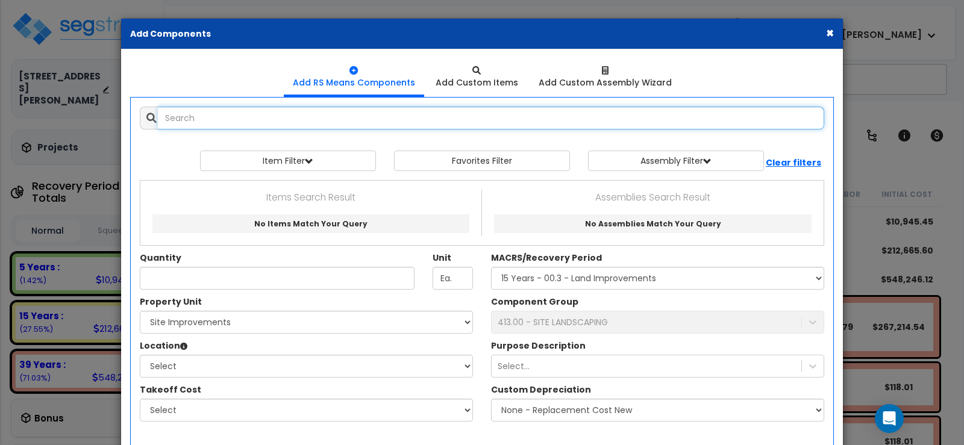
click at [307, 122] on input "text" at bounding box center [491, 118] width 666 height 23
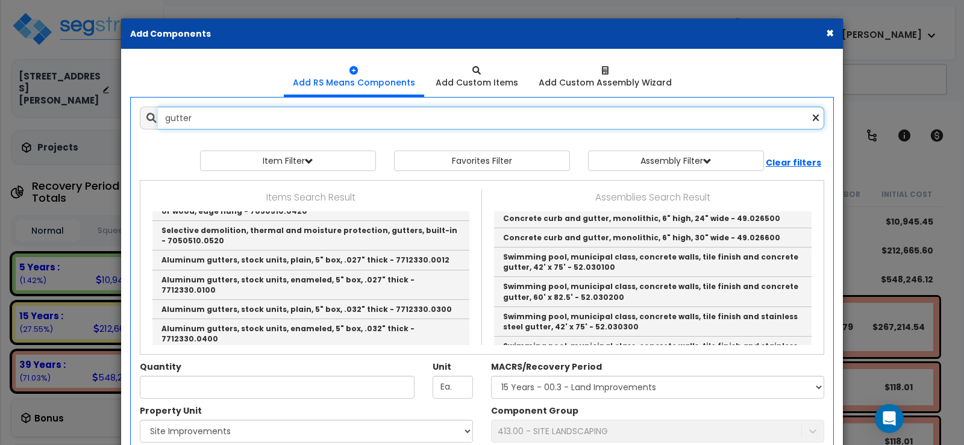
scroll to position [121, 0]
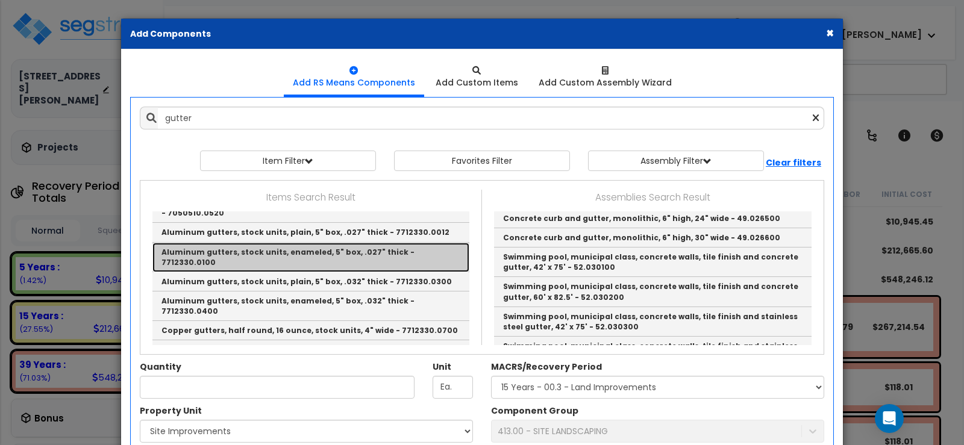
click at [299, 243] on link "Aluminum gutters, stock units, enameled, 5" box, .027" thick - 7712330.0100" at bounding box center [310, 258] width 317 height 30
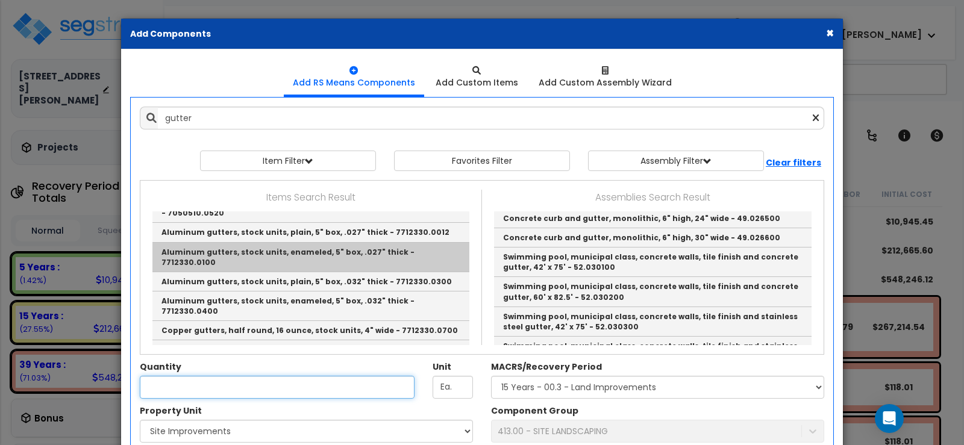
type input "Aluminum gutters, stock units, enameled, 5" box, .027" thick - 7712330.0100"
type input "L.F."
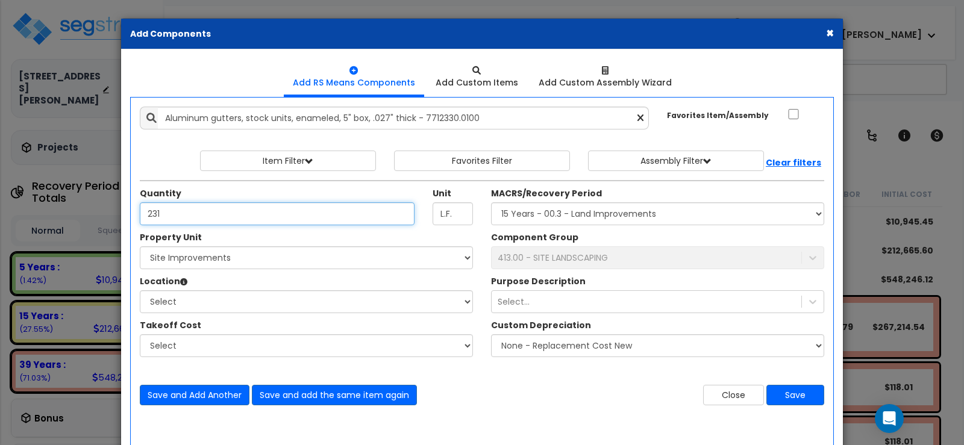
type input "231"
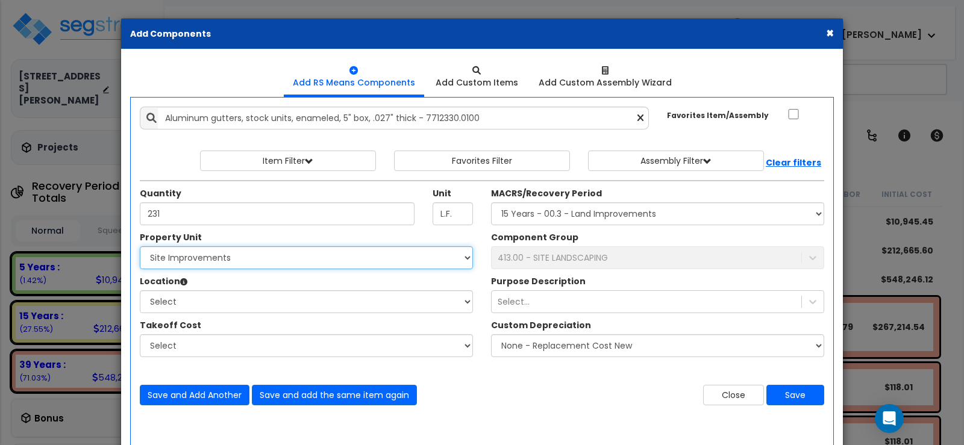
click at [257, 260] on select "Select 2205 Davis Blvd Site Improvements" at bounding box center [306, 257] width 333 height 23
select select "165263"
click at [140, 246] on select "Select 2205 Davis Blvd Site Improvements" at bounding box center [306, 257] width 333 height 23
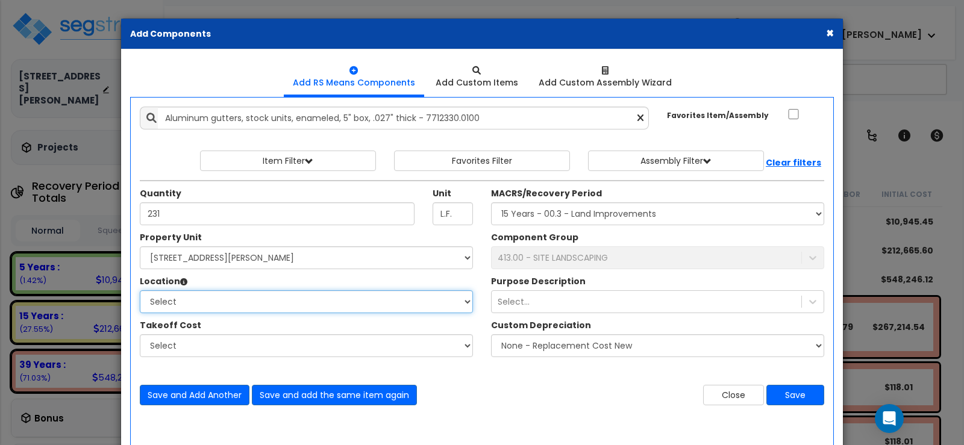
click at [205, 301] on select "Select Building Building Interior Add Additional Location" at bounding box center [306, 301] width 333 height 23
select select "6"
click at [140, 290] on select "Select Building Building Interior Add Additional Location" at bounding box center [306, 301] width 333 height 23
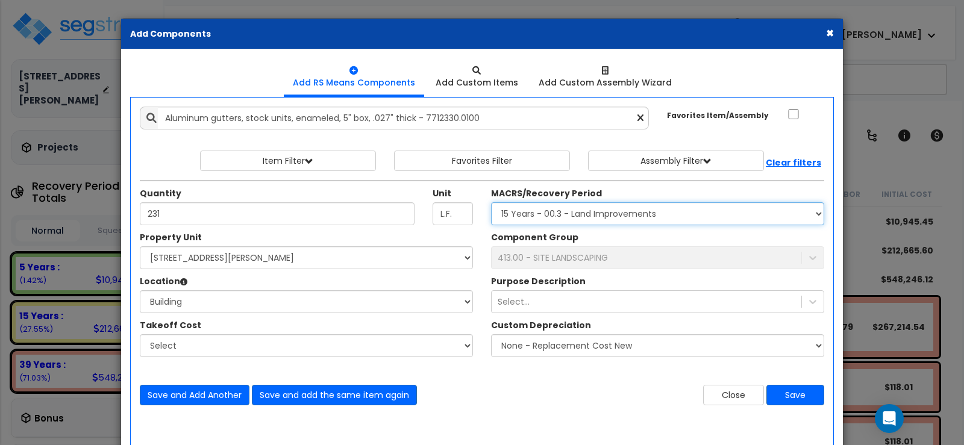
click at [600, 212] on select "Select MACRS/Recovery Period 5 Years - 57.0 - Distributive Trades & Services 5 …" at bounding box center [657, 213] width 333 height 23
select select "3669"
click at [491, 202] on select "Select MACRS/Recovery Period 5 Years - 57.0 - Distributive Trades & Services 5 …" at bounding box center [657, 213] width 333 height 23
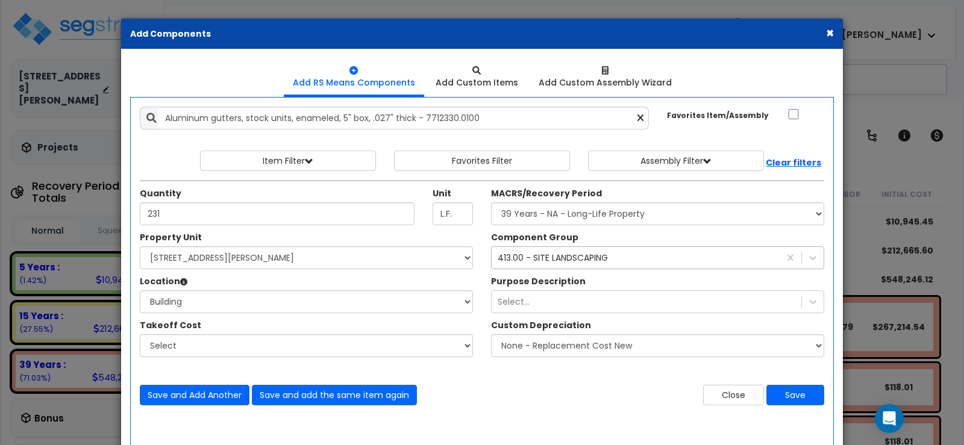
click at [556, 257] on div "413.00 - SITE LANDSCAPING" at bounding box center [553, 258] width 110 height 12
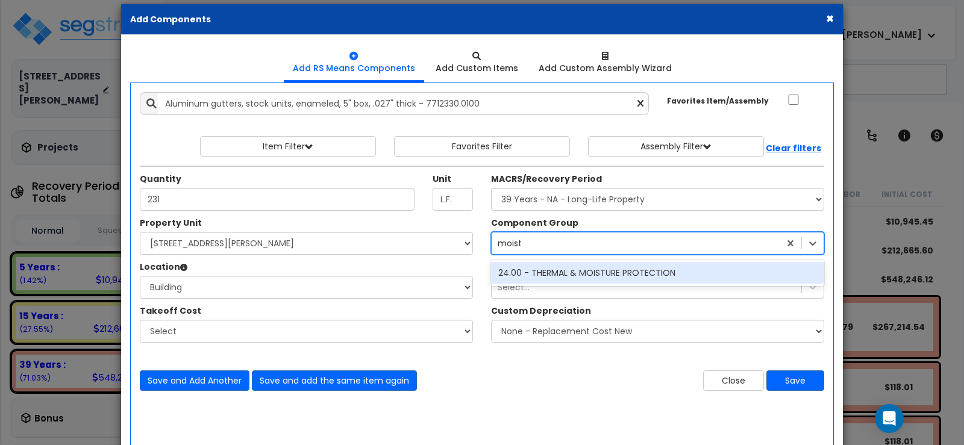
type input "moistu"
click at [565, 270] on div "24.00 - THERMAL & MOISTURE PROTECTION" at bounding box center [657, 273] width 333 height 22
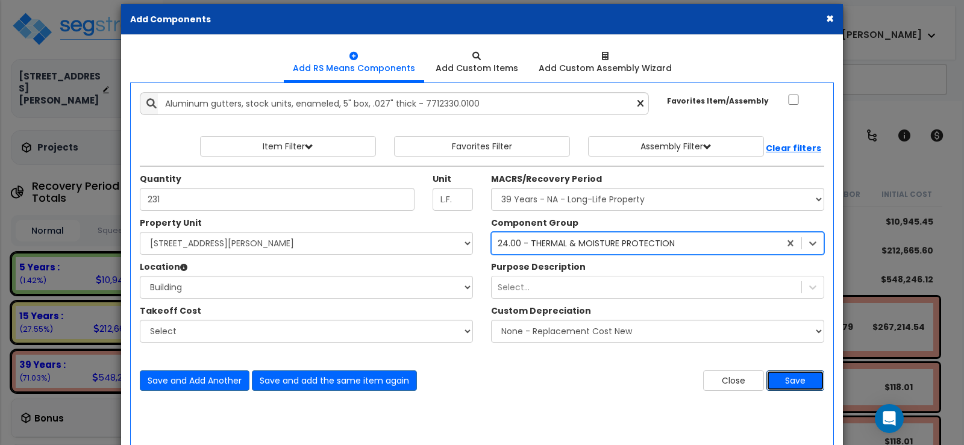
click at [803, 379] on button "Save" at bounding box center [796, 381] width 58 height 20
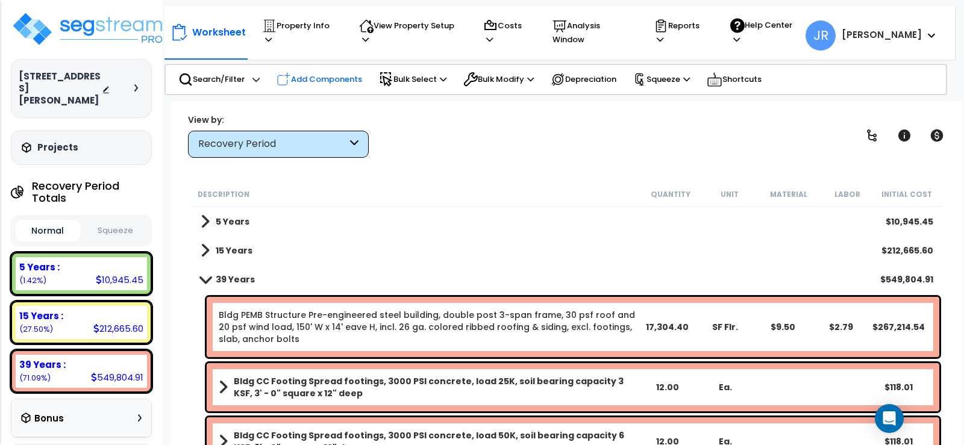
click at [339, 76] on p "Add Components" at bounding box center [320, 79] width 86 height 14
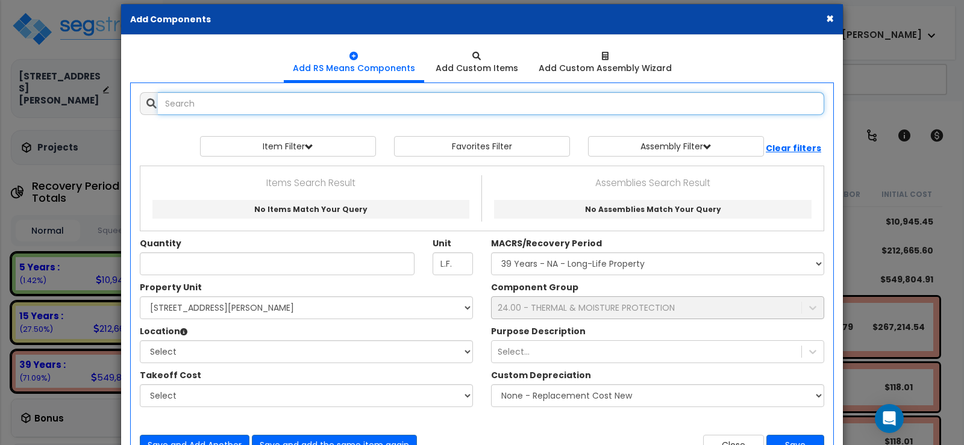
select select
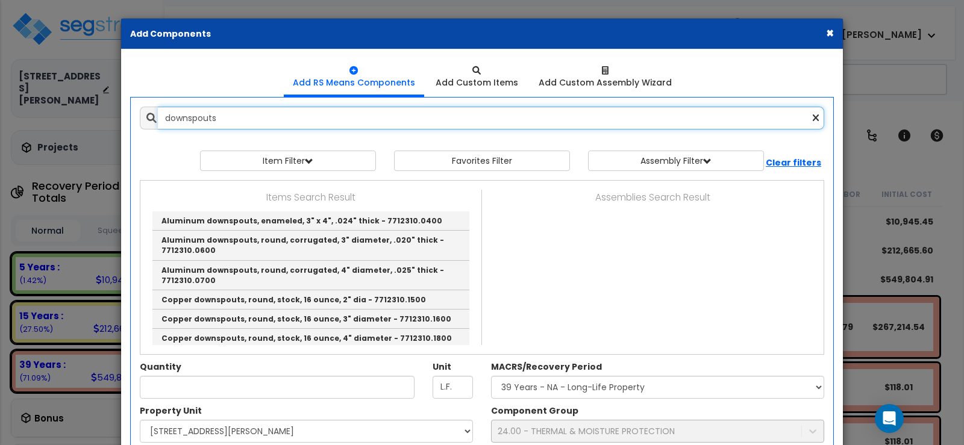
scroll to position [60, 0]
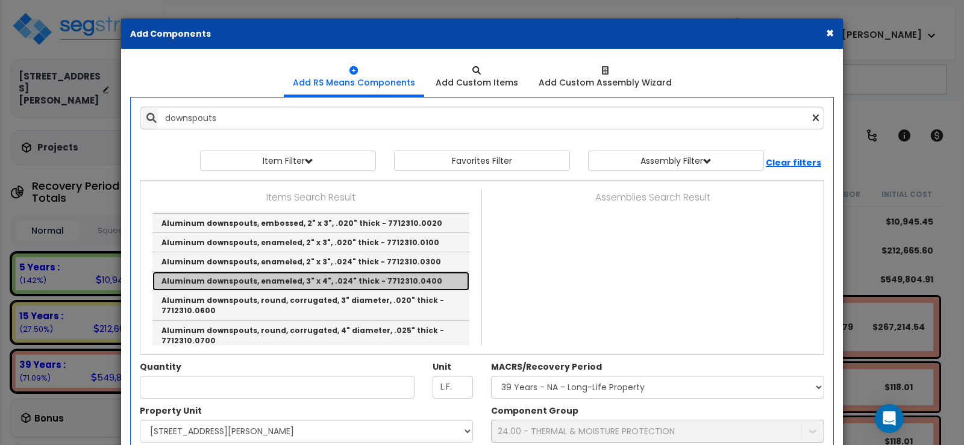
click at [270, 280] on link "Aluminum downspouts, enameled, 3" x 4", .024" thick - 7712310.0400" at bounding box center [310, 281] width 317 height 19
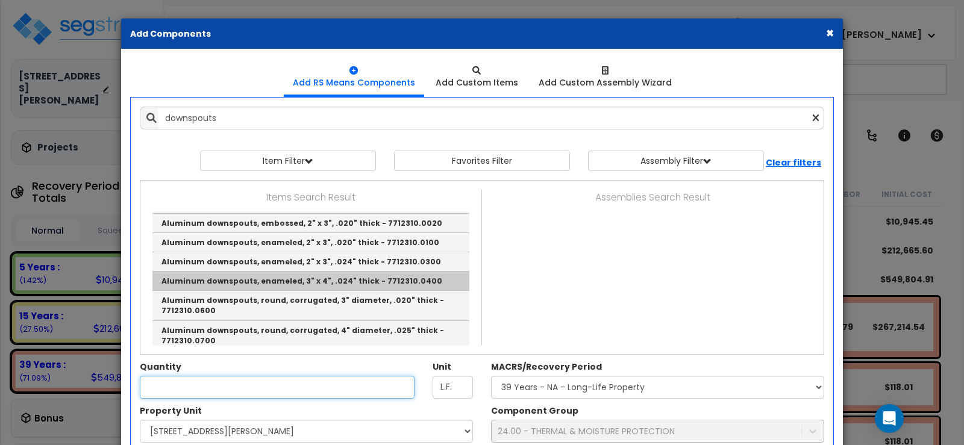
type input "Aluminum downspouts, enameled, 3" x 4", .024" thick - 7712310.0400"
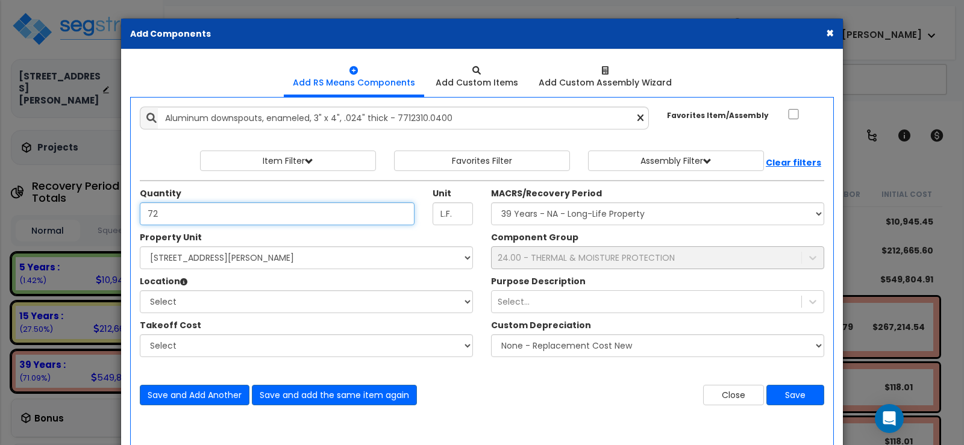
type input "72"
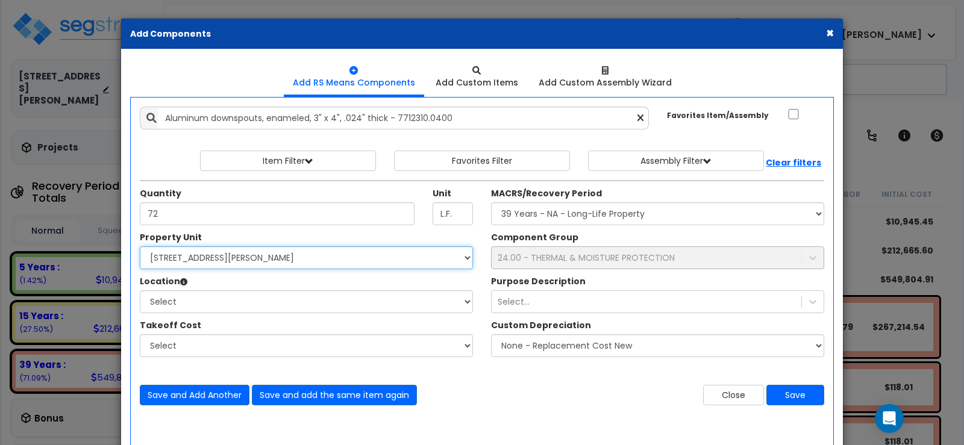
click at [284, 256] on select "Select 2205 Davis Blvd Site Improvements" at bounding box center [306, 257] width 333 height 23
select select "165263"
click at [140, 246] on select "Select 2205 Davis Blvd Site Improvements" at bounding box center [306, 257] width 333 height 23
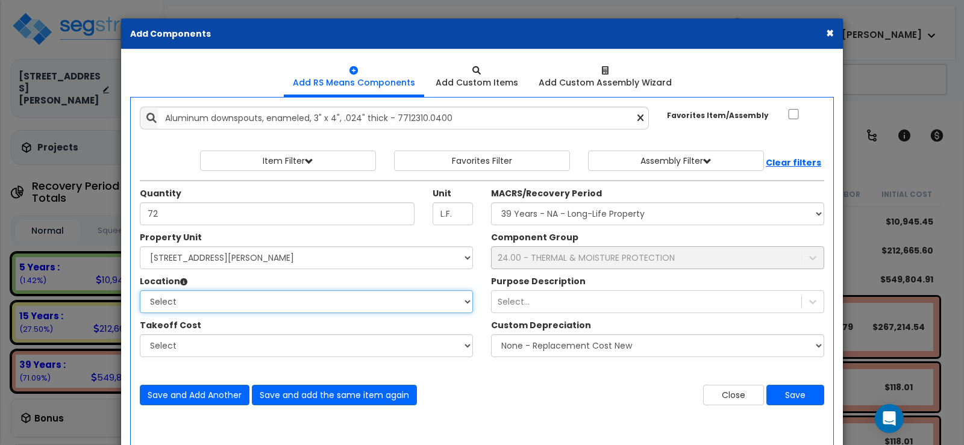
click at [209, 295] on select "Select Building Building Interior Add Additional Location" at bounding box center [306, 301] width 333 height 23
select select "6"
click at [140, 290] on select "Select Building Building Interior Add Additional Location" at bounding box center [306, 301] width 333 height 23
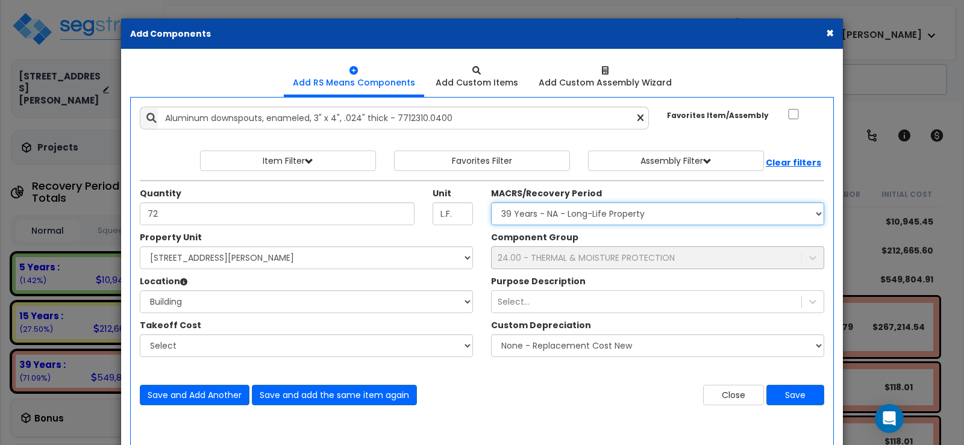
click at [622, 212] on select "Select MACRS/Recovery Period 5 Years - 57.0 - Distributive Trades & Services 5 …" at bounding box center [657, 213] width 333 height 23
select select "3669"
click at [491, 202] on select "Select MACRS/Recovery Period 5 Years - 57.0 - Distributive Trades & Services 5 …" at bounding box center [657, 213] width 333 height 23
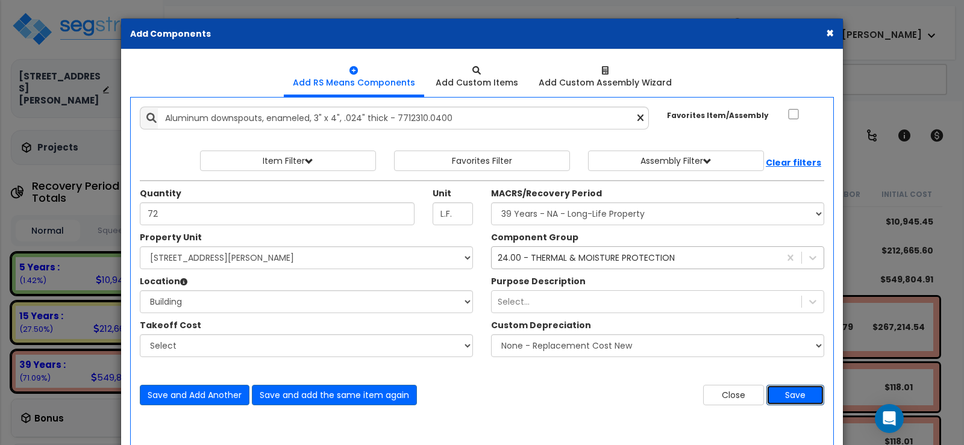
click at [787, 395] on button "Save" at bounding box center [796, 395] width 58 height 20
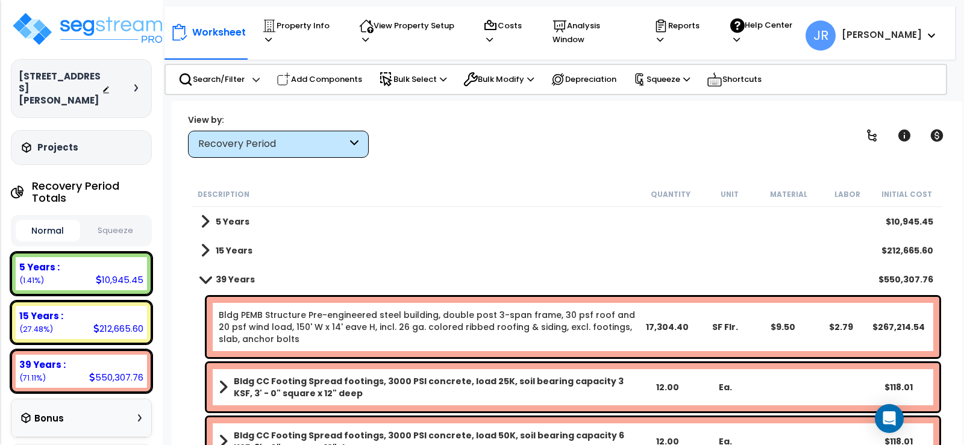
click at [68, 142] on h3 "Projects" at bounding box center [57, 148] width 41 height 12
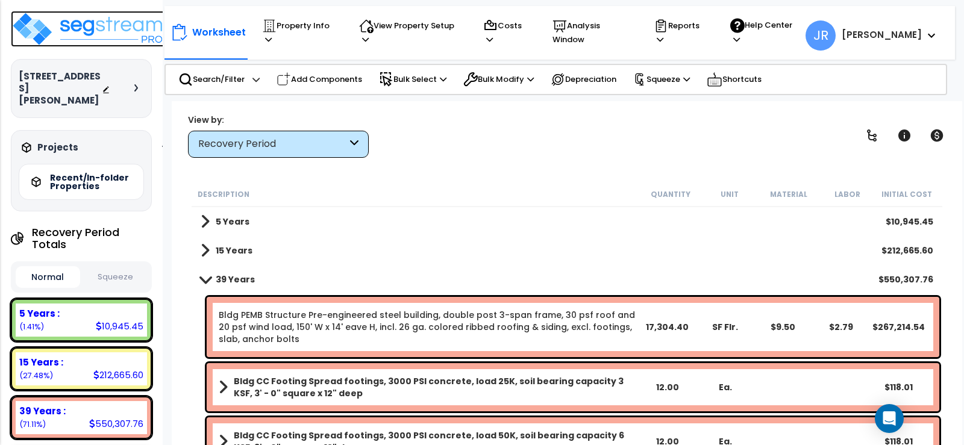
click at [99, 36] on img at bounding box center [89, 29] width 157 height 36
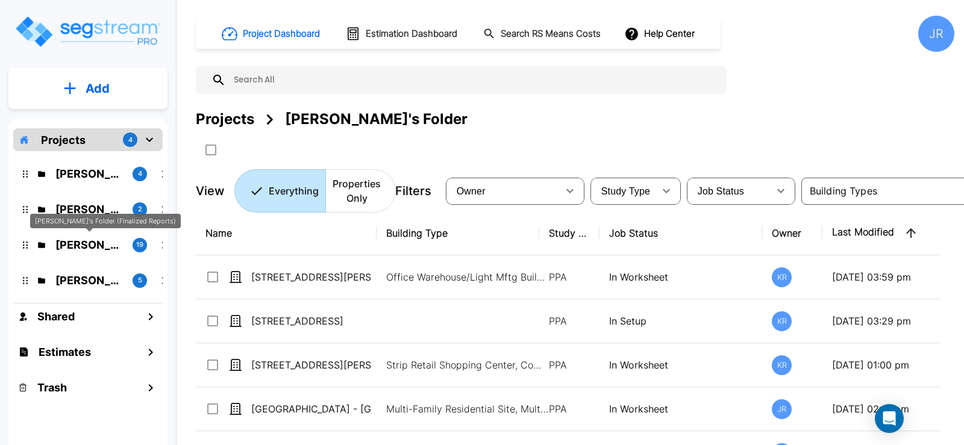
click at [79, 242] on p "[PERSON_NAME]'s Folder (Finalized Reports)" at bounding box center [88, 245] width 67 height 16
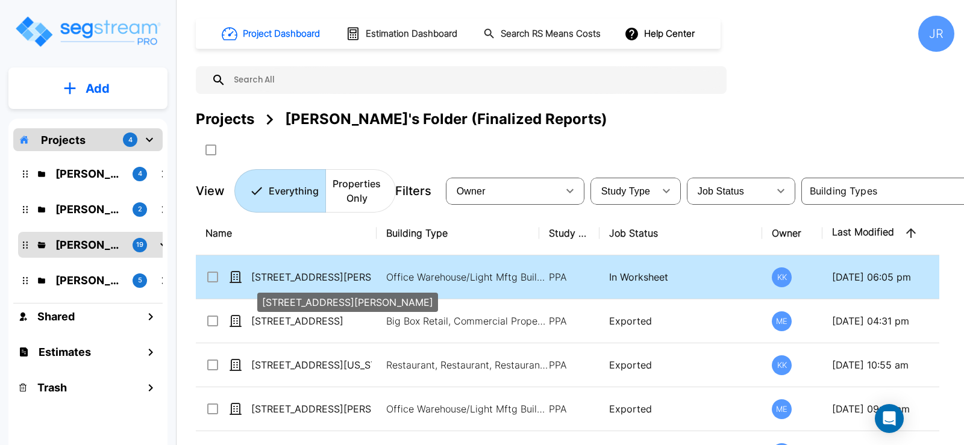
click at [302, 273] on p "[STREET_ADDRESS][PERSON_NAME]" at bounding box center [311, 277] width 121 height 14
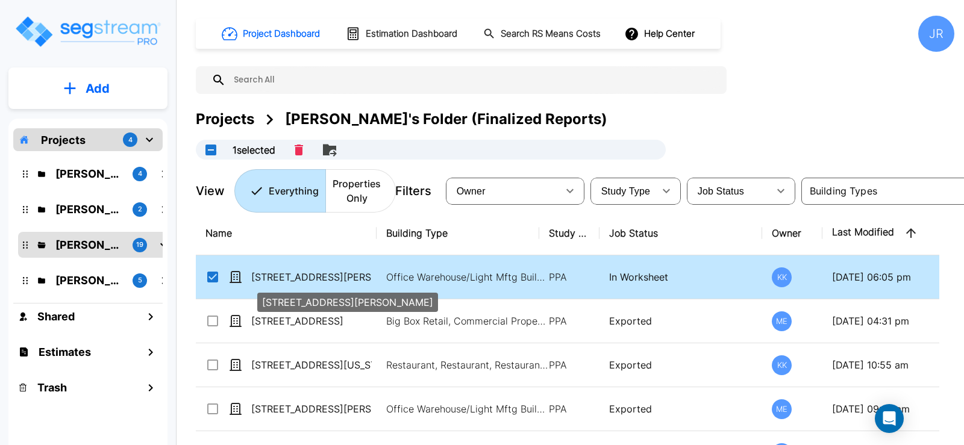
click at [302, 273] on p "[STREET_ADDRESS][PERSON_NAME]" at bounding box center [311, 277] width 121 height 14
click at [302, 276] on p "[STREET_ADDRESS][PERSON_NAME]" at bounding box center [311, 277] width 121 height 14
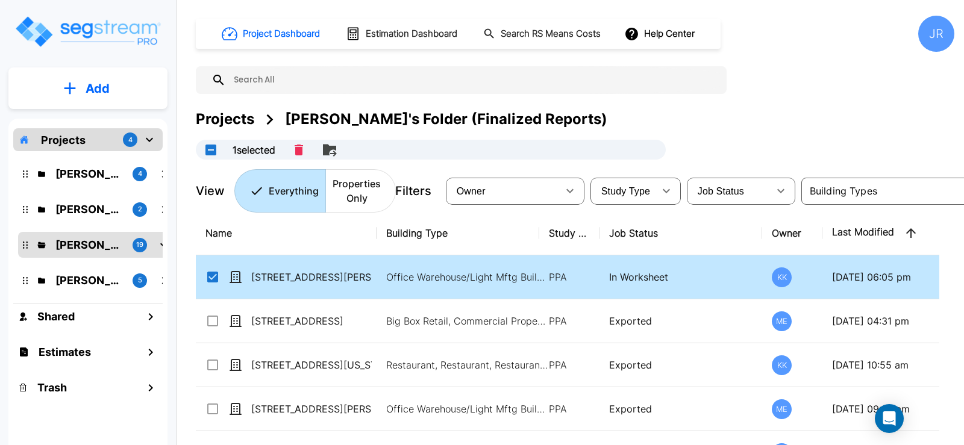
click at [601, 112] on div "Projects [PERSON_NAME]'s Folder (Finalized Reports)" at bounding box center [575, 119] width 759 height 22
click at [212, 278] on input "select row 2255 Davis Boulevard" at bounding box center [211, 275] width 12 height 10
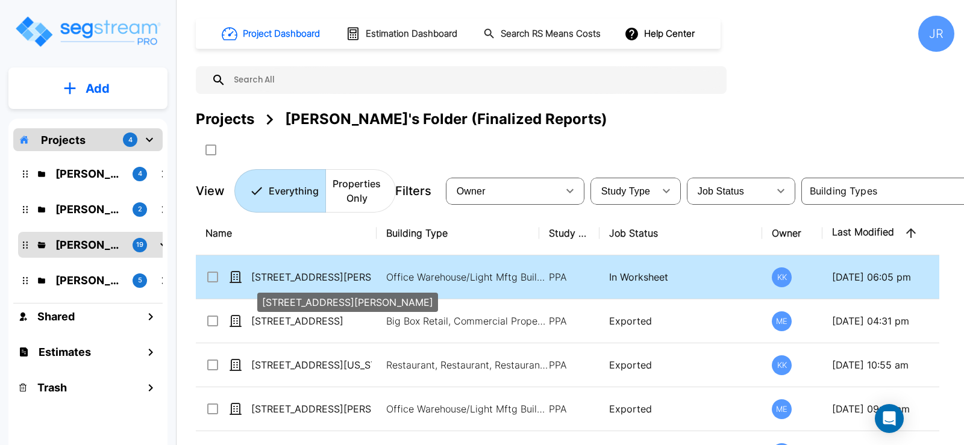
click at [270, 277] on p "[STREET_ADDRESS][PERSON_NAME]" at bounding box center [311, 277] width 121 height 14
click at [269, 277] on p "[STREET_ADDRESS][PERSON_NAME]" at bounding box center [311, 277] width 121 height 14
checkbox input "true"
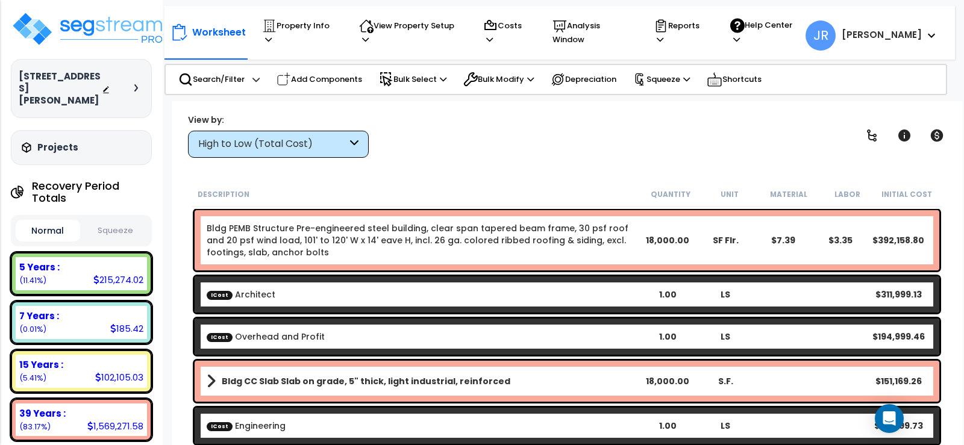
click at [353, 138] on icon at bounding box center [354, 144] width 8 height 14
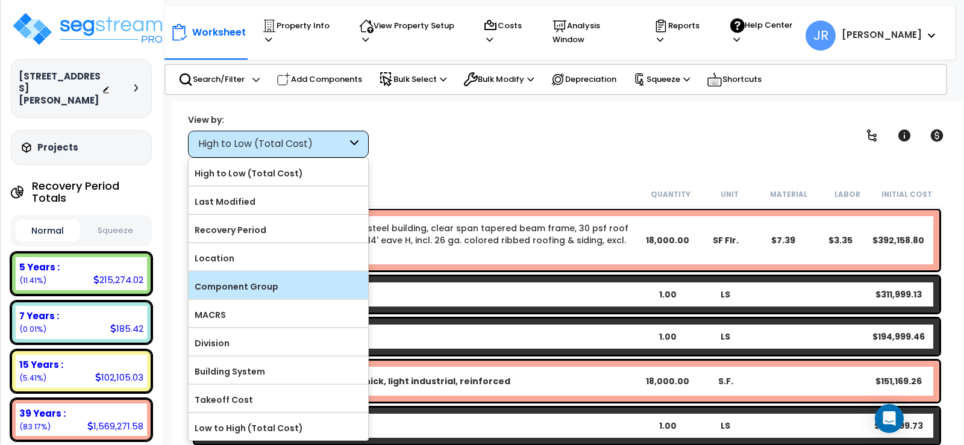
click at [264, 286] on label "Component Group" at bounding box center [279, 287] width 180 height 18
click at [0, 0] on input "Component Group" at bounding box center [0, 0] width 0 height 0
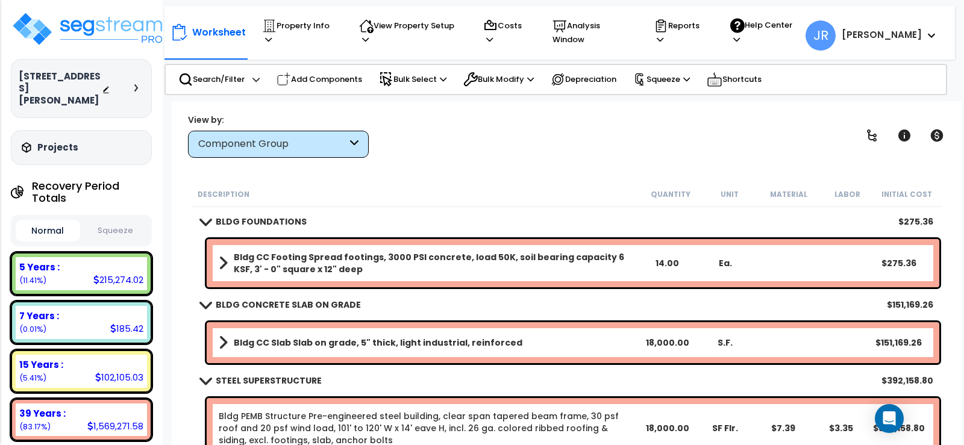
scroll to position [53, 0]
